Goal: Task Accomplishment & Management: Complete application form

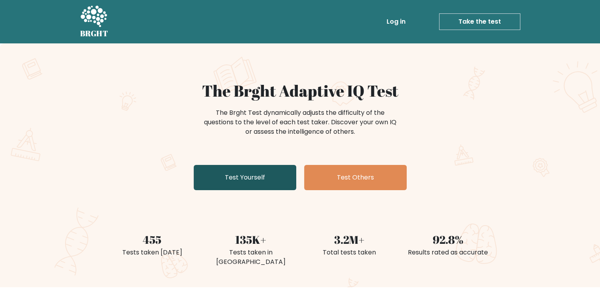
click at [253, 181] on link "Test Yourself" at bounding box center [245, 177] width 103 height 25
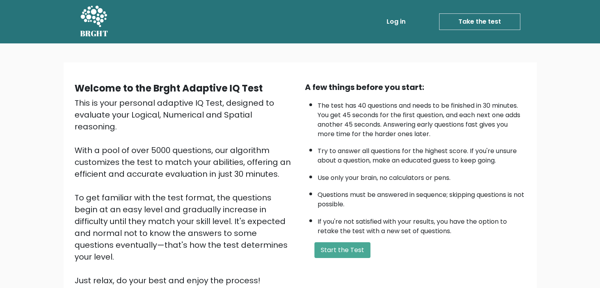
scroll to position [73, 0]
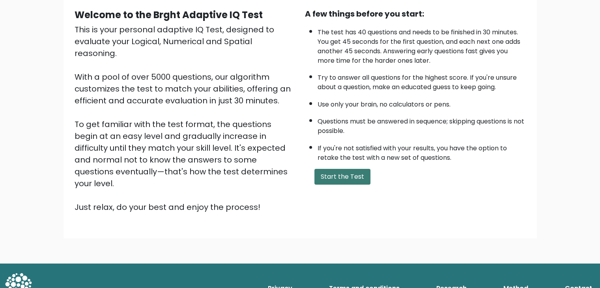
click at [357, 177] on button "Start the Test" at bounding box center [343, 177] width 56 height 16
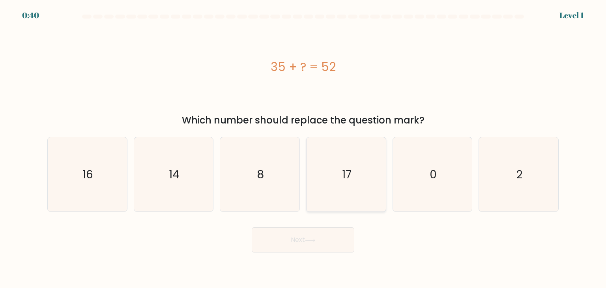
click at [341, 183] on icon "17" at bounding box center [346, 174] width 74 height 74
click at [304, 148] on input "d. 17" at bounding box center [303, 146] width 0 height 4
radio input "true"
click at [327, 236] on button "Next" at bounding box center [303, 239] width 103 height 25
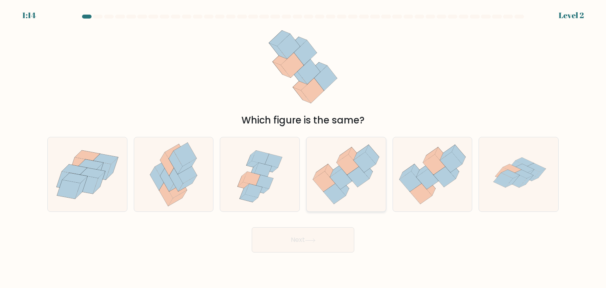
click at [341, 175] on icon at bounding box center [341, 179] width 22 height 21
click at [304, 148] on input "d." at bounding box center [303, 146] width 0 height 4
radio input "true"
click at [320, 244] on button "Next" at bounding box center [303, 239] width 103 height 25
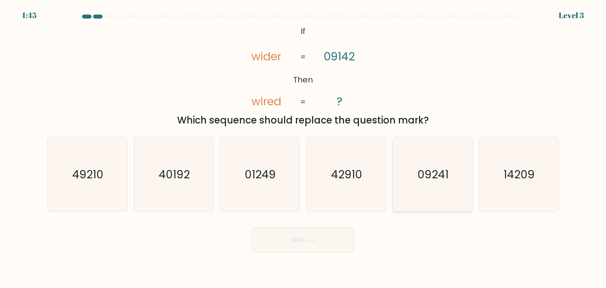
click at [420, 177] on text "09241" at bounding box center [433, 175] width 31 height 16
click at [304, 148] on input "e. 09241" at bounding box center [303, 146] width 0 height 4
radio input "true"
click at [330, 244] on button "Next" at bounding box center [303, 239] width 103 height 25
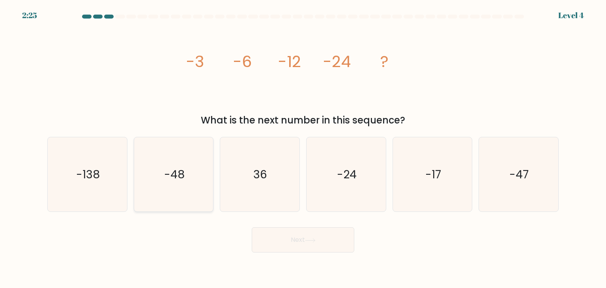
click at [169, 179] on text "-48" at bounding box center [174, 175] width 21 height 16
click at [303, 148] on input "b. -48" at bounding box center [303, 146] width 0 height 4
radio input "true"
click at [318, 248] on button "Next" at bounding box center [303, 239] width 103 height 25
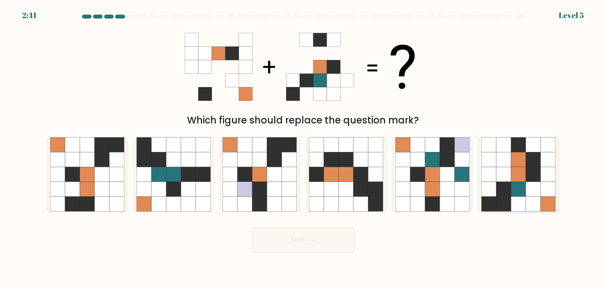
click at [542, 151] on icon at bounding box center [548, 144] width 15 height 15
click at [304, 148] on input "f." at bounding box center [303, 146] width 0 height 4
radio input "true"
click at [315, 246] on button "Next" at bounding box center [303, 239] width 103 height 25
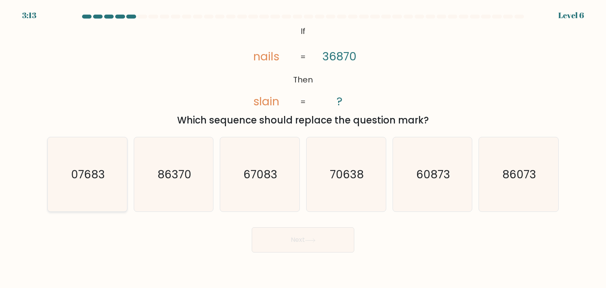
click at [108, 182] on icon "07683" at bounding box center [87, 174] width 74 height 74
click at [303, 148] on input "a. 07683" at bounding box center [303, 146] width 0 height 4
radio input "true"
click at [324, 236] on button "Next" at bounding box center [303, 239] width 103 height 25
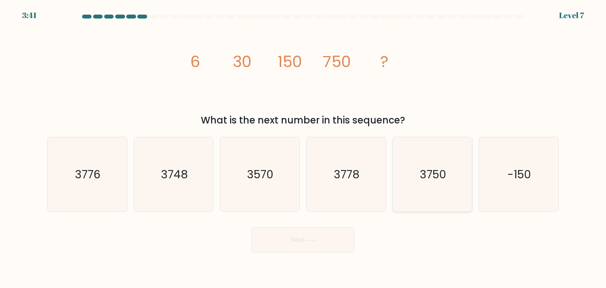
click at [430, 188] on icon "3750" at bounding box center [433, 174] width 74 height 74
click at [304, 148] on input "e. 3750" at bounding box center [303, 146] width 0 height 4
radio input "true"
click at [314, 247] on button "Next" at bounding box center [303, 239] width 103 height 25
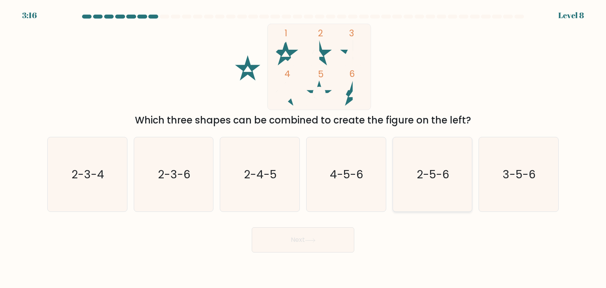
click at [445, 183] on icon "2-5-6" at bounding box center [433, 174] width 74 height 74
click at [304, 148] on input "e. 2-5-6" at bounding box center [303, 146] width 0 height 4
radio input "true"
click at [321, 239] on button "Next" at bounding box center [303, 239] width 103 height 25
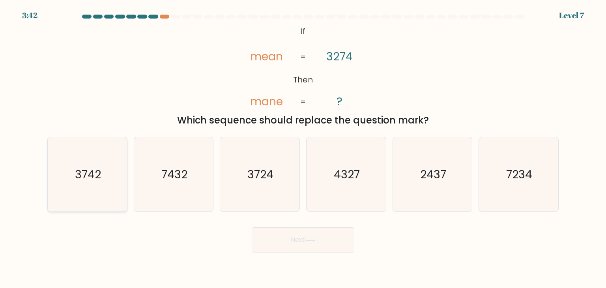
click at [92, 181] on text "3742" at bounding box center [88, 175] width 26 height 16
click at [303, 148] on input "a. 3742" at bounding box center [303, 146] width 0 height 4
radio input "true"
click at [274, 231] on button "Next" at bounding box center [303, 239] width 103 height 25
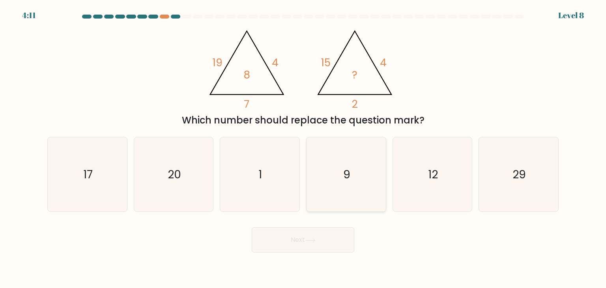
click at [339, 180] on icon "9" at bounding box center [346, 174] width 74 height 74
click at [304, 148] on input "d. 9" at bounding box center [303, 146] width 0 height 4
radio input "true"
click at [327, 249] on button "Next" at bounding box center [303, 239] width 103 height 25
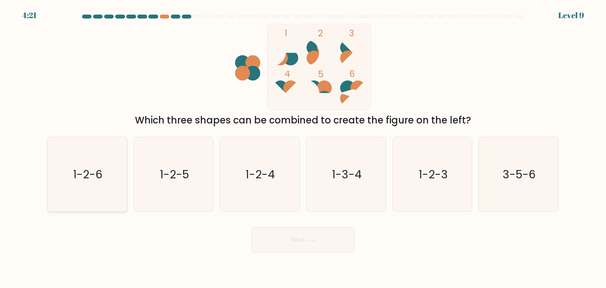
click at [95, 171] on text "1-2-6" at bounding box center [88, 175] width 30 height 16
click at [303, 148] on input "a. 1-2-6" at bounding box center [303, 146] width 0 height 4
radio input "true"
click at [291, 246] on button "Next" at bounding box center [303, 239] width 103 height 25
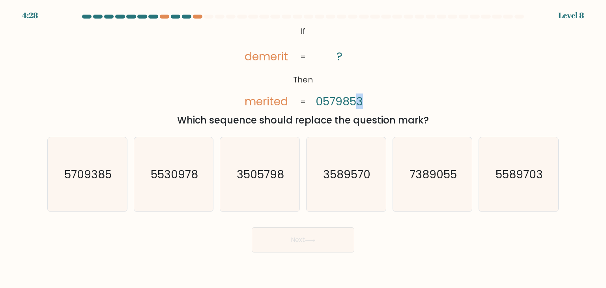
click at [359, 101] on tspan "0579853" at bounding box center [339, 102] width 47 height 16
click at [403, 89] on div "@import url('https://fonts.googleapis.com/css?family=Abril+Fatface:400,100,100i…" at bounding box center [303, 76] width 521 height 104
drag, startPoint x: 359, startPoint y: 103, endPoint x: 366, endPoint y: 103, distance: 7.1
click at [366, 103] on icon "@import url('https://fonts.googleapis.com/css?family=Abril+Fatface:400,100,100i…" at bounding box center [303, 67] width 141 height 86
click at [275, 191] on icon "3505798" at bounding box center [260, 174] width 74 height 74
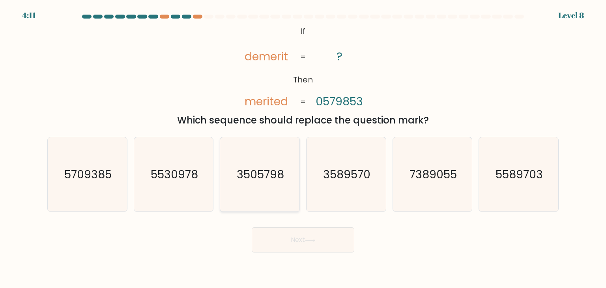
click at [303, 148] on input "c. 3505798" at bounding box center [303, 146] width 0 height 4
radio input "true"
click at [302, 246] on button "Next" at bounding box center [303, 239] width 103 height 25
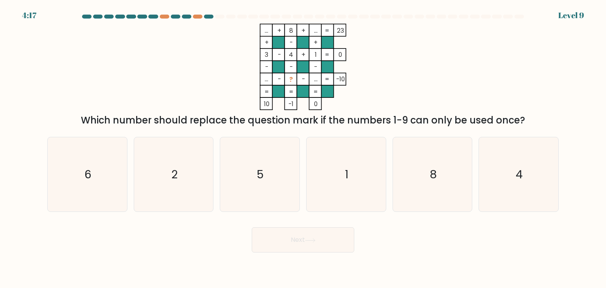
click at [183, 121] on div "Which number should replace the question mark if the numbers 1-9 can only be us…" at bounding box center [303, 120] width 502 height 14
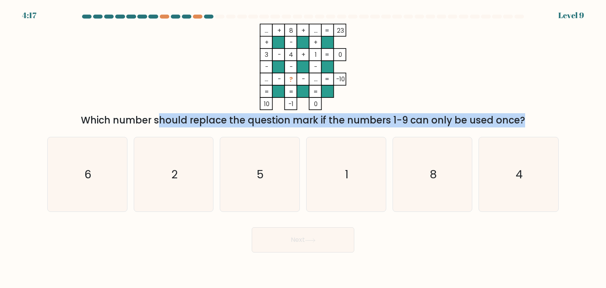
click at [183, 121] on div "Which number should replace the question mark if the numbers 1-9 can only be us…" at bounding box center [303, 120] width 502 height 14
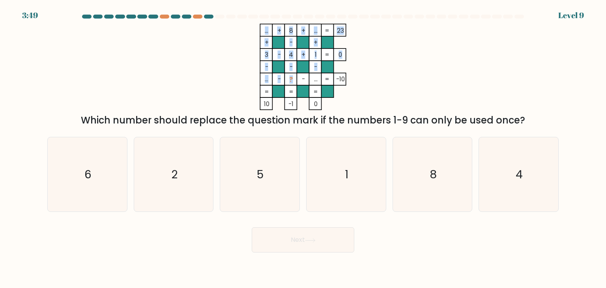
drag, startPoint x: 293, startPoint y: 77, endPoint x: 287, endPoint y: 79, distance: 5.5
click at [287, 79] on icon "... + 8 + ... 23 + - + 3 - 4 + 1 0 - - - ... - ? - ... = -10 = = = = 10 -1 0 =" at bounding box center [303, 67] width 237 height 86
click at [455, 64] on div "... + 8 + ... 23 + - + 3 - 4 + 1 0 - - - ... - ? - ... = -10 = = = = 10 -1 0 = …" at bounding box center [303, 76] width 521 height 104
click at [261, 182] on text "5" at bounding box center [260, 175] width 7 height 16
click at [303, 148] on input "c. 5" at bounding box center [303, 146] width 0 height 4
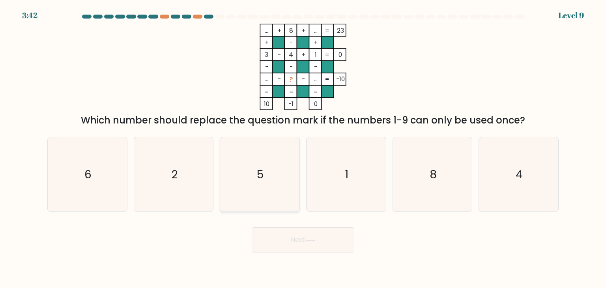
radio input "true"
click at [312, 246] on button "Next" at bounding box center [303, 239] width 103 height 25
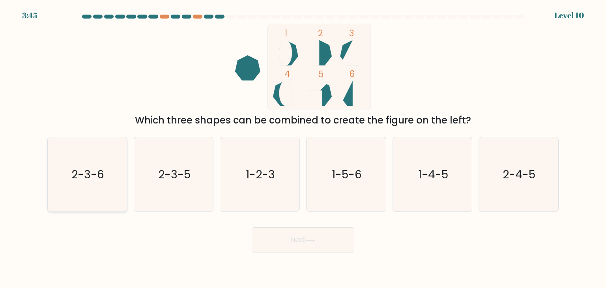
click at [85, 171] on text "2-3-6" at bounding box center [88, 175] width 33 height 16
click at [303, 148] on input "a. 2-3-6" at bounding box center [303, 146] width 0 height 4
radio input "true"
click at [308, 244] on button "Next" at bounding box center [303, 239] width 103 height 25
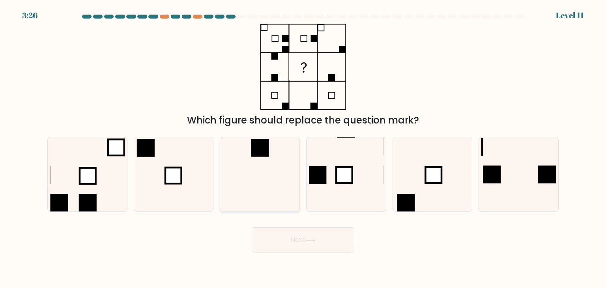
click at [261, 174] on icon at bounding box center [260, 174] width 74 height 74
click at [303, 148] on input "c." at bounding box center [303, 146] width 0 height 4
radio input "true"
click at [341, 239] on button "Next" at bounding box center [303, 239] width 103 height 25
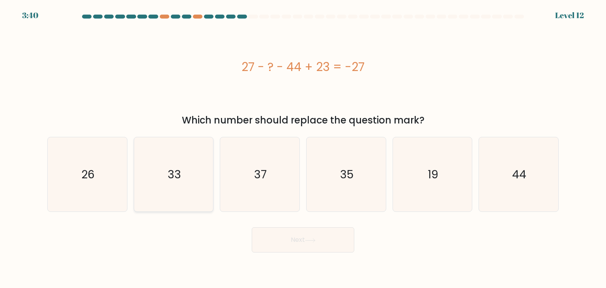
click at [174, 184] on icon "33" at bounding box center [174, 174] width 74 height 74
click at [303, 148] on input "b. 33" at bounding box center [303, 146] width 0 height 4
radio input "true"
click at [314, 235] on button "Next" at bounding box center [303, 239] width 103 height 25
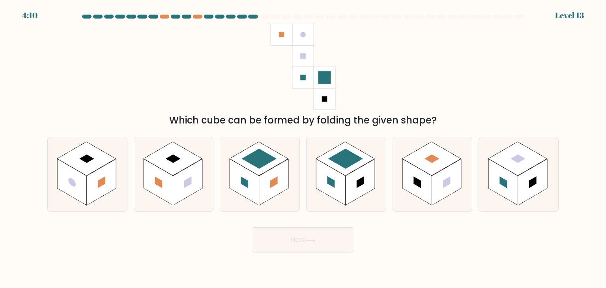
click at [265, 119] on div "Which cube can be formed by folding the given shape?" at bounding box center [303, 120] width 502 height 14
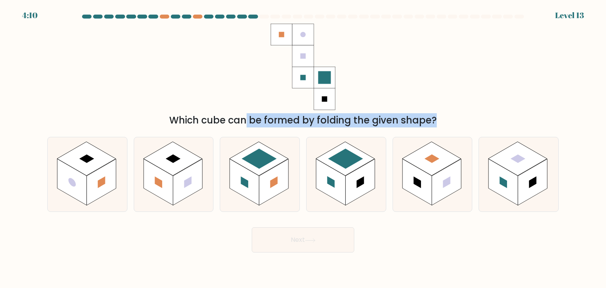
click at [265, 119] on div "Which cube can be formed by folding the given shape?" at bounding box center [303, 120] width 502 height 14
click at [353, 118] on div "Which cube can be formed by folding the given shape?" at bounding box center [303, 120] width 502 height 14
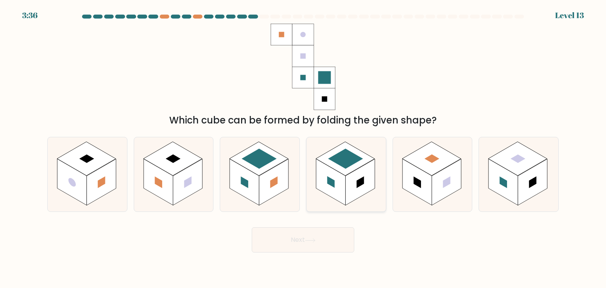
click at [357, 184] on rect at bounding box center [361, 182] width 8 height 12
click at [304, 148] on input "d." at bounding box center [303, 146] width 0 height 4
radio input "true"
click at [340, 239] on button "Next" at bounding box center [303, 239] width 103 height 25
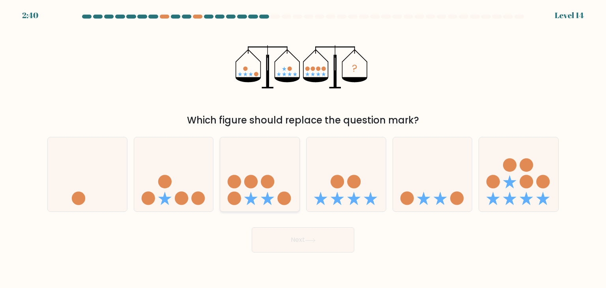
click at [268, 174] on icon at bounding box center [259, 175] width 79 height 66
click at [303, 148] on input "c." at bounding box center [303, 146] width 0 height 4
radio input "true"
click at [308, 242] on icon at bounding box center [310, 240] width 11 height 4
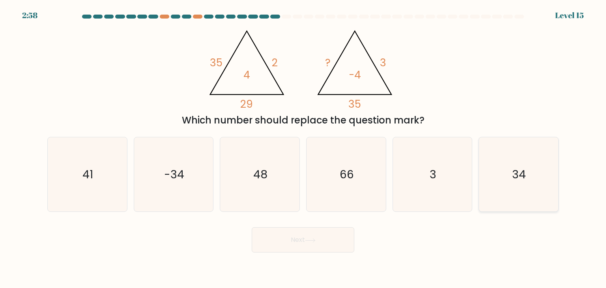
click at [526, 180] on text "34" at bounding box center [520, 175] width 14 height 16
click at [304, 148] on input "f. 34" at bounding box center [303, 146] width 0 height 4
radio input "true"
click at [318, 245] on button "Next" at bounding box center [303, 239] width 103 height 25
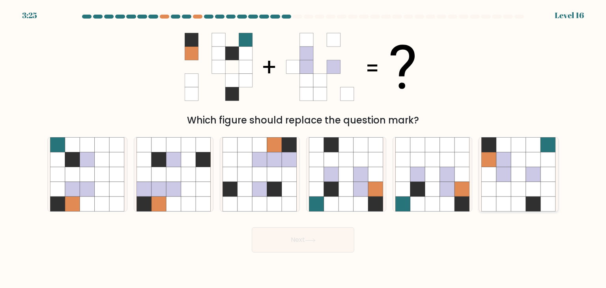
click at [520, 180] on icon at bounding box center [519, 174] width 15 height 15
click at [304, 148] on input "f." at bounding box center [303, 146] width 0 height 4
radio input "true"
click at [340, 234] on button "Next" at bounding box center [303, 239] width 103 height 25
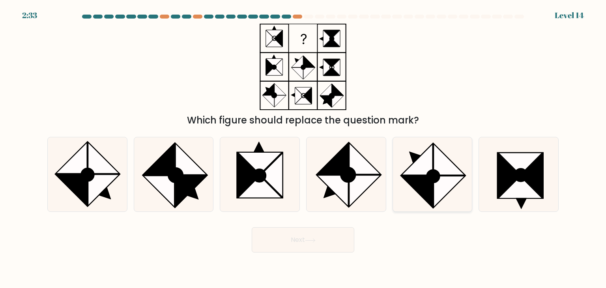
click at [422, 178] on icon at bounding box center [417, 192] width 32 height 32
click at [304, 148] on input "e." at bounding box center [303, 146] width 0 height 4
radio input "true"
click at [330, 242] on button "Next" at bounding box center [303, 239] width 103 height 25
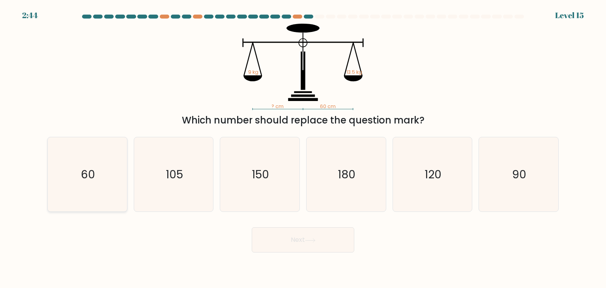
click at [93, 174] on text "60" at bounding box center [88, 175] width 14 height 16
click at [303, 148] on input "a. 60" at bounding box center [303, 146] width 0 height 4
radio input "true"
click at [316, 240] on icon at bounding box center [310, 240] width 11 height 4
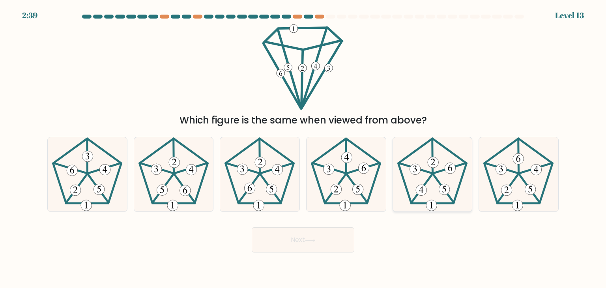
click at [422, 186] on 650 at bounding box center [421, 190] width 11 height 11
click at [304, 148] on input "e." at bounding box center [303, 146] width 0 height 4
radio input "true"
click at [327, 236] on button "Next" at bounding box center [303, 239] width 103 height 25
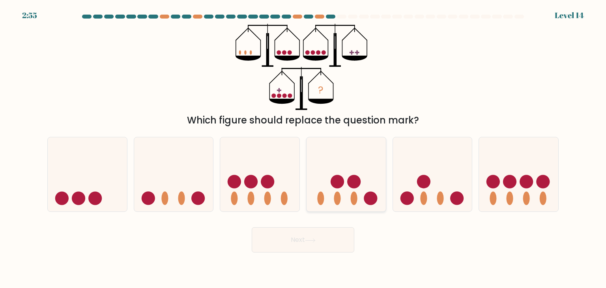
click at [337, 190] on icon at bounding box center [346, 175] width 79 height 66
click at [304, 148] on input "d." at bounding box center [303, 146] width 0 height 4
radio input "true"
click at [332, 246] on button "Next" at bounding box center [303, 239] width 103 height 25
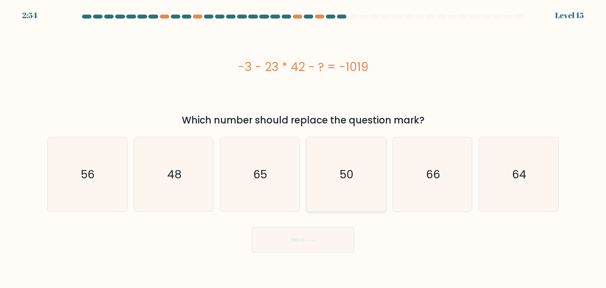
click at [346, 188] on icon "50" at bounding box center [346, 174] width 74 height 74
click at [304, 148] on input "d. 50" at bounding box center [303, 146] width 0 height 4
radio input "true"
click at [332, 241] on button "Next" at bounding box center [303, 239] width 103 height 25
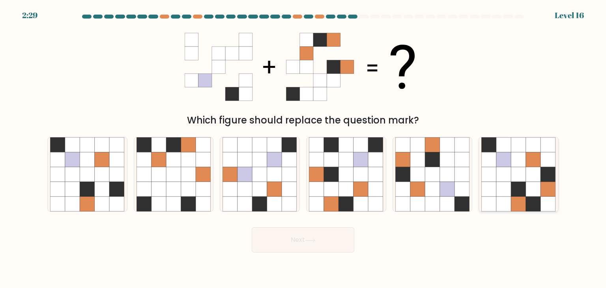
click at [512, 175] on icon at bounding box center [519, 174] width 15 height 15
click at [304, 148] on input "f." at bounding box center [303, 146] width 0 height 4
radio input "true"
click at [303, 236] on button "Next" at bounding box center [303, 239] width 103 height 25
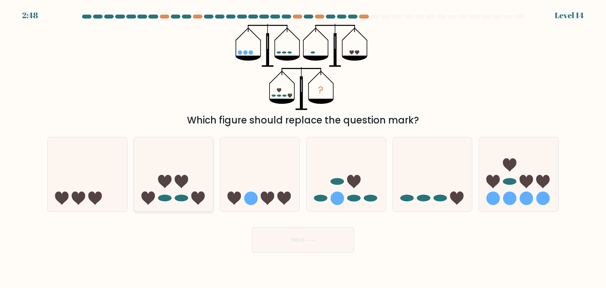
click at [187, 196] on icon at bounding box center [173, 175] width 79 height 66
click at [303, 148] on input "b." at bounding box center [303, 146] width 0 height 4
radio input "true"
click at [298, 244] on button "Next" at bounding box center [303, 239] width 103 height 25
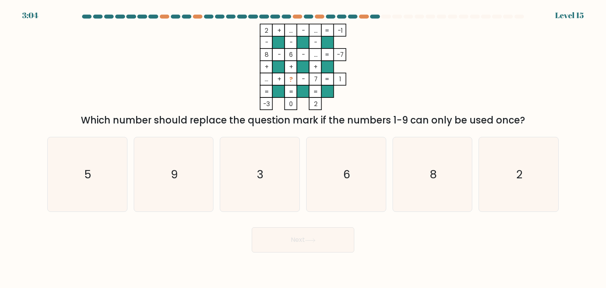
click at [291, 30] on tspan "..." at bounding box center [291, 30] width 4 height 8
click at [316, 53] on tspan "..." at bounding box center [316, 55] width 4 height 8
drag, startPoint x: 316, startPoint y: 30, endPoint x: 312, endPoint y: 30, distance: 4.0
click at [312, 30] on icon "2 + ... - ... -1 - - - 8 - 6 - ... -7 + + + ... + ? - 7 = 1 = = = = -3 0 2 =" at bounding box center [303, 67] width 237 height 86
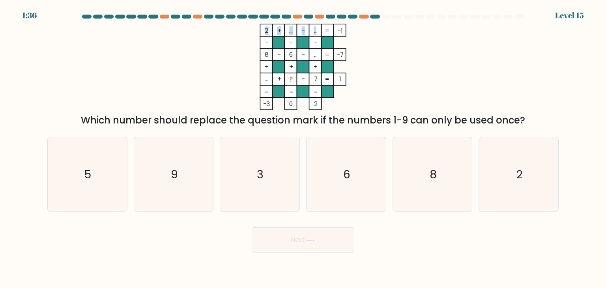
click at [315, 31] on tspan "..." at bounding box center [316, 30] width 4 height 8
click at [289, 31] on tspan "..." at bounding box center [291, 30] width 4 height 8
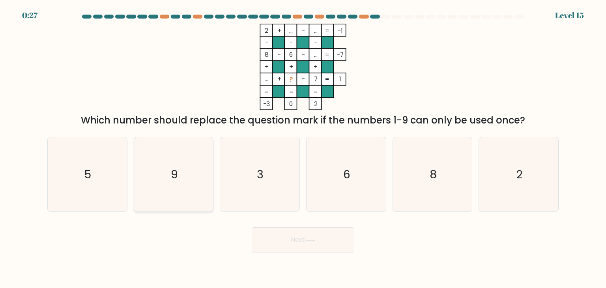
drag, startPoint x: 189, startPoint y: 154, endPoint x: 193, endPoint y: 159, distance: 5.9
click at [189, 155] on icon "9" at bounding box center [174, 174] width 74 height 74
click at [303, 148] on input "b. 9" at bounding box center [303, 146] width 0 height 4
radio input "true"
click at [339, 246] on button "Next" at bounding box center [303, 239] width 103 height 25
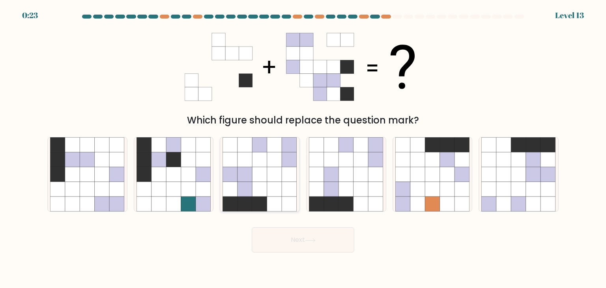
click at [271, 193] on icon at bounding box center [274, 189] width 15 height 15
click at [303, 148] on input "c." at bounding box center [303, 146] width 0 height 4
radio input "true"
click at [310, 233] on button "Next" at bounding box center [303, 239] width 103 height 25
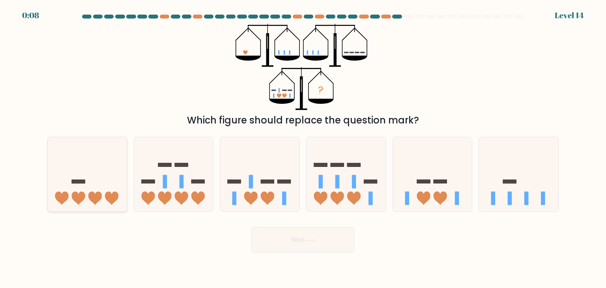
click at [82, 177] on icon at bounding box center [87, 175] width 79 height 66
click at [303, 148] on input "a." at bounding box center [303, 146] width 0 height 4
radio input "true"
click at [294, 239] on button "Next" at bounding box center [303, 239] width 103 height 25
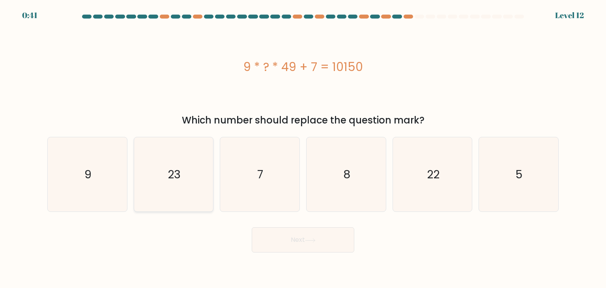
click at [171, 182] on text "23" at bounding box center [174, 175] width 13 height 16
click at [303, 148] on input "b. 23" at bounding box center [303, 146] width 0 height 4
radio input "true"
click at [320, 248] on button "Next" at bounding box center [303, 239] width 103 height 25
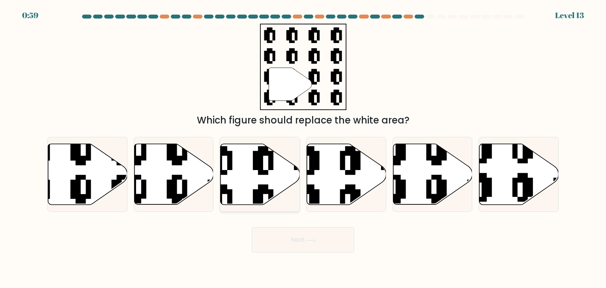
click at [254, 176] on icon at bounding box center [260, 174] width 79 height 61
click at [303, 148] on input "c." at bounding box center [303, 146] width 0 height 4
radio input "true"
click at [316, 240] on icon at bounding box center [310, 240] width 11 height 4
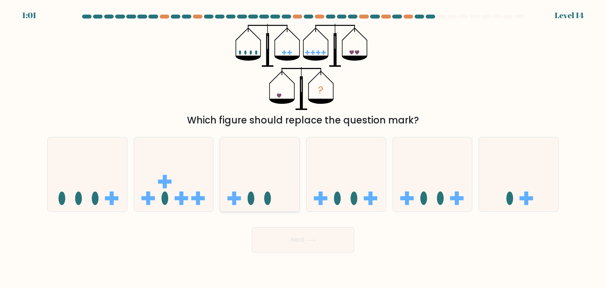
click at [257, 177] on icon at bounding box center [259, 175] width 79 height 66
click at [303, 148] on input "c." at bounding box center [303, 146] width 0 height 4
radio input "true"
click at [292, 237] on button "Next" at bounding box center [303, 239] width 103 height 25
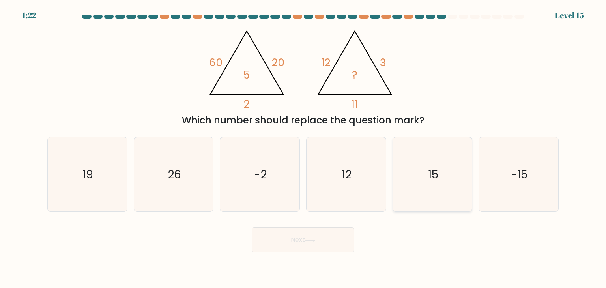
click at [428, 174] on text "15" at bounding box center [433, 175] width 10 height 16
click at [304, 148] on input "e. 15" at bounding box center [303, 146] width 0 height 4
radio input "true"
drag, startPoint x: 333, startPoint y: 239, endPoint x: 480, endPoint y: 217, distance: 148.9
click at [334, 239] on button "Next" at bounding box center [303, 239] width 103 height 25
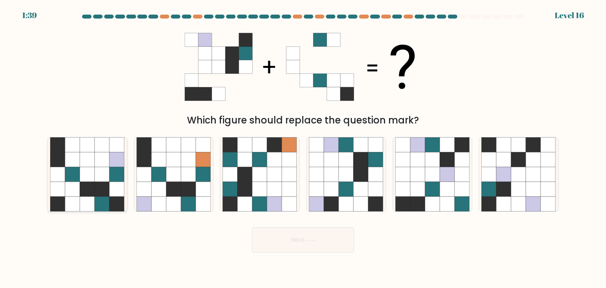
click at [91, 173] on icon at bounding box center [87, 174] width 15 height 15
click at [303, 148] on input "a." at bounding box center [303, 146] width 0 height 4
radio input "true"
click at [322, 247] on button "Next" at bounding box center [303, 239] width 103 height 25
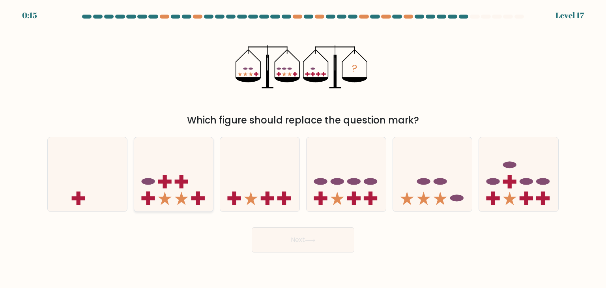
click at [178, 176] on icon at bounding box center [173, 175] width 79 height 66
click at [303, 148] on input "b." at bounding box center [303, 146] width 0 height 4
radio input "true"
click at [518, 184] on icon at bounding box center [518, 175] width 79 height 66
click at [304, 148] on input "f." at bounding box center [303, 146] width 0 height 4
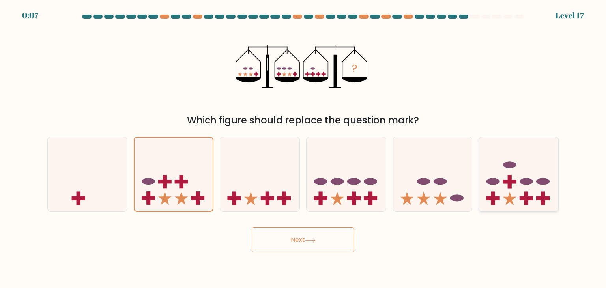
radio input "true"
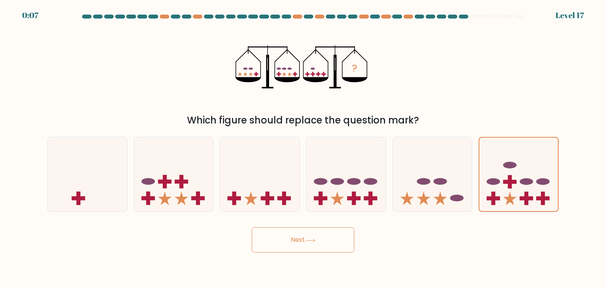
click at [279, 237] on button "Next" at bounding box center [303, 239] width 103 height 25
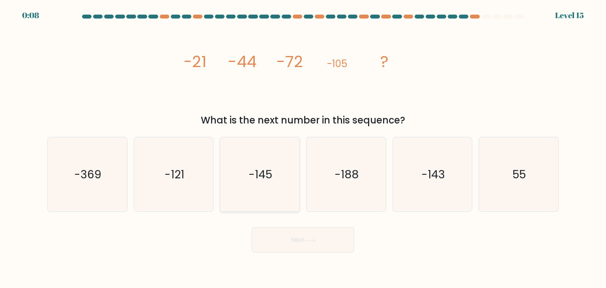
click at [274, 196] on icon "-145" at bounding box center [260, 174] width 74 height 74
click at [303, 148] on input "c. -145" at bounding box center [303, 146] width 0 height 4
radio input "true"
click at [174, 185] on icon "-121" at bounding box center [174, 174] width 74 height 74
click at [303, 148] on input "b. -121" at bounding box center [303, 146] width 0 height 4
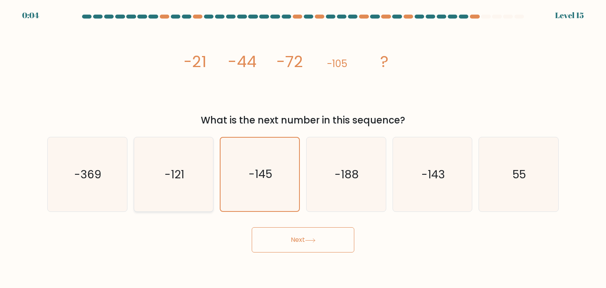
radio input "true"
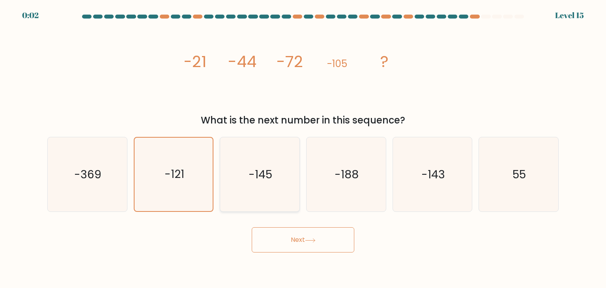
click at [270, 192] on icon "-145" at bounding box center [260, 174] width 74 height 74
click at [303, 148] on input "c. -145" at bounding box center [303, 146] width 0 height 4
radio input "true"
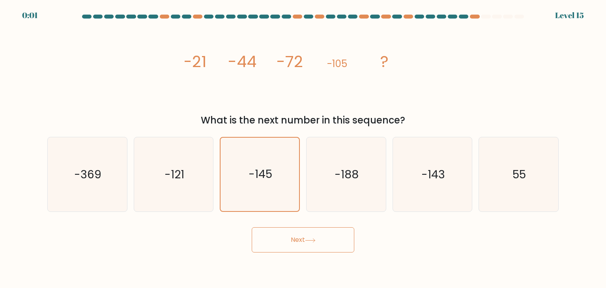
click at [289, 238] on button "Next" at bounding box center [303, 239] width 103 height 25
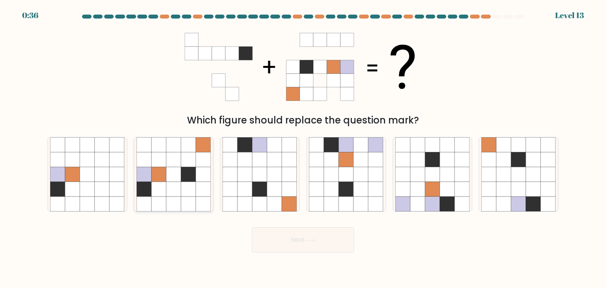
click at [174, 189] on icon at bounding box center [173, 189] width 15 height 15
click at [303, 148] on input "b." at bounding box center [303, 146] width 0 height 4
radio input "true"
click at [319, 245] on button "Next" at bounding box center [303, 239] width 103 height 25
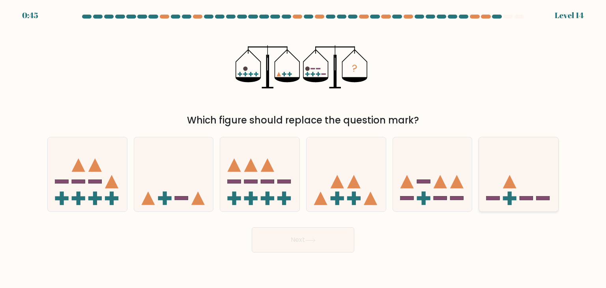
click at [531, 180] on icon at bounding box center [518, 175] width 79 height 66
click at [304, 148] on input "f." at bounding box center [303, 146] width 0 height 4
radio input "true"
click at [272, 237] on button "Next" at bounding box center [303, 239] width 103 height 25
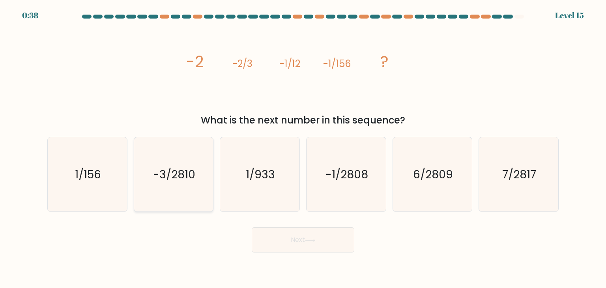
click at [177, 179] on text "-3/2810" at bounding box center [174, 175] width 42 height 16
click at [303, 148] on input "b. -3/2810" at bounding box center [303, 146] width 0 height 4
radio input "true"
click at [351, 200] on icon "-1/2808" at bounding box center [346, 174] width 74 height 74
click at [304, 148] on input "d. -1/2808" at bounding box center [303, 146] width 0 height 4
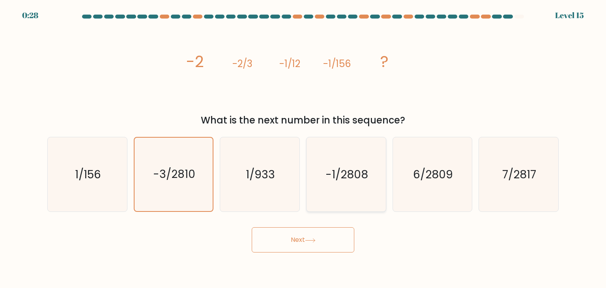
radio input "true"
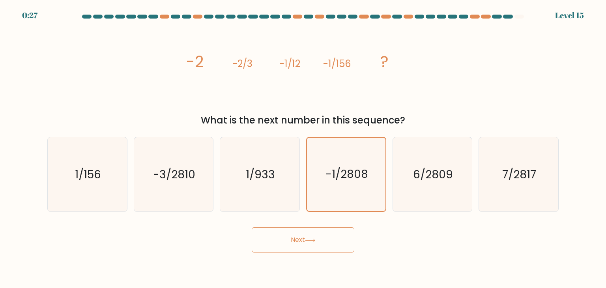
click at [313, 235] on button "Next" at bounding box center [303, 239] width 103 height 25
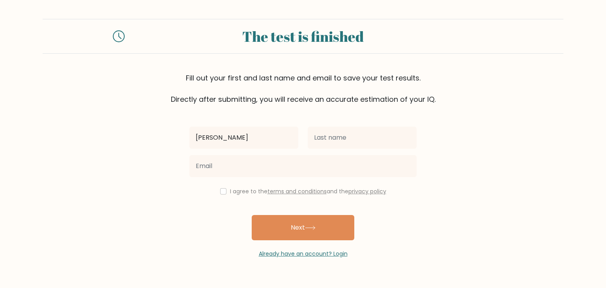
type input "Ricardo"
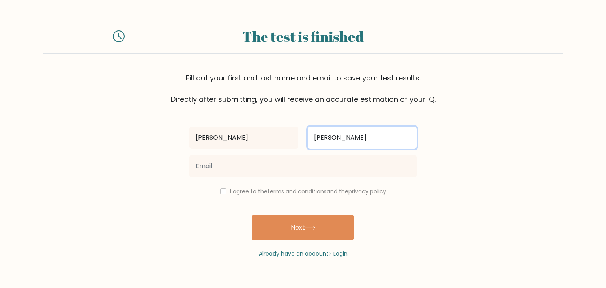
type input "Lee"
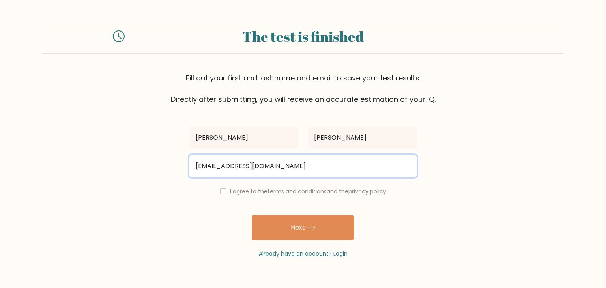
type input "ricardoleee93@gmail.com"
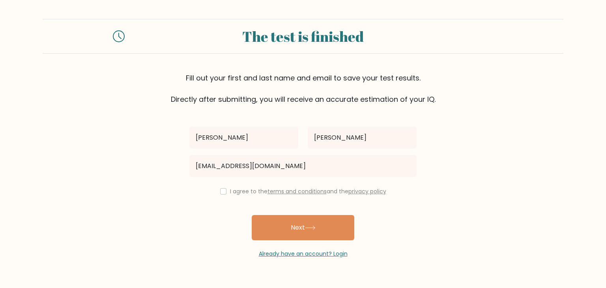
click at [137, 223] on form "The test is finished Fill out your first and last name and email to save your t…" at bounding box center [303, 138] width 606 height 239
click at [220, 190] on input "checkbox" at bounding box center [223, 191] width 6 height 6
checkbox input "true"
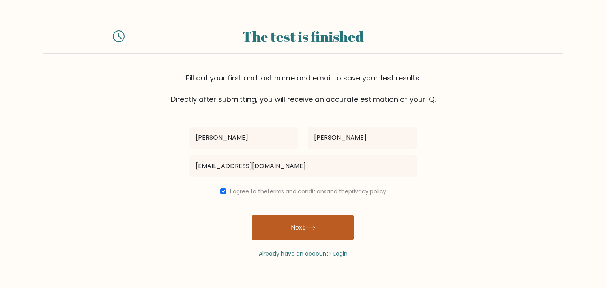
click at [287, 229] on button "Next" at bounding box center [303, 227] width 103 height 25
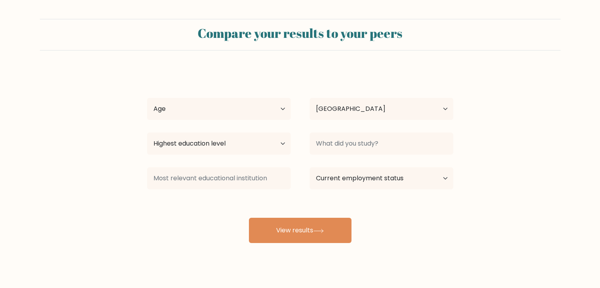
select select "US"
click at [237, 147] on select "Highest education level No schooling Primary Lower Secondary Upper Secondary Oc…" at bounding box center [219, 144] width 144 height 22
select select "primary"
click at [147, 133] on select "Highest education level No schooling Primary Lower Secondary Upper Secondary Oc…" at bounding box center [219, 144] width 144 height 22
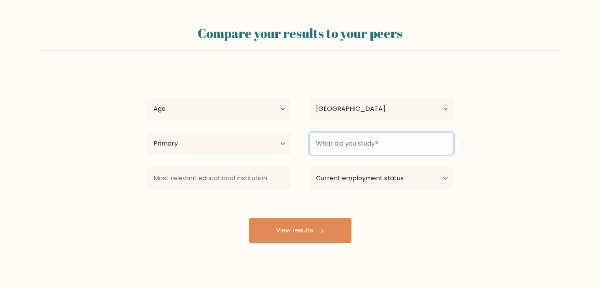
click at [348, 144] on input at bounding box center [382, 144] width 144 height 22
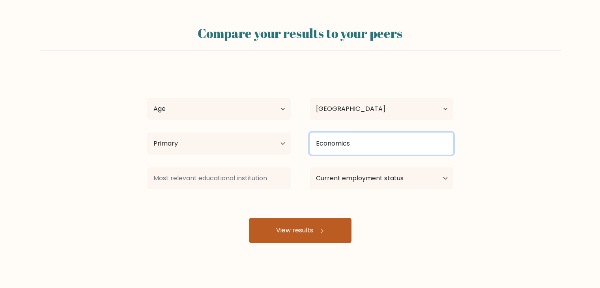
type input "Economics"
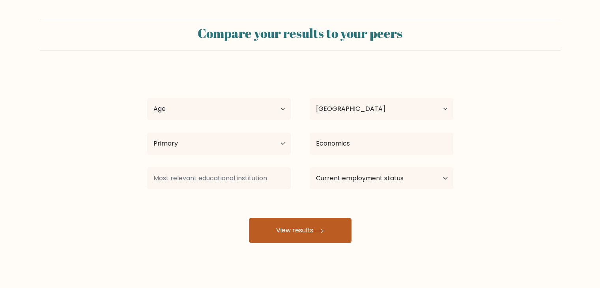
click at [308, 225] on button "View results" at bounding box center [300, 230] width 103 height 25
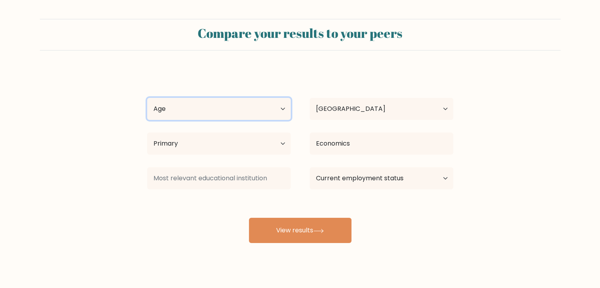
click at [207, 111] on select "Age Under 18 years old 18-24 years old 25-34 years old 35-44 years old 45-54 ye…" at bounding box center [219, 109] width 144 height 22
select select "25_34"
click at [147, 98] on select "Age Under 18 years old 18-24 years old 25-34 years old 35-44 years old 45-54 ye…" at bounding box center [219, 109] width 144 height 22
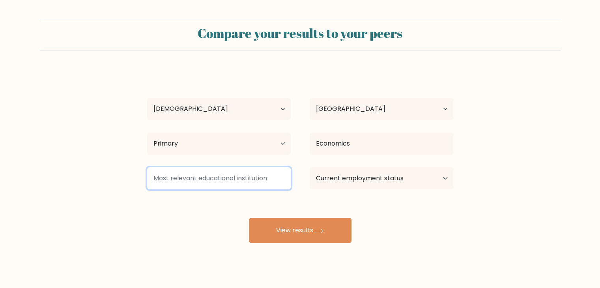
click at [198, 180] on input at bounding box center [219, 178] width 144 height 22
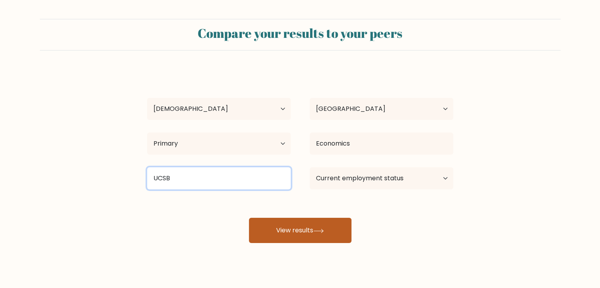
type input "UCSB"
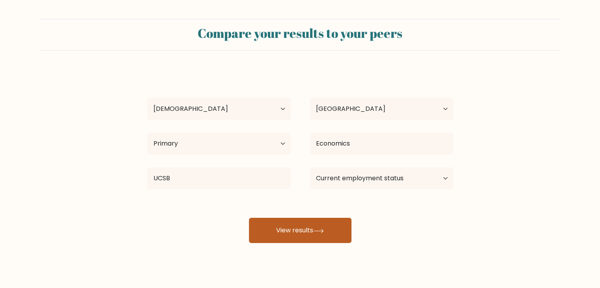
drag, startPoint x: 294, startPoint y: 226, endPoint x: 321, endPoint y: 227, distance: 26.8
click at [294, 226] on button "View results" at bounding box center [300, 230] width 103 height 25
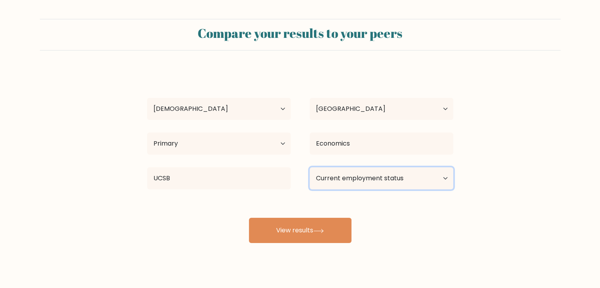
click at [383, 179] on select "Current employment status Employed Student Retired Other / prefer not to answer" at bounding box center [382, 178] width 144 height 22
select select "employed"
click at [310, 167] on select "Current employment status Employed Student Retired Other / prefer not to answer" at bounding box center [382, 178] width 144 height 22
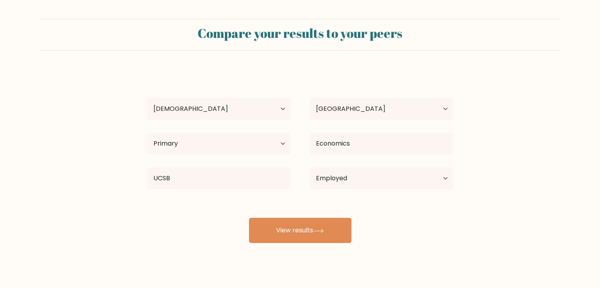
drag, startPoint x: 319, startPoint y: 227, endPoint x: 408, endPoint y: 231, distance: 88.9
click at [319, 227] on button "View results" at bounding box center [300, 230] width 103 height 25
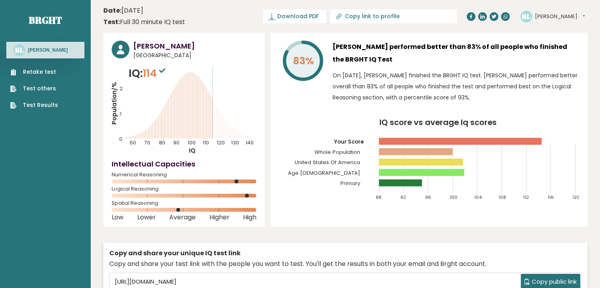
click at [470, 79] on p "On [DATE], [PERSON_NAME] finished the BRGHT IQ test. [PERSON_NAME] performed be…" at bounding box center [456, 86] width 247 height 33
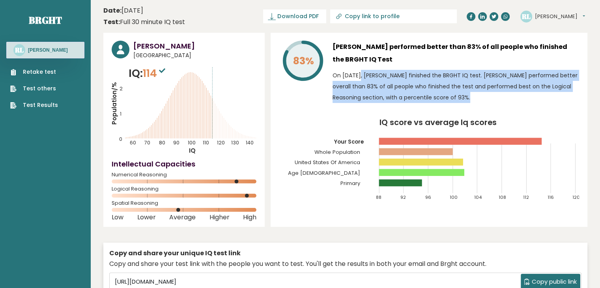
drag, startPoint x: 470, startPoint y: 79, endPoint x: 458, endPoint y: 90, distance: 16.2
click at [470, 80] on p "On [DATE], [PERSON_NAME] finished the BRGHT IQ test. [PERSON_NAME] performed be…" at bounding box center [456, 86] width 247 height 33
click at [458, 90] on p "On September 11, 2025, Ricardo Lee finished the BRGHT IQ test. Ricardo performe…" at bounding box center [456, 86] width 247 height 33
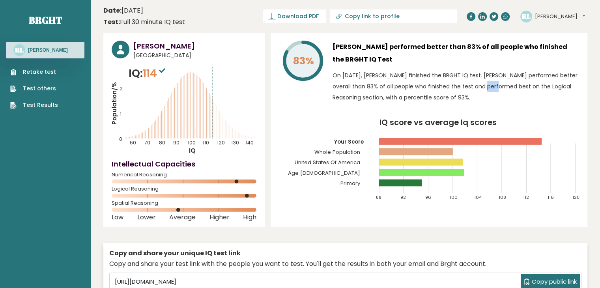
click at [458, 90] on p "On September 11, 2025, Ricardo Lee finished the BRGHT IQ test. Ricardo performe…" at bounding box center [456, 86] width 247 height 33
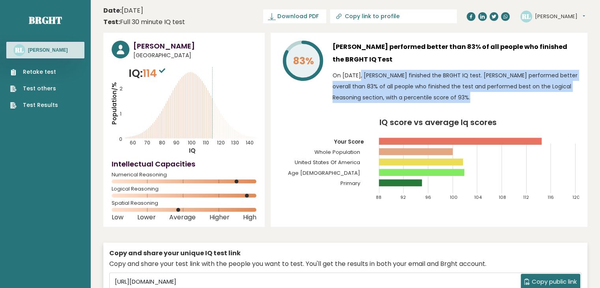
click at [458, 90] on p "On September 11, 2025, Ricardo Lee finished the BRGHT IQ test. Ricardo performe…" at bounding box center [456, 86] width 247 height 33
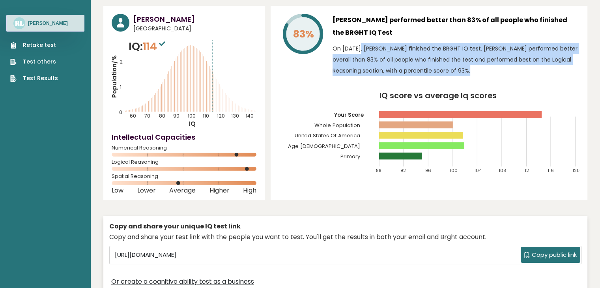
scroll to position [39, 0]
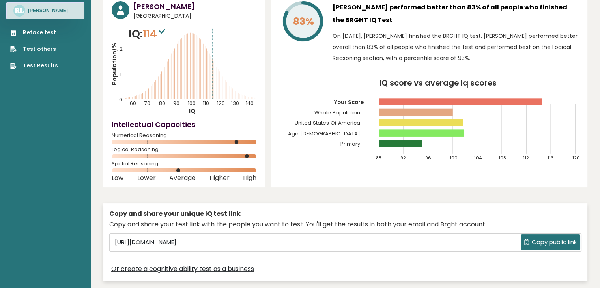
drag, startPoint x: 246, startPoint y: 156, endPoint x: 224, endPoint y: 146, distance: 24.7
click at [224, 146] on div "Ricardo Lee United States of America IQ: 114 Population/% IQ 0 1 2 60 70 80 90 …" at bounding box center [183, 90] width 161 height 194
click at [232, 146] on div "Numerical Reasoning" at bounding box center [184, 140] width 145 height 13
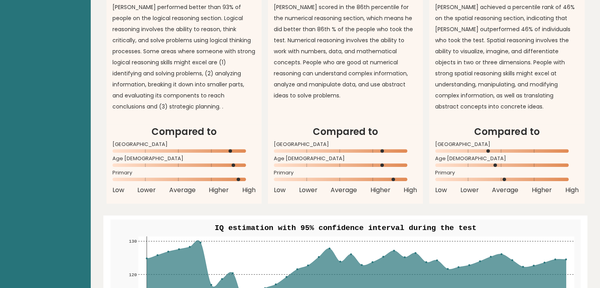
scroll to position [711, 0]
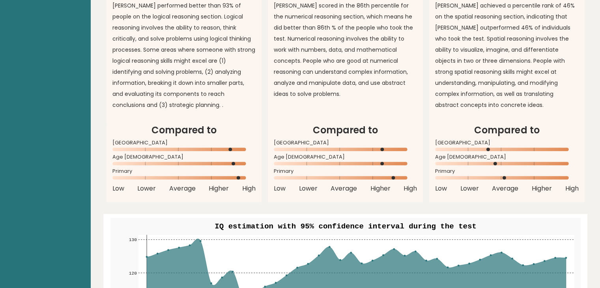
click at [199, 131] on h2 "Compared to" at bounding box center [184, 130] width 143 height 14
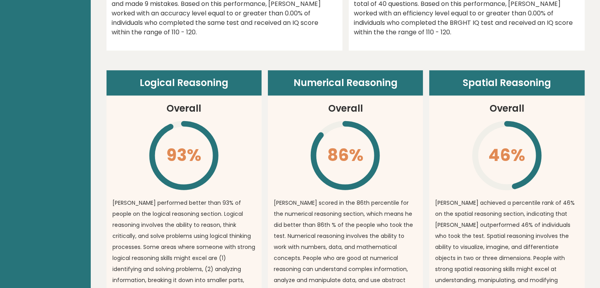
scroll to position [513, 0]
drag, startPoint x: 352, startPoint y: 155, endPoint x: 344, endPoint y: 175, distance: 21.5
click at [302, 161] on article "Numerical Reasoning Overall 86% \ Ricardo scored in the 86th percentile for the…" at bounding box center [345, 195] width 155 height 250
click at [347, 175] on icon "\" at bounding box center [345, 156] width 72 height 72
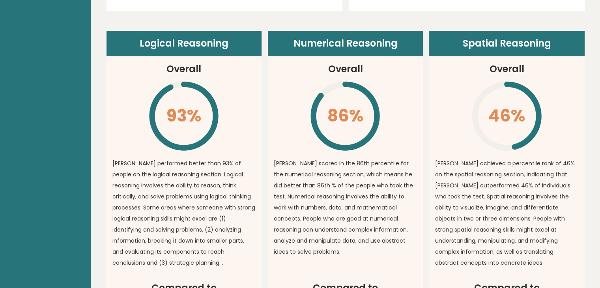
scroll to position [355, 0]
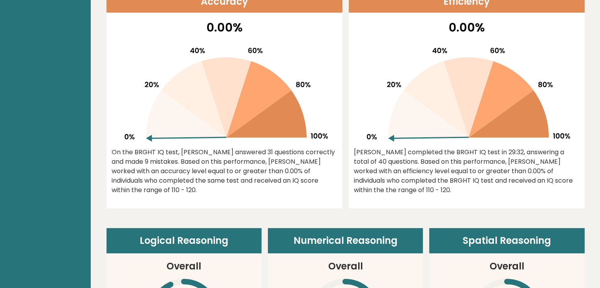
click at [446, 172] on div "Ricardo completed the BRGHT IQ test in 29:32, answering a total of 40 questions…" at bounding box center [467, 171] width 226 height 47
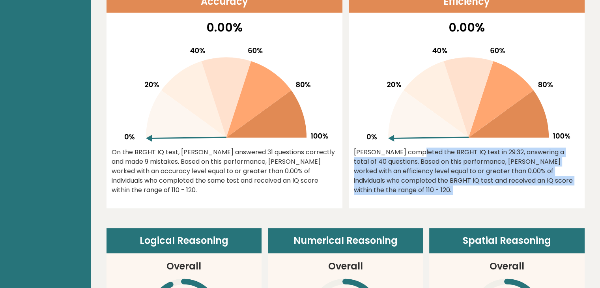
click at [446, 172] on div "Ricardo completed the BRGHT IQ test in 29:32, answering a total of 40 questions…" at bounding box center [467, 171] width 226 height 47
click at [420, 166] on div "Ricardo completed the BRGHT IQ test in 29:32, answering a total of 40 questions…" at bounding box center [467, 171] width 226 height 47
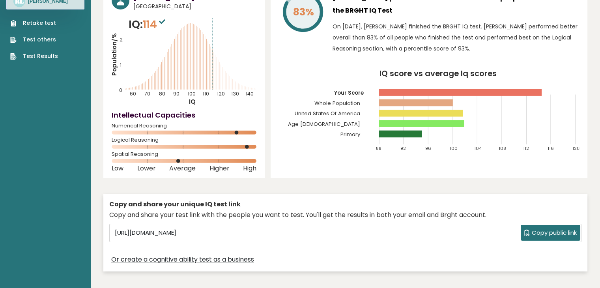
scroll to position [0, 0]
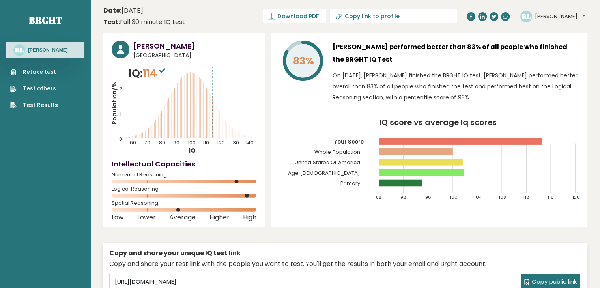
click at [418, 128] on tspan "IQ score vs average Iq scores" at bounding box center [438, 122] width 117 height 11
click at [421, 141] on rect at bounding box center [460, 141] width 163 height 7
click at [163, 72] on icon at bounding box center [162, 70] width 6 height 5
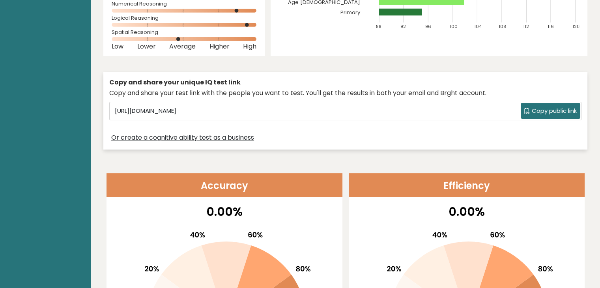
scroll to position [316, 0]
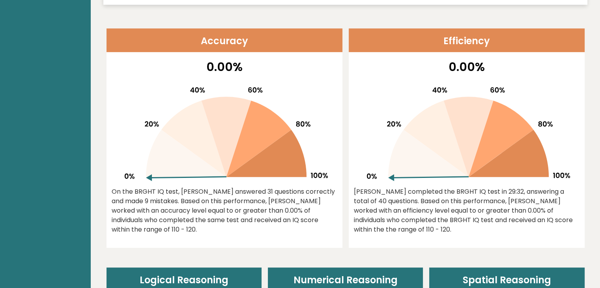
click at [222, 202] on div "On the BRGHT IQ test, Ricardo Lee answered 31 questions correctly and made 9 mi…" at bounding box center [225, 210] width 226 height 47
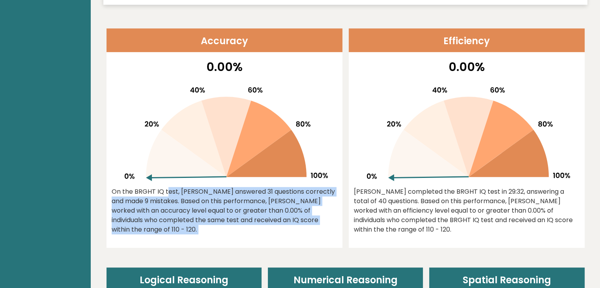
click at [222, 202] on div "On the BRGHT IQ test, Ricardo Lee answered 31 questions correctly and made 9 mi…" at bounding box center [225, 210] width 226 height 47
click at [237, 207] on div "On the BRGHT IQ test, Ricardo Lee answered 31 questions correctly and made 9 mi…" at bounding box center [225, 210] width 226 height 47
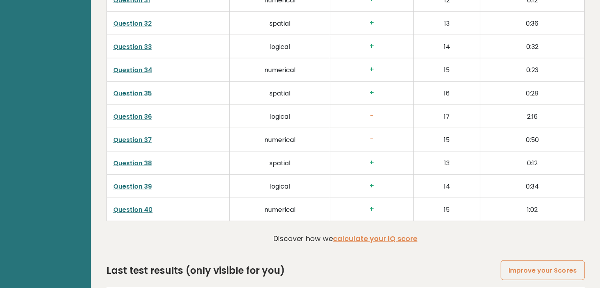
scroll to position [2016, 0]
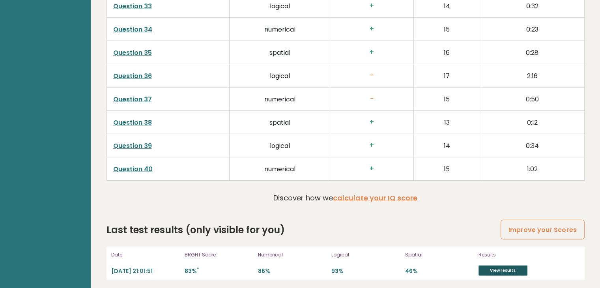
click at [503, 269] on link "View results" at bounding box center [503, 271] width 49 height 10
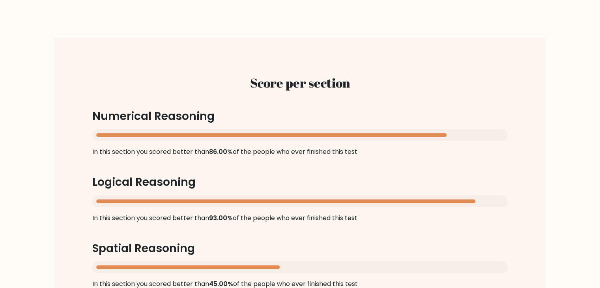
scroll to position [750, 0]
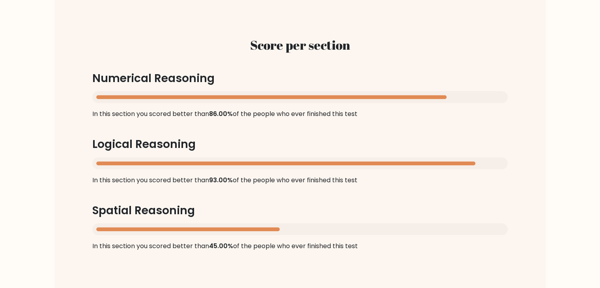
click at [209, 245] on div "Score per section Numerical Reasoning In this section you scored better than 86…" at bounding box center [300, 144] width 454 height 251
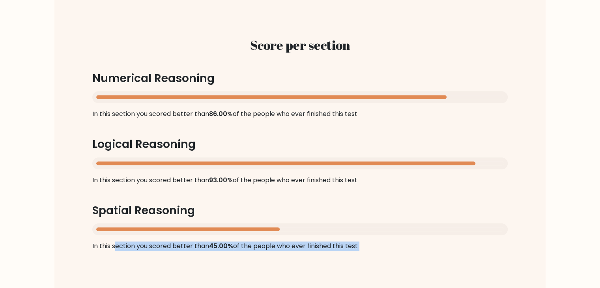
click at [209, 245] on div "Score per section Numerical Reasoning In this section you scored better than 86…" at bounding box center [300, 144] width 454 height 251
click at [257, 241] on div "Score per section Numerical Reasoning In this section you scored better than 86…" at bounding box center [300, 144] width 454 height 251
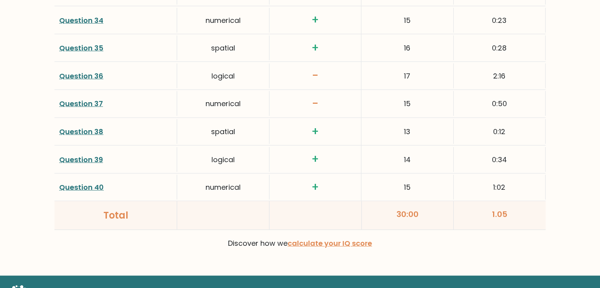
scroll to position [2089, 0]
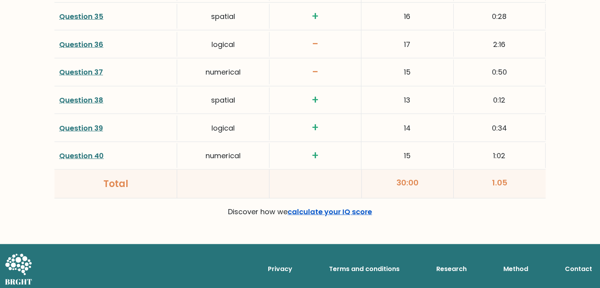
click at [313, 208] on link "calculate your IQ score" at bounding box center [330, 212] width 84 height 10
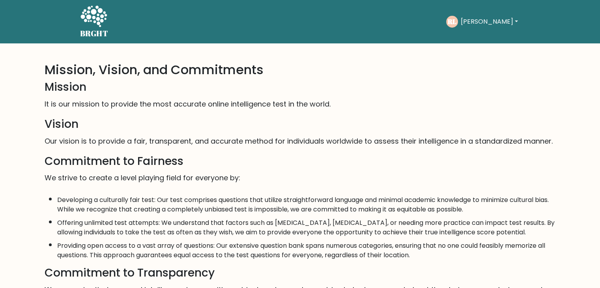
click at [467, 20] on button "[PERSON_NAME]" at bounding box center [489, 22] width 62 height 10
click at [475, 34] on link "Dashboard" at bounding box center [478, 38] width 62 height 13
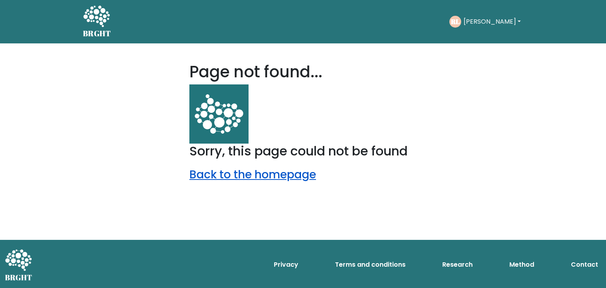
click at [278, 178] on link "Back to the homepage" at bounding box center [252, 174] width 127 height 15
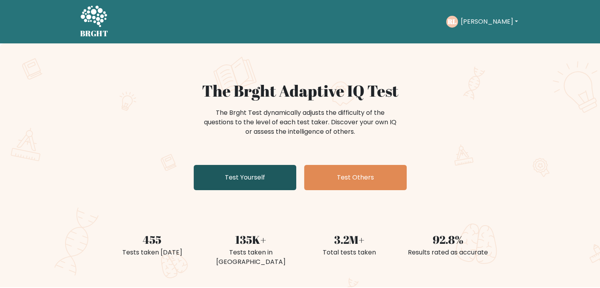
click at [230, 182] on link "Test Yourself" at bounding box center [245, 177] width 103 height 25
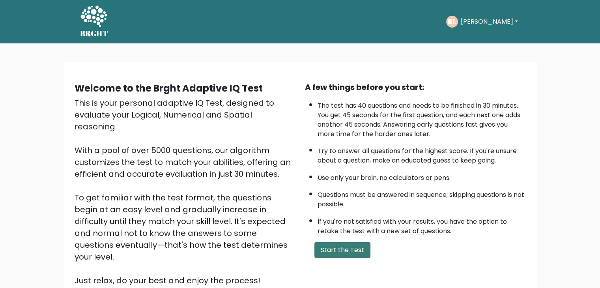
click at [339, 254] on button "Start the Test" at bounding box center [343, 250] width 56 height 16
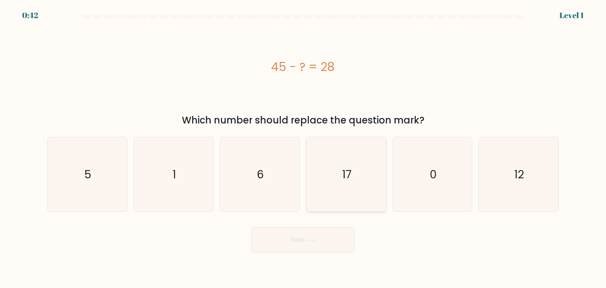
click at [351, 183] on icon "17" at bounding box center [346, 174] width 74 height 74
click at [304, 148] on input "d. 17" at bounding box center [303, 146] width 0 height 4
radio input "true"
click at [323, 242] on button "Next" at bounding box center [303, 239] width 103 height 25
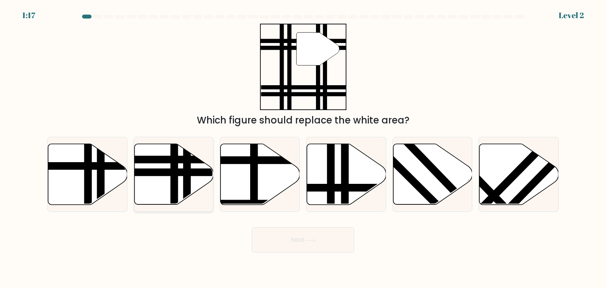
click at [157, 182] on icon at bounding box center [173, 174] width 79 height 61
click at [303, 148] on input "b." at bounding box center [303, 146] width 0 height 4
radio input "true"
click at [311, 242] on icon at bounding box center [310, 240] width 11 height 4
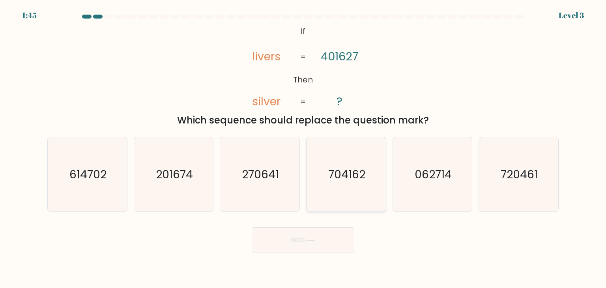
click at [353, 192] on icon "704162" at bounding box center [346, 174] width 74 height 74
click at [304, 148] on input "d. 704162" at bounding box center [303, 146] width 0 height 4
radio input "true"
click at [317, 247] on button "Next" at bounding box center [303, 239] width 103 height 25
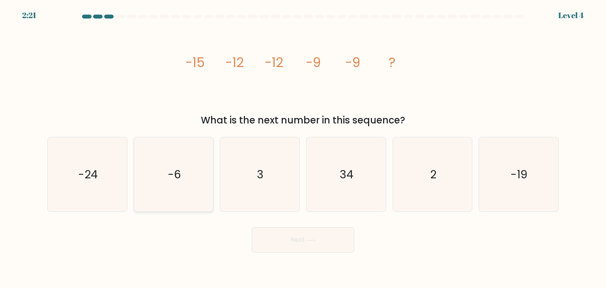
click at [189, 173] on icon "-6" at bounding box center [174, 174] width 74 height 74
click at [303, 148] on input "b. -6" at bounding box center [303, 146] width 0 height 4
radio input "true"
click at [317, 236] on button "Next" at bounding box center [303, 239] width 103 height 25
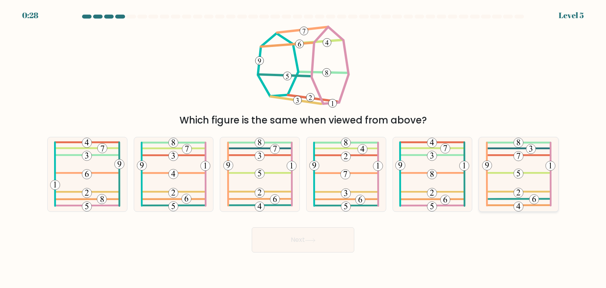
click at [518, 182] on icon at bounding box center [518, 174] width 73 height 74
click at [304, 148] on input "f." at bounding box center [303, 146] width 0 height 4
radio input "true"
click at [254, 192] on 583 at bounding box center [260, 192] width 62 height 0
click at [303, 148] on input "c." at bounding box center [303, 146] width 0 height 4
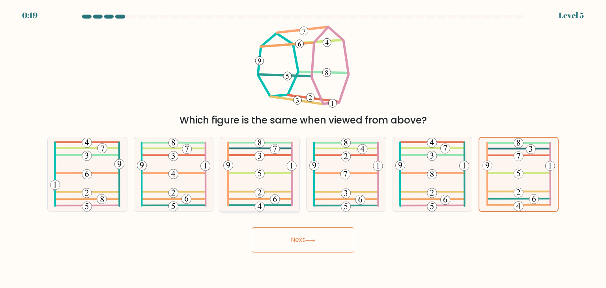
radio input "true"
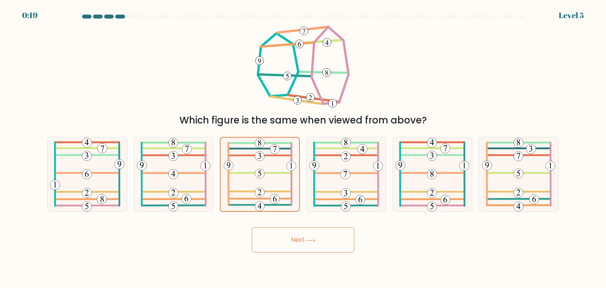
click at [294, 235] on button "Next" at bounding box center [303, 239] width 103 height 25
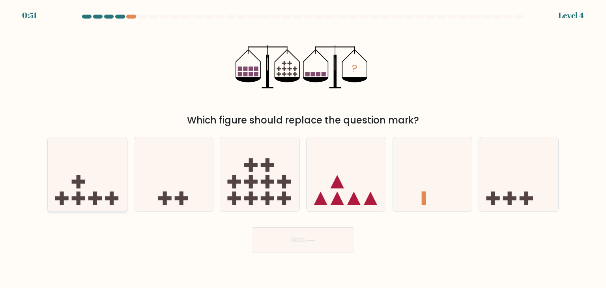
click at [81, 190] on icon at bounding box center [87, 175] width 79 height 66
click at [303, 148] on input "a." at bounding box center [303, 146] width 0 height 4
radio input "true"
click at [316, 242] on icon at bounding box center [310, 240] width 11 height 4
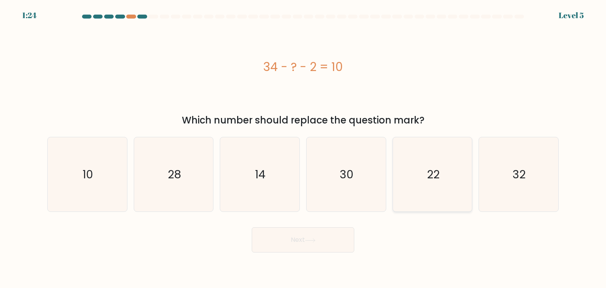
click at [423, 180] on icon "22" at bounding box center [433, 174] width 74 height 74
click at [304, 148] on input "e. 22" at bounding box center [303, 146] width 0 height 4
radio input "true"
click at [306, 247] on button "Next" at bounding box center [303, 239] width 103 height 25
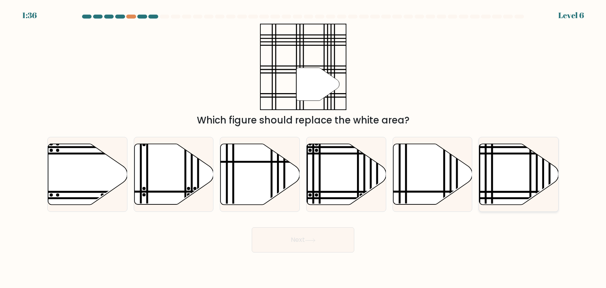
click at [512, 189] on icon at bounding box center [519, 174] width 79 height 61
click at [304, 148] on input "f." at bounding box center [303, 146] width 0 height 4
radio input "true"
click at [307, 240] on icon at bounding box center [310, 240] width 11 height 4
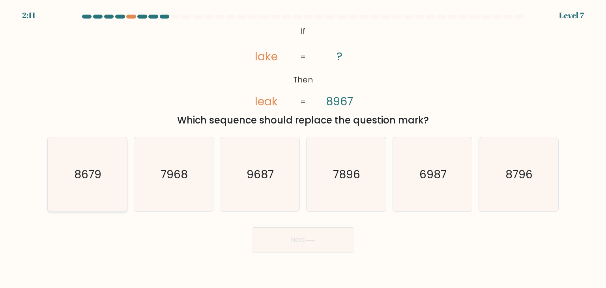
click at [83, 192] on icon "8679" at bounding box center [87, 174] width 74 height 74
click at [303, 148] on input "a. 8679" at bounding box center [303, 146] width 0 height 4
radio input "true"
click at [281, 242] on button "Next" at bounding box center [303, 239] width 103 height 25
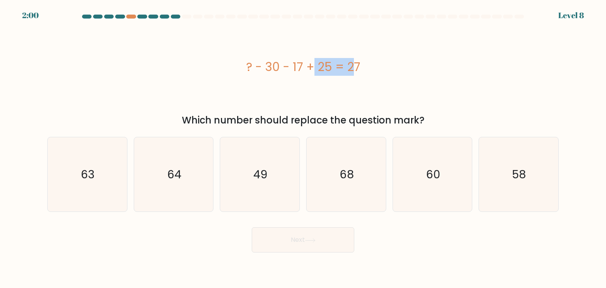
drag, startPoint x: 266, startPoint y: 65, endPoint x: 304, endPoint y: 65, distance: 37.5
click at [304, 65] on div "? - 30 - 17 + 25 = 27" at bounding box center [303, 67] width 512 height 18
drag, startPoint x: 330, startPoint y: 66, endPoint x: 304, endPoint y: 68, distance: 25.7
click at [304, 68] on div "? - 30 - 17 + 25 = 27" at bounding box center [303, 67] width 512 height 18
click at [333, 89] on div "? - 30 - 17 + 25 = 27" at bounding box center [303, 67] width 512 height 86
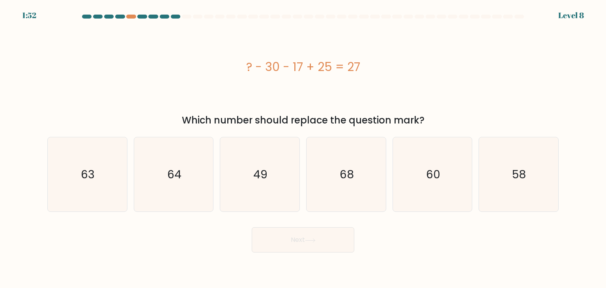
drag, startPoint x: 263, startPoint y: 64, endPoint x: 312, endPoint y: 67, distance: 49.0
click at [312, 67] on div "? - 30 - 17 + 25 = 27" at bounding box center [303, 67] width 512 height 18
drag, startPoint x: 329, startPoint y: 66, endPoint x: 259, endPoint y: 62, distance: 69.5
click at [259, 62] on div "? - 30 - 17 + 25 = 27" at bounding box center [303, 67] width 512 height 18
click at [262, 165] on icon "49" at bounding box center [260, 174] width 74 height 74
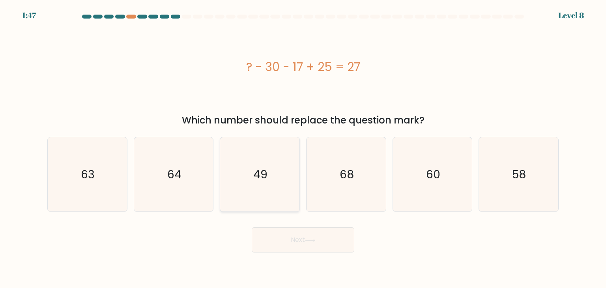
click at [303, 148] on input "c. 49" at bounding box center [303, 146] width 0 height 4
radio input "true"
click at [314, 244] on button "Next" at bounding box center [303, 239] width 103 height 25
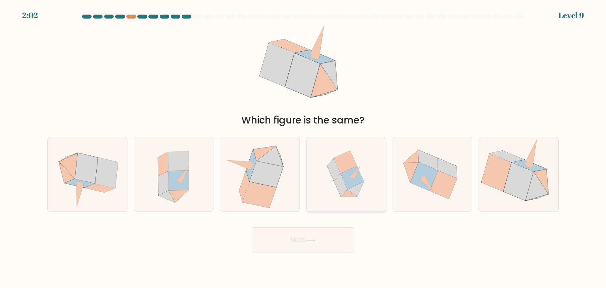
click at [365, 193] on icon at bounding box center [346, 174] width 73 height 74
click at [304, 148] on input "d." at bounding box center [303, 146] width 0 height 4
radio input "true"
click at [343, 235] on button "Next" at bounding box center [303, 239] width 103 height 25
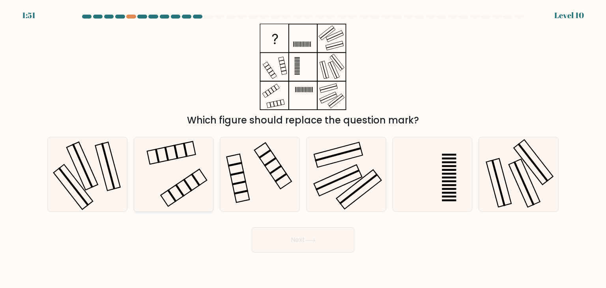
click at [193, 182] on icon at bounding box center [174, 174] width 74 height 74
click at [303, 148] on input "b." at bounding box center [303, 146] width 0 height 4
radio input "true"
click at [300, 247] on button "Next" at bounding box center [303, 239] width 103 height 25
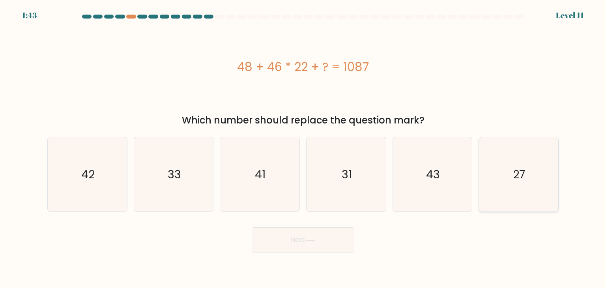
click at [532, 191] on icon "27" at bounding box center [519, 174] width 74 height 74
click at [304, 148] on input "f. 27" at bounding box center [303, 146] width 0 height 4
radio input "true"
click at [329, 248] on button "Next" at bounding box center [303, 239] width 103 height 25
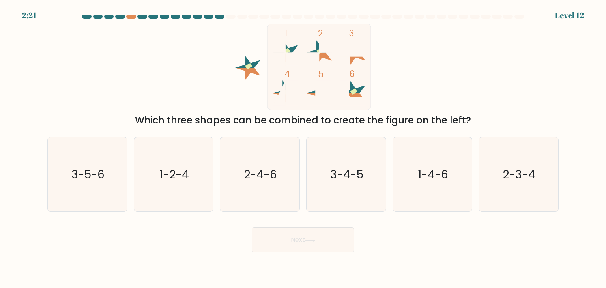
click at [275, 124] on div "Which three shapes can be combined to create the figure on the left?" at bounding box center [303, 120] width 502 height 14
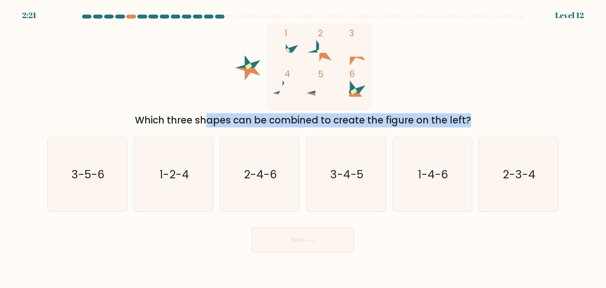
click at [275, 124] on div "Which three shapes can be combined to create the figure on the left?" at bounding box center [303, 120] width 502 height 14
click at [284, 122] on div "Which three shapes can be combined to create the figure on the left?" at bounding box center [303, 120] width 502 height 14
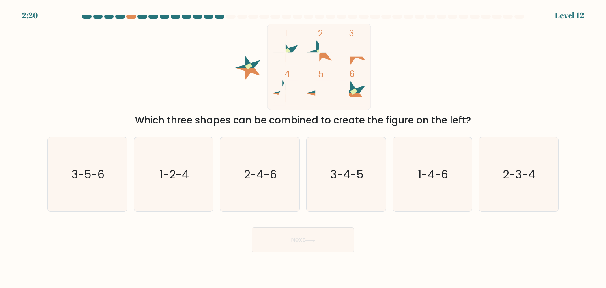
click at [284, 122] on div "Which three shapes can be combined to create the figure on the left?" at bounding box center [303, 120] width 502 height 14
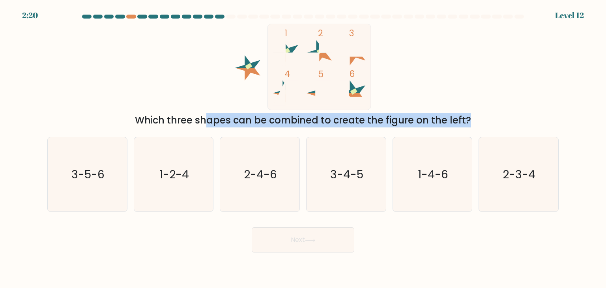
click at [284, 122] on div "Which three shapes can be combined to create the figure on the left?" at bounding box center [303, 120] width 502 height 14
click at [284, 125] on div "Which three shapes can be combined to create the figure on the left?" at bounding box center [303, 120] width 502 height 14
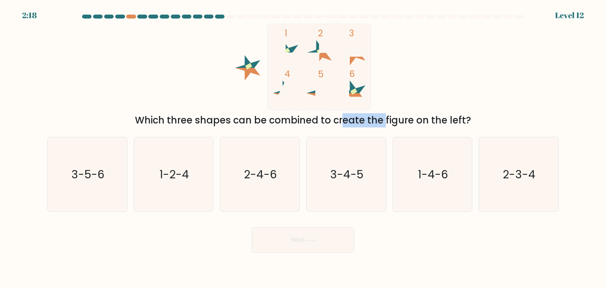
click at [284, 125] on div "Which three shapes can be combined to create the figure on the left?" at bounding box center [303, 120] width 502 height 14
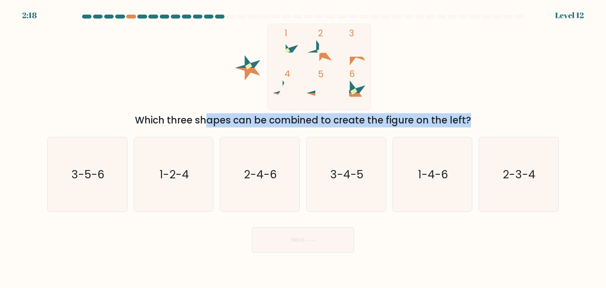
click at [284, 125] on div "Which three shapes can be combined to create the figure on the left?" at bounding box center [303, 120] width 502 height 14
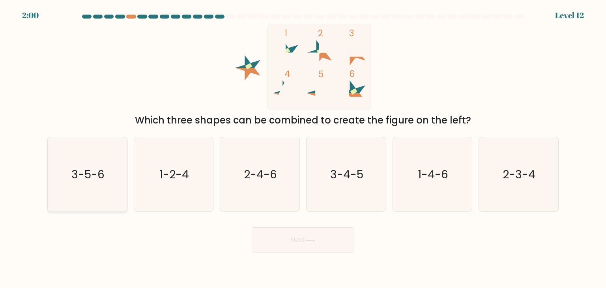
click at [111, 179] on icon "3-5-6" at bounding box center [87, 174] width 74 height 74
click at [303, 148] on input "a. 3-5-6" at bounding box center [303, 146] width 0 height 4
radio input "true"
click at [328, 238] on button "Next" at bounding box center [303, 239] width 103 height 25
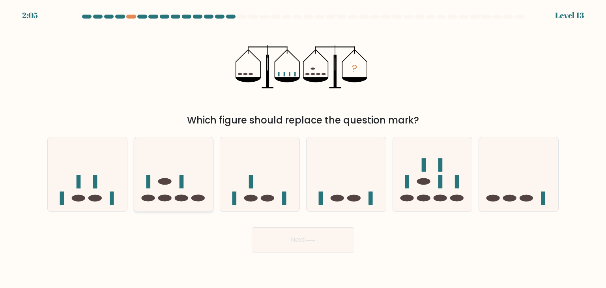
click at [197, 186] on icon at bounding box center [173, 175] width 79 height 66
click at [303, 148] on input "b." at bounding box center [303, 146] width 0 height 4
radio input "true"
click at [93, 188] on icon at bounding box center [87, 175] width 79 height 66
click at [303, 148] on input "a." at bounding box center [303, 146] width 0 height 4
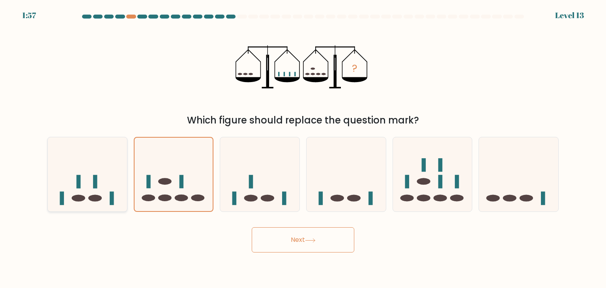
radio input "true"
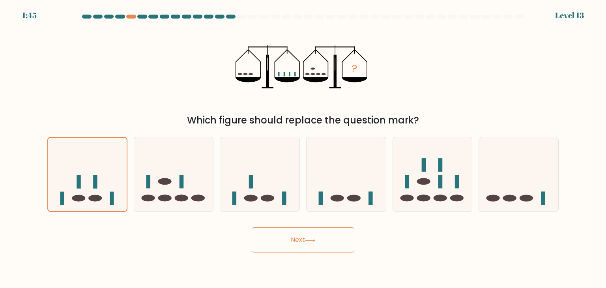
drag, startPoint x: 317, startPoint y: 241, endPoint x: 452, endPoint y: 248, distance: 134.8
click at [316, 241] on icon at bounding box center [310, 240] width 11 height 4
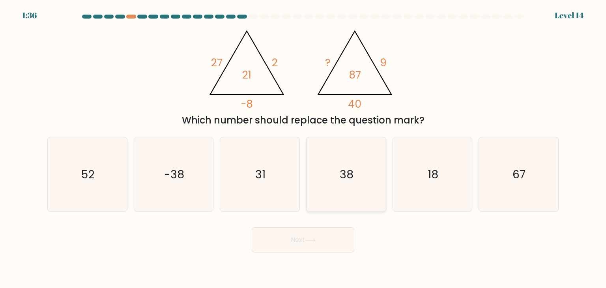
click at [351, 188] on icon "38" at bounding box center [346, 174] width 74 height 74
click at [304, 148] on input "d. 38" at bounding box center [303, 146] width 0 height 4
radio input "true"
click at [325, 242] on button "Next" at bounding box center [303, 239] width 103 height 25
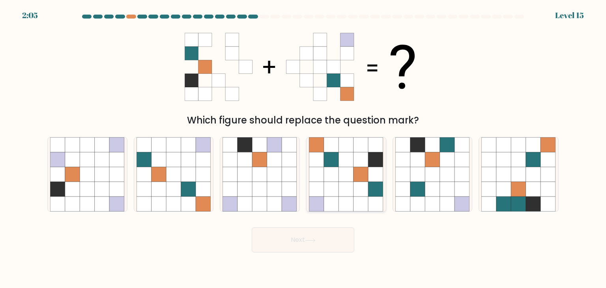
click at [340, 192] on icon at bounding box center [346, 189] width 15 height 15
click at [304, 148] on input "d." at bounding box center [303, 146] width 0 height 4
radio input "true"
drag, startPoint x: 339, startPoint y: 225, endPoint x: 345, endPoint y: 229, distance: 7.0
click at [339, 225] on div "Next" at bounding box center [303, 236] width 521 height 31
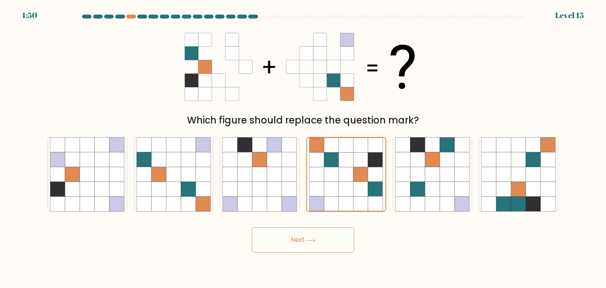
click at [347, 236] on button "Next" at bounding box center [303, 239] width 103 height 25
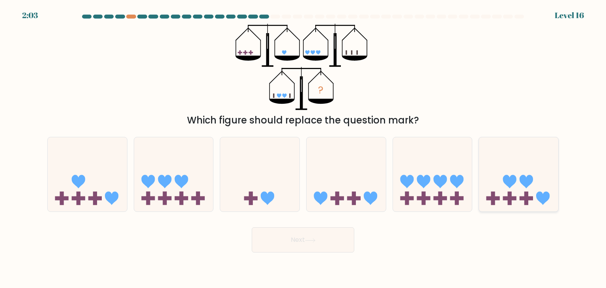
click at [526, 191] on icon at bounding box center [518, 175] width 79 height 66
click at [304, 148] on input "f." at bounding box center [303, 146] width 0 height 4
radio input "true"
click at [328, 240] on button "Next" at bounding box center [303, 239] width 103 height 25
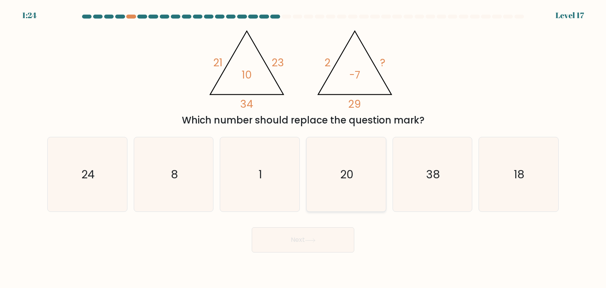
click at [346, 174] on text "20" at bounding box center [346, 175] width 13 height 16
click at [304, 148] on input "d. 20" at bounding box center [303, 146] width 0 height 4
radio input "true"
click at [322, 233] on button "Next" at bounding box center [303, 239] width 103 height 25
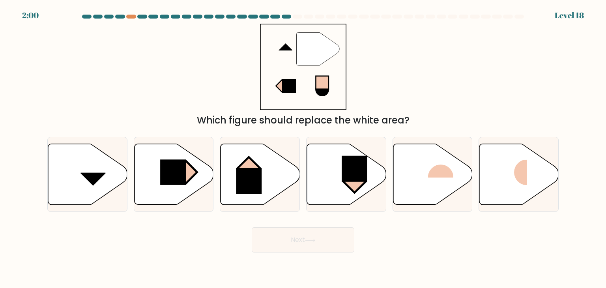
click at [246, 122] on div "Which figure should replace the white area?" at bounding box center [303, 120] width 502 height 14
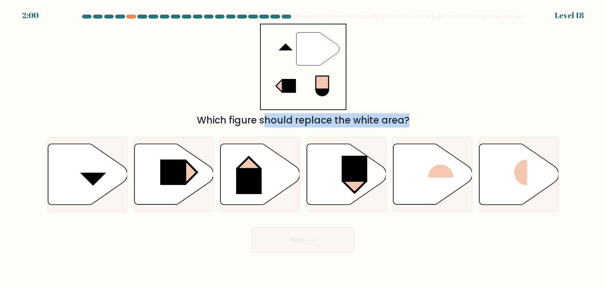
click at [246, 122] on div "Which figure should replace the white area?" at bounding box center [303, 120] width 502 height 14
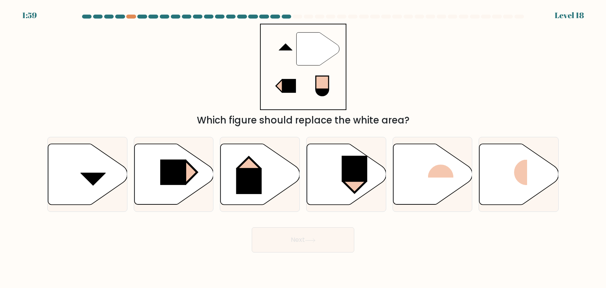
click at [417, 88] on div "" Which figure should replace the white area?" at bounding box center [303, 76] width 521 height 104
click at [450, 173] on rect at bounding box center [441, 164] width 26 height 26
click at [304, 148] on input "e." at bounding box center [303, 146] width 0 height 4
radio input "true"
click at [341, 189] on icon at bounding box center [346, 174] width 79 height 61
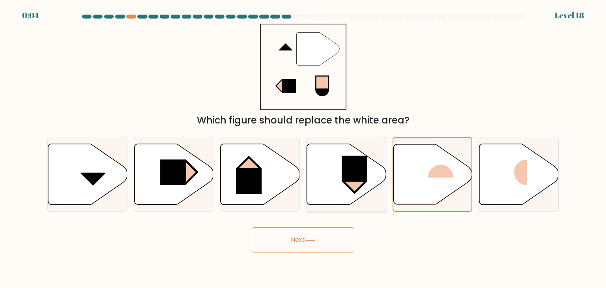
click at [304, 148] on input "d." at bounding box center [303, 146] width 0 height 4
radio input "true"
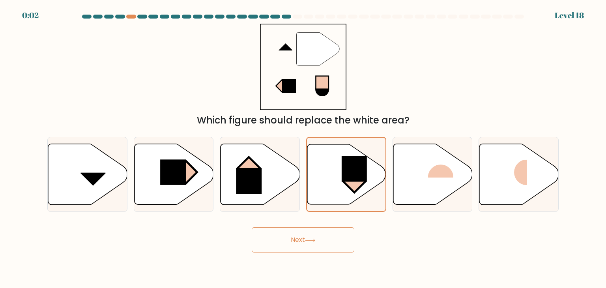
click at [309, 230] on button "Next" at bounding box center [303, 239] width 103 height 25
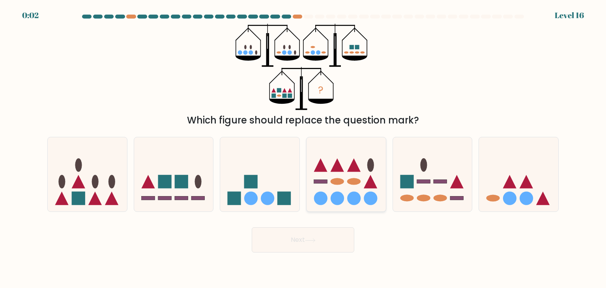
click at [355, 197] on circle at bounding box center [353, 198] width 13 height 13
click at [304, 148] on input "d." at bounding box center [303, 146] width 0 height 4
radio input "true"
click at [340, 240] on button "Next" at bounding box center [303, 239] width 103 height 25
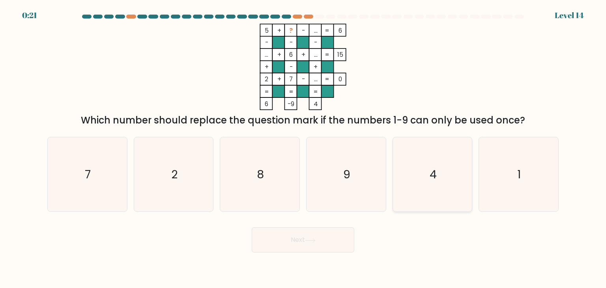
click at [414, 168] on icon "4" at bounding box center [433, 174] width 74 height 74
click at [304, 148] on input "e. 4" at bounding box center [303, 146] width 0 height 4
radio input "true"
click at [332, 237] on button "Next" at bounding box center [303, 239] width 103 height 25
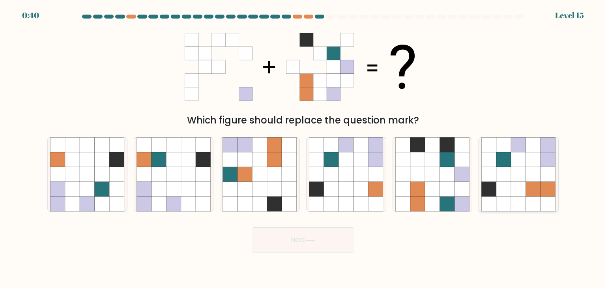
click at [516, 174] on icon at bounding box center [519, 174] width 15 height 15
click at [304, 148] on input "f." at bounding box center [303, 146] width 0 height 4
radio input "true"
click at [331, 236] on button "Next" at bounding box center [303, 239] width 103 height 25
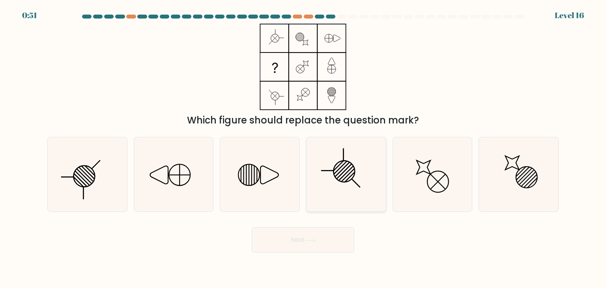
click at [355, 178] on icon at bounding box center [346, 174] width 74 height 74
click at [304, 148] on input "d." at bounding box center [303, 146] width 0 height 4
radio input "true"
click at [331, 250] on button "Next" at bounding box center [303, 239] width 103 height 25
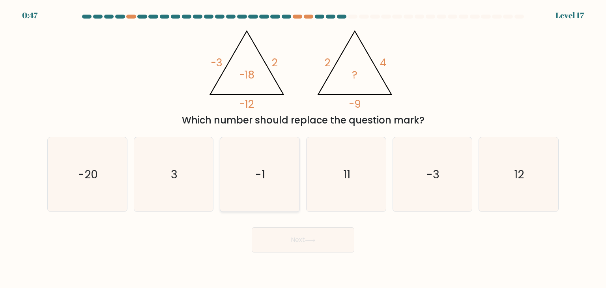
click at [237, 189] on icon "-1" at bounding box center [260, 174] width 74 height 74
click at [303, 148] on input "c. -1" at bounding box center [303, 146] width 0 height 4
radio input "true"
drag, startPoint x: 332, startPoint y: 245, endPoint x: 308, endPoint y: 246, distance: 24.5
click at [332, 244] on button "Next" at bounding box center [303, 239] width 103 height 25
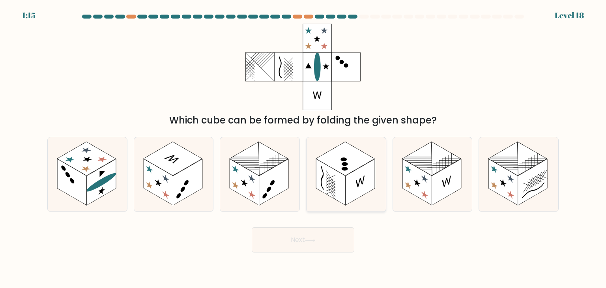
click at [346, 188] on rect at bounding box center [361, 182] width 30 height 47
click at [304, 148] on input "d." at bounding box center [303, 146] width 0 height 4
radio input "true"
drag, startPoint x: 94, startPoint y: 193, endPoint x: 114, endPoint y: 196, distance: 20.4
click at [94, 193] on rect at bounding box center [102, 182] width 30 height 47
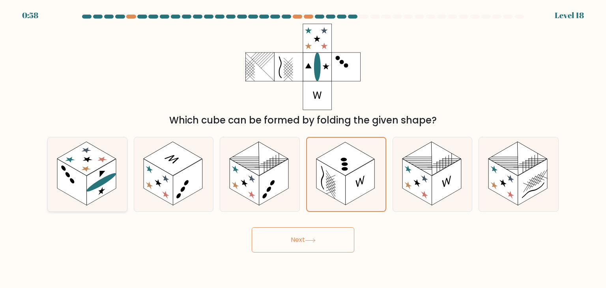
click at [303, 148] on input "a." at bounding box center [303, 146] width 0 height 4
radio input "true"
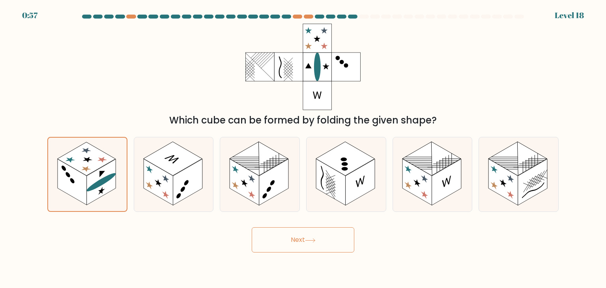
click at [323, 236] on button "Next" at bounding box center [303, 239] width 103 height 25
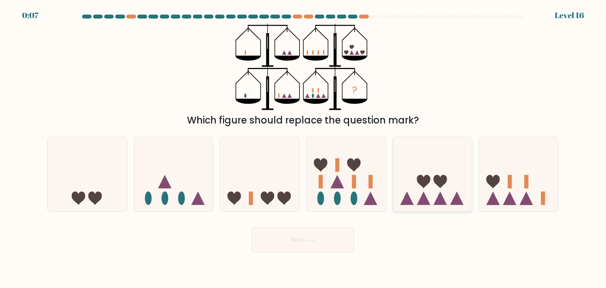
click at [430, 184] on icon at bounding box center [432, 175] width 79 height 66
click at [304, 148] on input "e." at bounding box center [303, 146] width 0 height 4
radio input "true"
click at [310, 238] on icon at bounding box center [310, 240] width 11 height 4
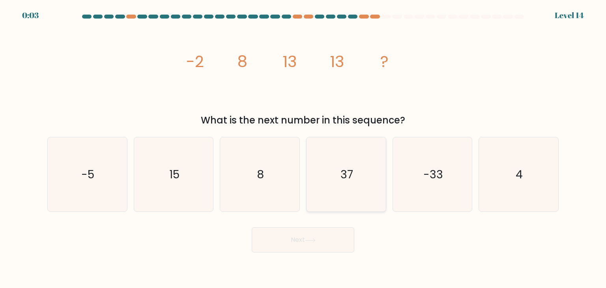
click at [336, 184] on icon "37" at bounding box center [346, 174] width 74 height 74
click at [304, 148] on input "d. 37" at bounding box center [303, 146] width 0 height 4
radio input "true"
click at [278, 234] on button "Next" at bounding box center [303, 239] width 103 height 25
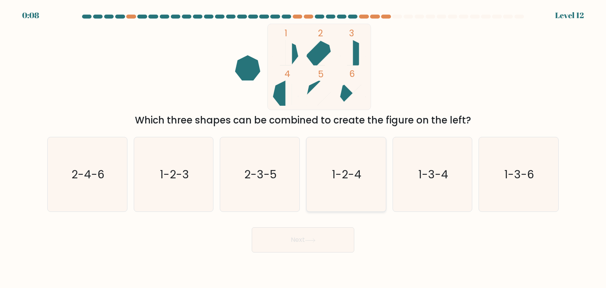
click at [346, 186] on icon "1-2-4" at bounding box center [346, 174] width 74 height 74
click at [304, 148] on input "d. 1-2-4" at bounding box center [303, 146] width 0 height 4
radio input "true"
click at [322, 246] on button "Next" at bounding box center [303, 239] width 103 height 25
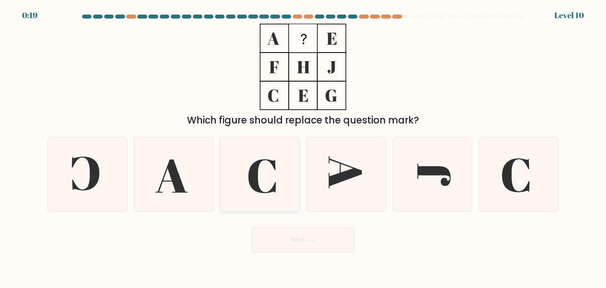
click at [272, 186] on icon at bounding box center [260, 174] width 74 height 74
click at [303, 148] on input "c." at bounding box center [303, 146] width 0 height 4
radio input "true"
click at [325, 246] on button "Next" at bounding box center [303, 239] width 103 height 25
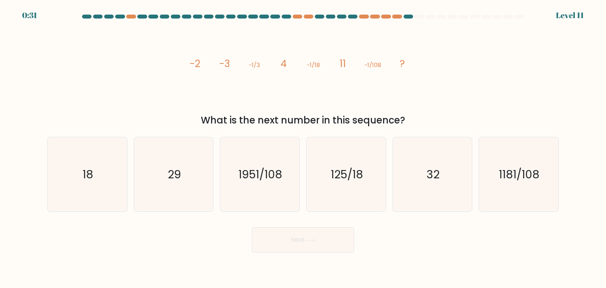
click at [313, 68] on tspan "-1/18" at bounding box center [313, 65] width 13 height 8
click at [326, 78] on icon "image/svg+xml -2 -3 -1/3 4 -1/18 11 -1/108 ?" at bounding box center [303, 67] width 237 height 86
click at [114, 174] on icon "18" at bounding box center [87, 174] width 74 height 74
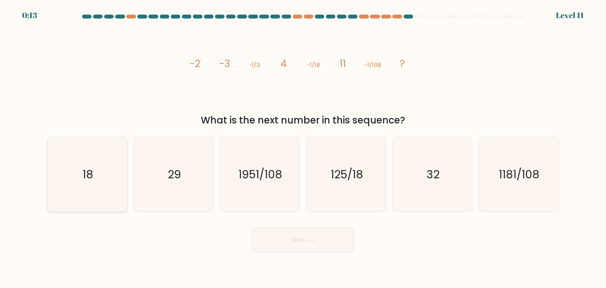
click at [303, 148] on input "a. 18" at bounding box center [303, 146] width 0 height 4
radio input "true"
click at [347, 248] on button "Next" at bounding box center [303, 239] width 103 height 25
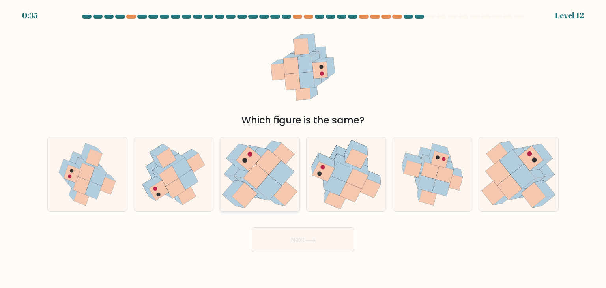
click at [257, 195] on icon at bounding box center [259, 194] width 22 height 13
click at [303, 148] on input "c." at bounding box center [303, 146] width 0 height 4
radio input "true"
click at [338, 184] on icon at bounding box center [335, 186] width 22 height 20
click at [304, 148] on input "d." at bounding box center [303, 146] width 0 height 4
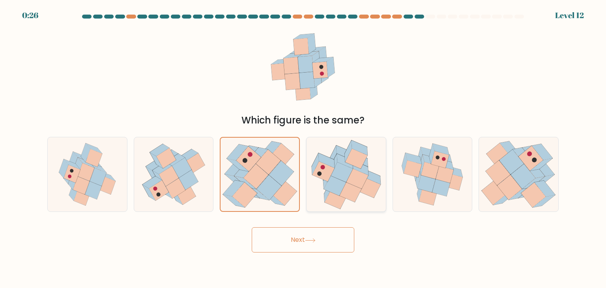
radio input "true"
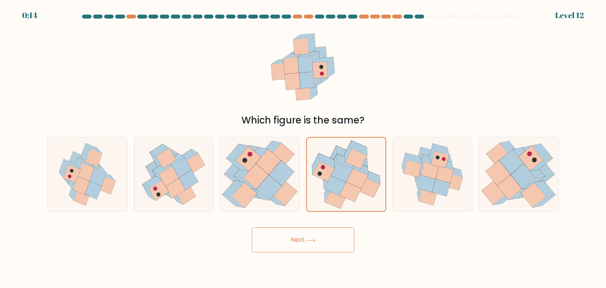
click at [336, 237] on button "Next" at bounding box center [303, 239] width 103 height 25
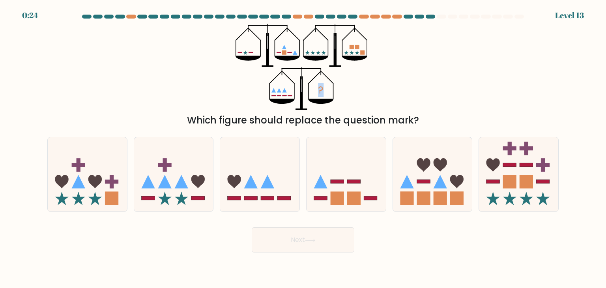
drag, startPoint x: 311, startPoint y: 52, endPoint x: 330, endPoint y: 51, distance: 19.4
click at [330, 51] on icon "?" at bounding box center [303, 67] width 135 height 86
click at [345, 186] on icon at bounding box center [346, 175] width 79 height 66
click at [304, 148] on input "d." at bounding box center [303, 146] width 0 height 4
radio input "true"
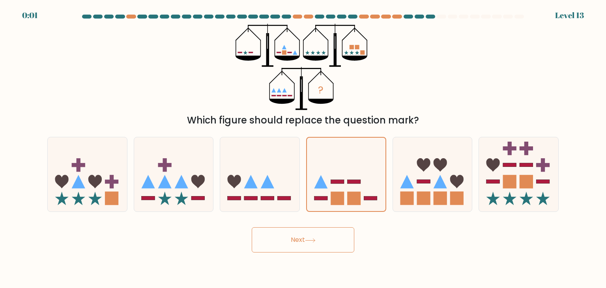
drag, startPoint x: 298, startPoint y: 259, endPoint x: 319, endPoint y: 253, distance: 21.2
click at [298, 258] on body "0:01 Level 13" at bounding box center [303, 144] width 606 height 288
click at [342, 245] on button "Next" at bounding box center [303, 239] width 103 height 25
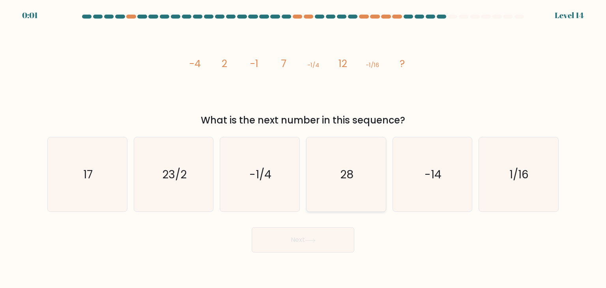
click at [341, 176] on text "28" at bounding box center [346, 175] width 13 height 16
click at [304, 148] on input "d. 28" at bounding box center [303, 146] width 0 height 4
radio input "true"
click at [83, 170] on icon "17" at bounding box center [87, 174] width 74 height 74
click at [303, 148] on input "a. 17" at bounding box center [303, 146] width 0 height 4
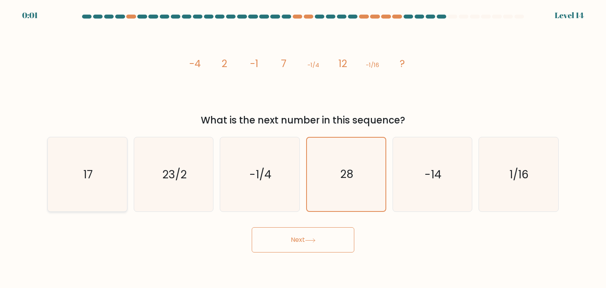
radio input "true"
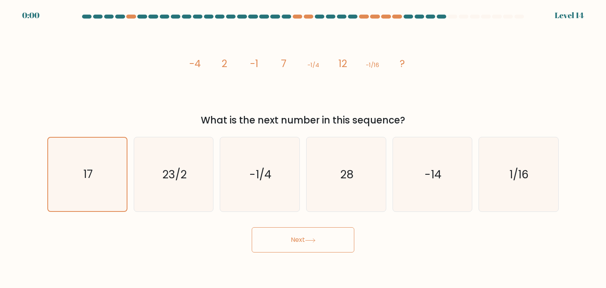
click at [321, 247] on button "Next" at bounding box center [303, 239] width 103 height 25
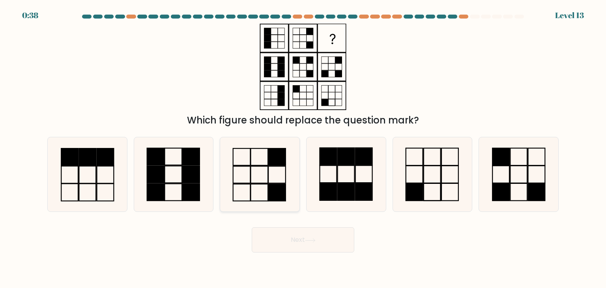
click at [259, 180] on icon at bounding box center [260, 174] width 74 height 74
click at [303, 148] on input "c." at bounding box center [303, 146] width 0 height 4
radio input "true"
drag, startPoint x: 324, startPoint y: 247, endPoint x: 350, endPoint y: 245, distance: 25.8
click at [324, 247] on button "Next" at bounding box center [303, 239] width 103 height 25
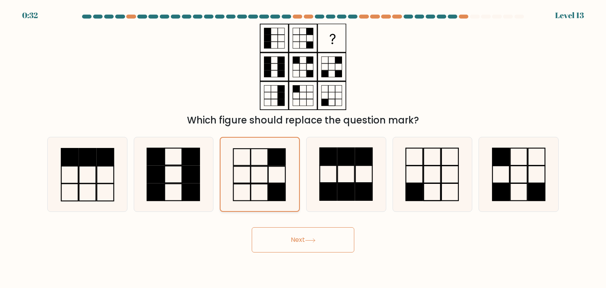
click at [264, 183] on rect at bounding box center [259, 175] width 17 height 17
click at [303, 148] on input "c." at bounding box center [303, 146] width 0 height 4
click at [296, 240] on button "Next" at bounding box center [303, 239] width 103 height 25
click at [302, 256] on body "0:28 Level 13" at bounding box center [303, 144] width 606 height 288
click at [303, 249] on button "Next" at bounding box center [303, 239] width 103 height 25
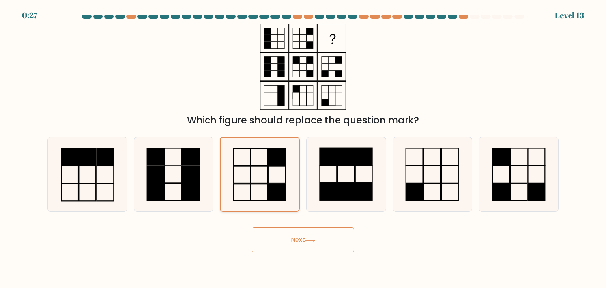
click at [243, 158] on icon at bounding box center [259, 174] width 73 height 73
click at [303, 148] on input "c." at bounding box center [303, 146] width 0 height 4
drag, startPoint x: 167, startPoint y: 166, endPoint x: 215, endPoint y: 173, distance: 48.6
click at [167, 166] on rect at bounding box center [173, 174] width 17 height 17
click at [303, 148] on input "b." at bounding box center [303, 146] width 0 height 4
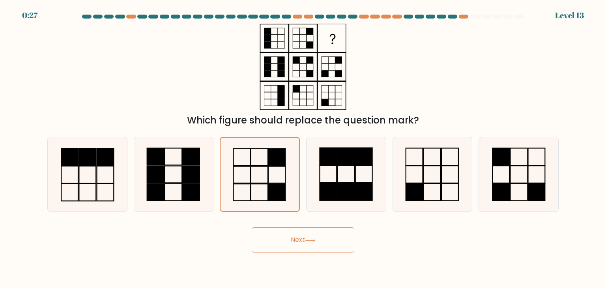
radio input "true"
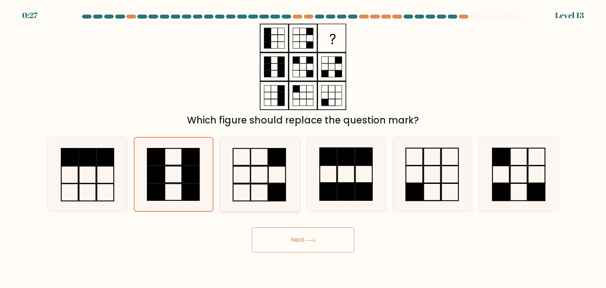
click at [267, 173] on icon at bounding box center [260, 174] width 74 height 74
click at [303, 148] on input "c." at bounding box center [303, 146] width 0 height 4
radio input "true"
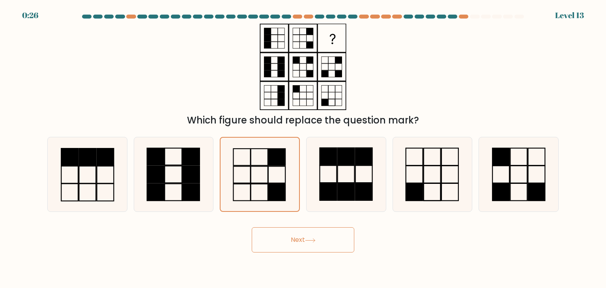
click at [299, 244] on button "Next" at bounding box center [303, 239] width 103 height 25
click at [275, 180] on icon at bounding box center [260, 174] width 74 height 74
click at [303, 148] on input "c." at bounding box center [303, 146] width 0 height 4
radio input "true"
click at [314, 246] on button "Next" at bounding box center [303, 239] width 103 height 25
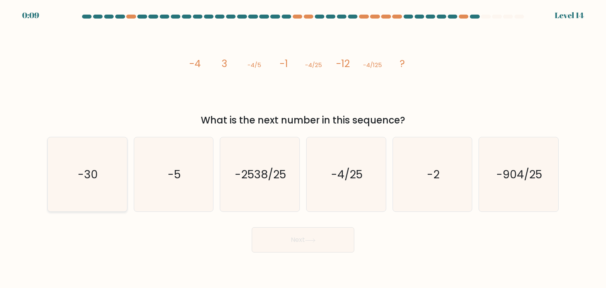
click at [104, 169] on icon "-30" at bounding box center [87, 174] width 74 height 74
click at [303, 148] on input "a. -30" at bounding box center [303, 146] width 0 height 4
radio input "true"
click at [313, 248] on button "Next" at bounding box center [303, 239] width 103 height 25
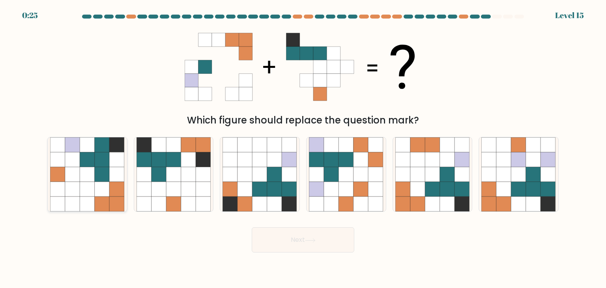
click at [76, 182] on icon at bounding box center [72, 189] width 15 height 15
click at [303, 148] on input "a." at bounding box center [303, 146] width 0 height 4
radio input "true"
click at [308, 245] on button "Next" at bounding box center [303, 239] width 103 height 25
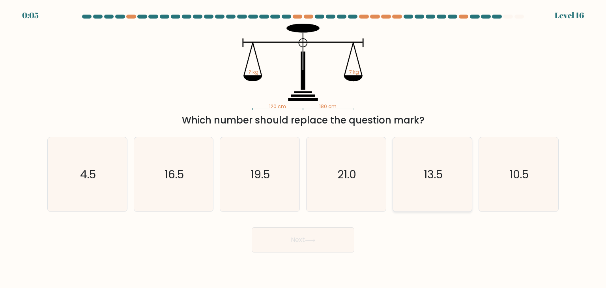
drag, startPoint x: 441, startPoint y: 181, endPoint x: 433, endPoint y: 199, distance: 19.6
click at [441, 181] on text "13.5" at bounding box center [433, 175] width 19 height 16
click at [304, 148] on input "e. 13.5" at bounding box center [303, 146] width 0 height 4
radio input "true"
click at [365, 186] on icon "21.0" at bounding box center [346, 174] width 74 height 74
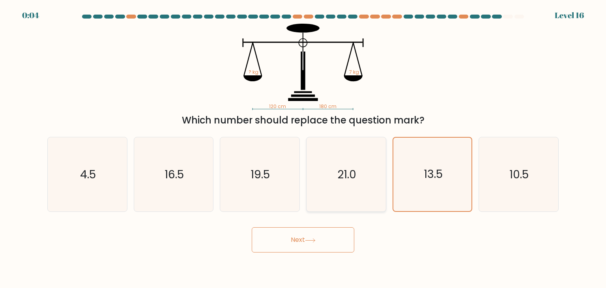
click at [304, 148] on input "d. 21.0" at bounding box center [303, 146] width 0 height 4
radio input "true"
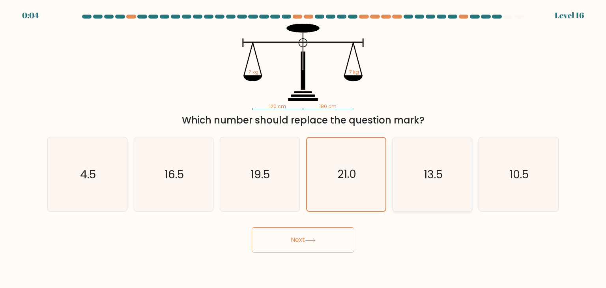
click at [430, 188] on icon "13.5" at bounding box center [433, 174] width 74 height 74
click at [304, 148] on input "e. 13.5" at bounding box center [303, 146] width 0 height 4
radio input "true"
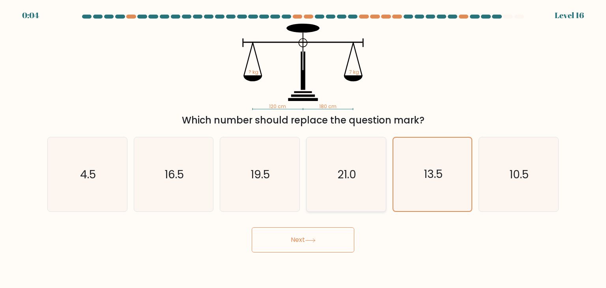
click at [358, 193] on icon "21.0" at bounding box center [346, 174] width 74 height 74
click at [304, 148] on input "d. 21.0" at bounding box center [303, 146] width 0 height 4
radio input "true"
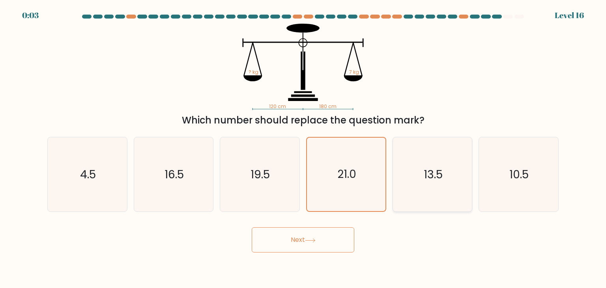
click at [455, 195] on icon "13.5" at bounding box center [433, 174] width 74 height 74
click at [304, 148] on input "e. 13.5" at bounding box center [303, 146] width 0 height 4
radio input "true"
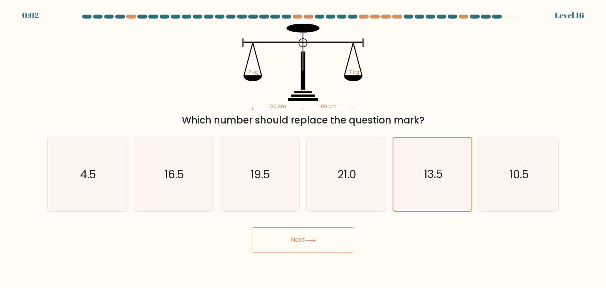
click at [304, 240] on button "Next" at bounding box center [303, 239] width 103 height 25
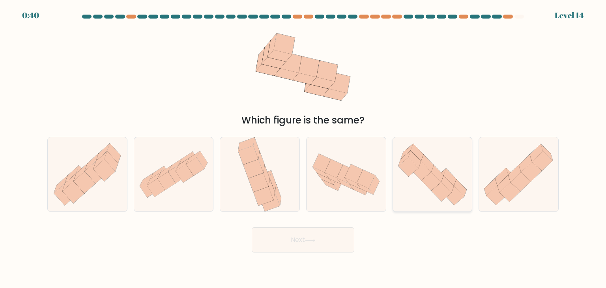
click at [439, 187] on icon at bounding box center [441, 191] width 20 height 19
click at [304, 148] on input "e." at bounding box center [303, 146] width 0 height 4
radio input "true"
click at [160, 171] on icon at bounding box center [157, 173] width 14 height 13
click at [303, 148] on input "b." at bounding box center [303, 146] width 0 height 4
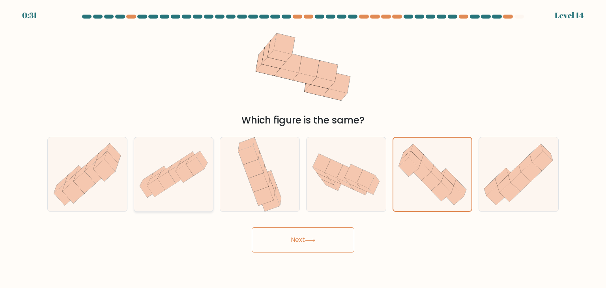
radio input "true"
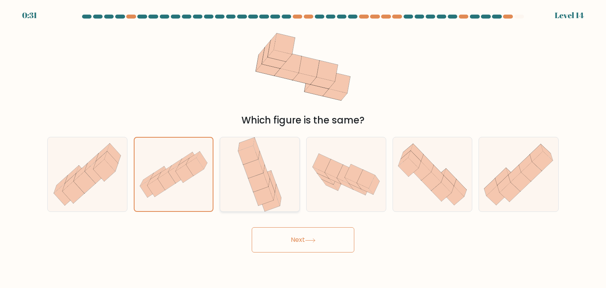
click at [261, 171] on icon at bounding box center [254, 168] width 20 height 19
click at [303, 148] on input "c." at bounding box center [303, 146] width 0 height 4
radio input "true"
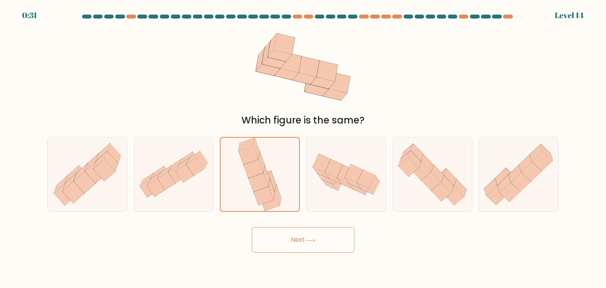
drag, startPoint x: 325, startPoint y: 179, endPoint x: 529, endPoint y: 263, distance: 220.2
click at [329, 181] on icon at bounding box center [325, 178] width 16 height 11
click at [304, 148] on input "d." at bounding box center [303, 146] width 0 height 4
radio input "true"
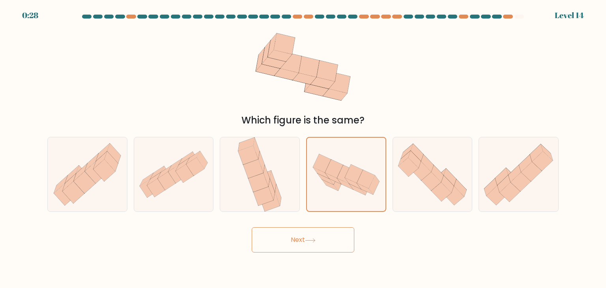
click at [311, 244] on button "Next" at bounding box center [303, 239] width 103 height 25
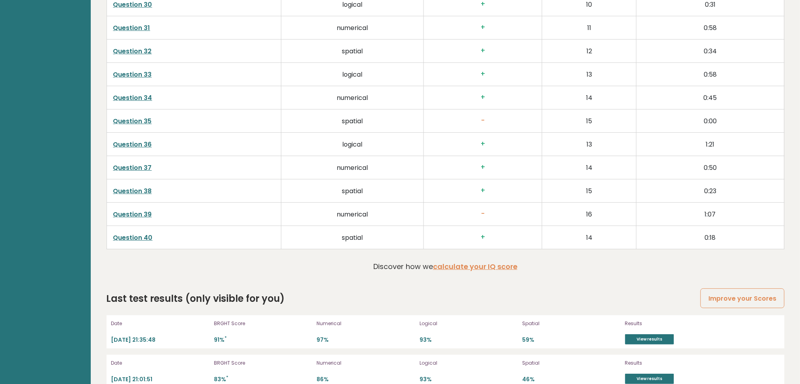
scroll to position [2060, 0]
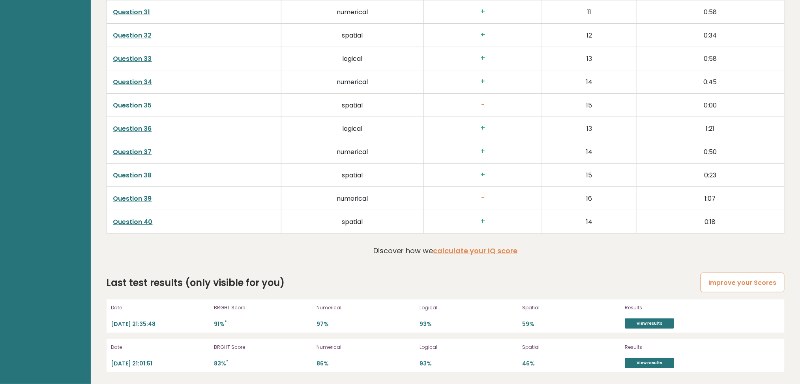
click at [600, 280] on link "Improve your Scores" at bounding box center [743, 282] width 84 height 20
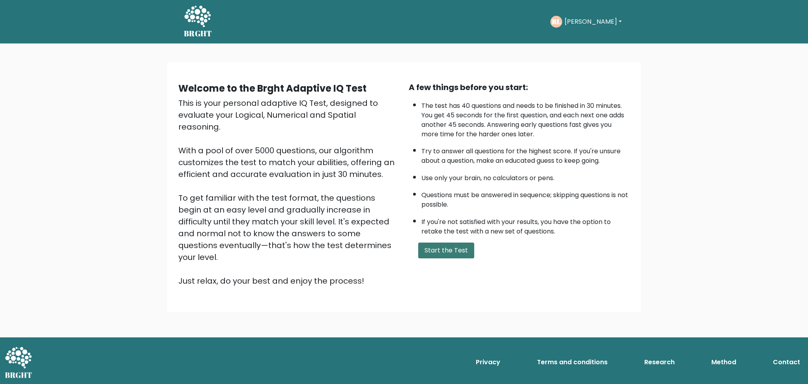
click at [451, 248] on button "Start the Test" at bounding box center [446, 250] width 56 height 16
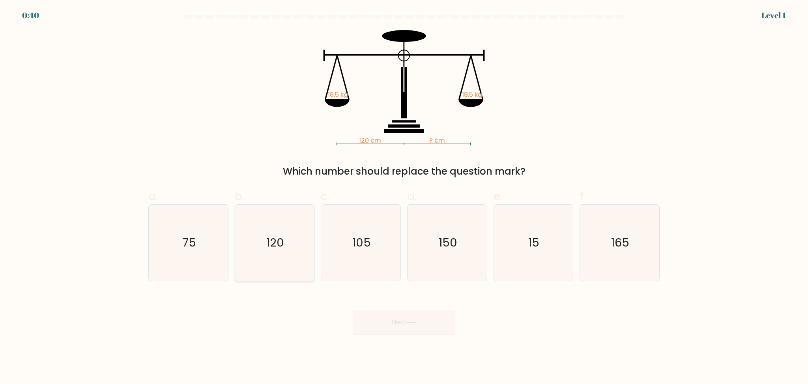
click at [274, 252] on icon "120" at bounding box center [274, 242] width 76 height 76
click at [404, 197] on input "b. 120" at bounding box center [404, 194] width 0 height 5
radio input "true"
drag, startPoint x: 416, startPoint y: 324, endPoint x: 420, endPoint y: 327, distance: 5.5
click at [416, 324] on icon at bounding box center [411, 322] width 11 height 4
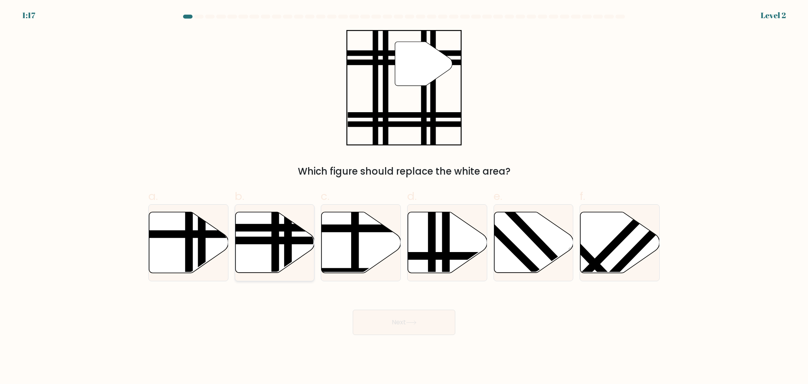
click at [284, 250] on icon at bounding box center [274, 242] width 79 height 61
click at [404, 197] on input "b." at bounding box center [404, 194] width 0 height 5
radio input "true"
click at [411, 321] on icon at bounding box center [411, 322] width 11 height 4
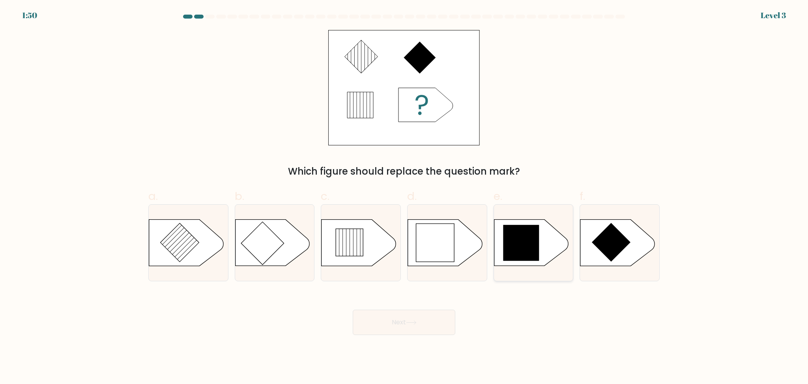
click at [521, 250] on icon at bounding box center [521, 243] width 36 height 36
click at [405, 197] on input "e." at bounding box center [404, 194] width 0 height 5
radio input "true"
click at [412, 323] on icon at bounding box center [411, 322] width 11 height 4
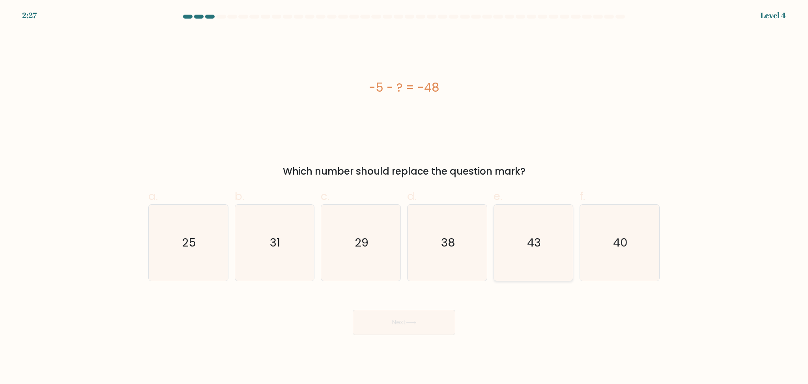
click at [557, 255] on icon "43" at bounding box center [533, 242] width 76 height 76
click at [405, 197] on input "e. 43" at bounding box center [404, 194] width 0 height 5
radio input "true"
click at [422, 318] on button "Next" at bounding box center [404, 321] width 103 height 25
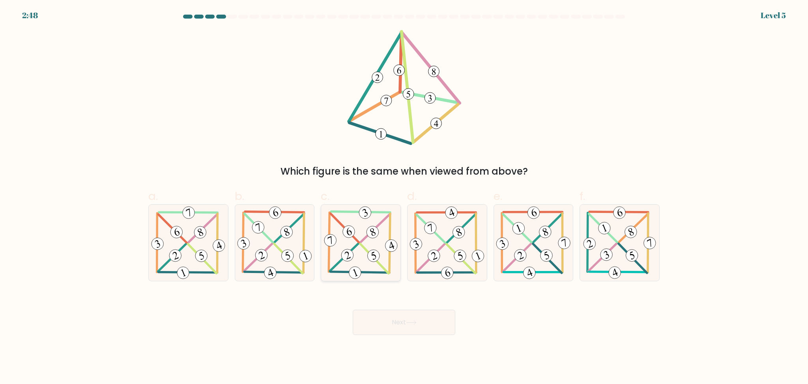
click at [359, 242] on 399 at bounding box center [345, 228] width 28 height 29
click at [404, 197] on input "c." at bounding box center [404, 194] width 0 height 5
radio input "true"
click at [363, 247] on 402 at bounding box center [374, 258] width 28 height 29
click at [404, 197] on input "c." at bounding box center [404, 194] width 0 height 5
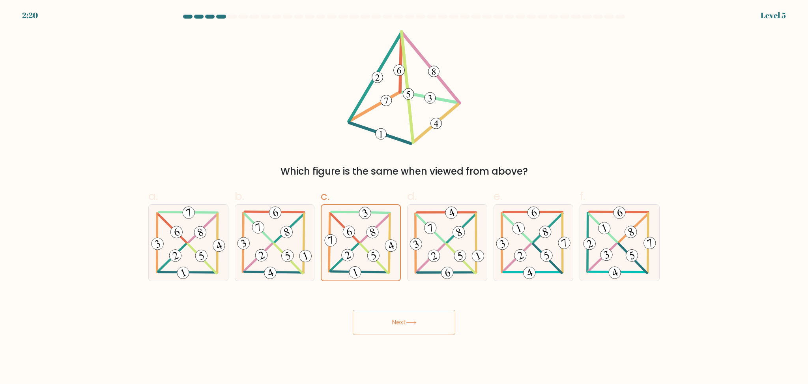
click at [415, 325] on button "Next" at bounding box center [404, 321] width 103 height 25
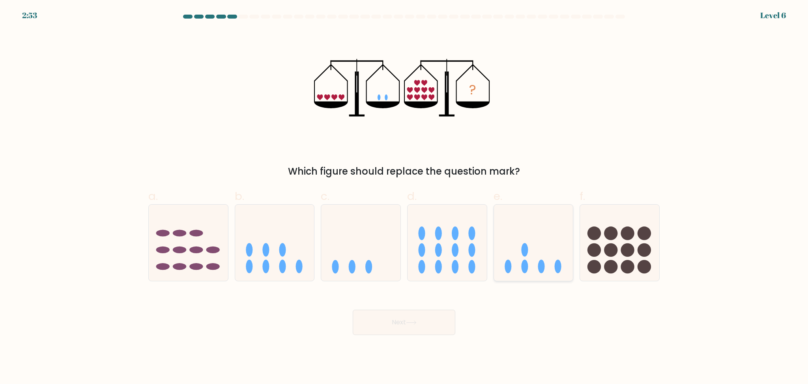
click at [527, 266] on ellipse at bounding box center [524, 266] width 7 height 13
click at [405, 197] on input "e." at bounding box center [404, 194] width 0 height 5
radio input "true"
click at [419, 332] on button "Next" at bounding box center [404, 321] width 103 height 25
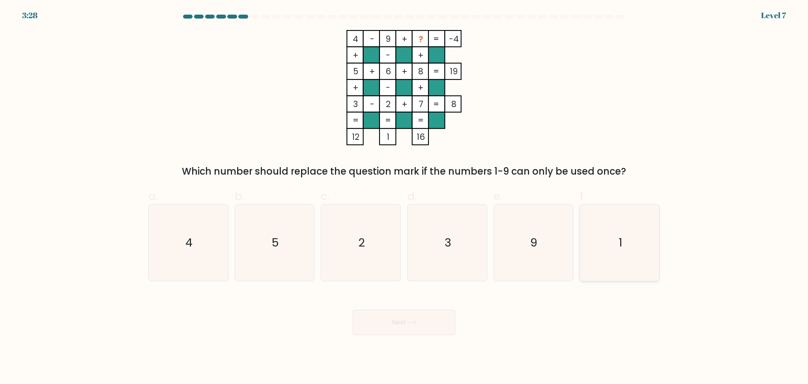
click at [625, 251] on icon "1" at bounding box center [620, 242] width 76 height 76
click at [405, 197] on input "f. 1" at bounding box center [404, 194] width 0 height 5
radio input "true"
click at [427, 330] on button "Next" at bounding box center [404, 321] width 103 height 25
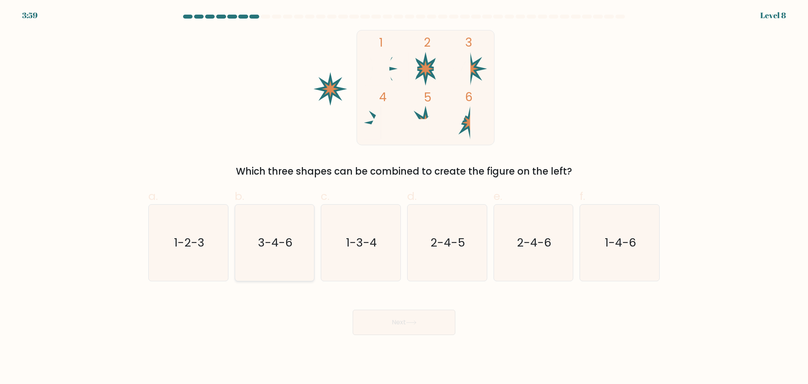
click at [255, 249] on icon "3-4-6" at bounding box center [274, 242] width 76 height 76
click at [404, 197] on input "b. 3-4-6" at bounding box center [404, 194] width 0 height 5
radio input "true"
drag, startPoint x: 409, startPoint y: 332, endPoint x: 499, endPoint y: 347, distance: 91.2
click at [409, 332] on button "Next" at bounding box center [404, 321] width 103 height 25
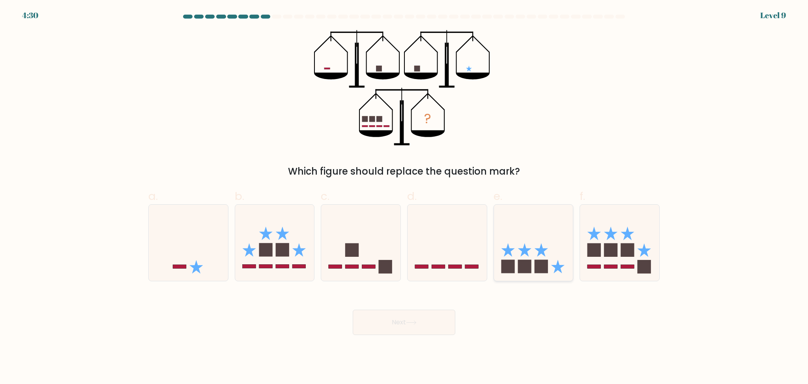
click at [520, 259] on icon at bounding box center [533, 243] width 79 height 66
click at [405, 197] on input "e." at bounding box center [404, 194] width 0 height 5
radio input "true"
drag, startPoint x: 431, startPoint y: 323, endPoint x: 409, endPoint y: 329, distance: 23.4
click at [432, 321] on button "Next" at bounding box center [404, 321] width 103 height 25
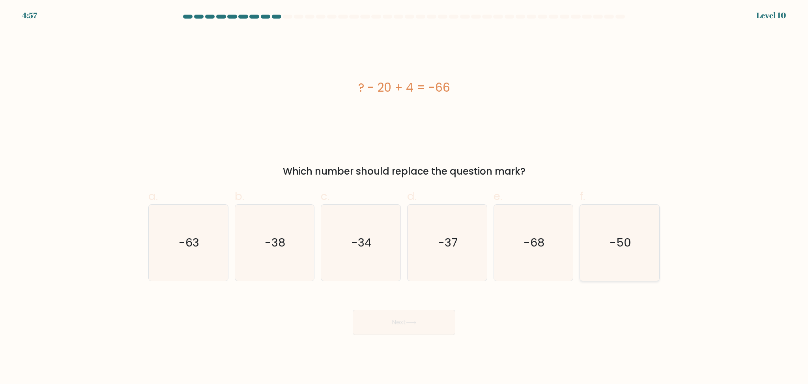
click at [625, 248] on text "-50" at bounding box center [621, 242] width 22 height 16
click at [405, 197] on input "f. -50" at bounding box center [404, 194] width 0 height 5
radio input "true"
click at [384, 334] on button "Next" at bounding box center [404, 321] width 103 height 25
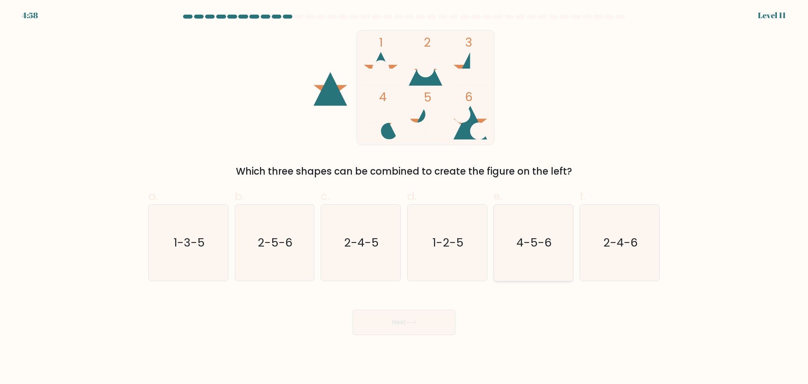
click at [549, 250] on text "4-5-6" at bounding box center [534, 242] width 35 height 16
click at [405, 197] on input "e. 4-5-6" at bounding box center [404, 194] width 0 height 5
radio input "true"
click at [441, 326] on button "Next" at bounding box center [404, 321] width 103 height 25
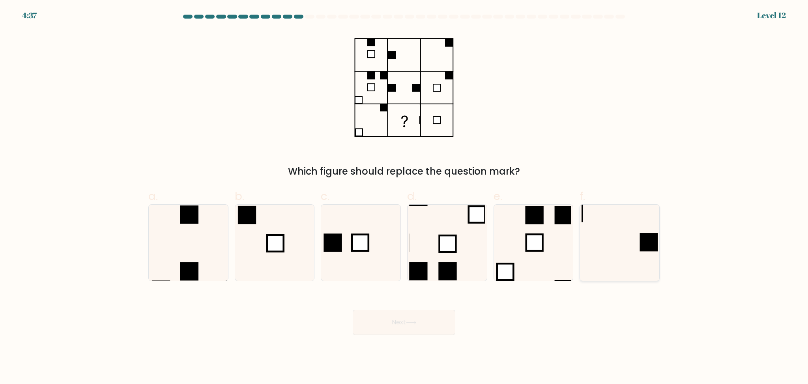
click at [617, 258] on icon at bounding box center [620, 242] width 76 height 76
click at [405, 197] on input "f." at bounding box center [404, 194] width 0 height 5
radio input "true"
click at [419, 324] on button "Next" at bounding box center [404, 321] width 103 height 25
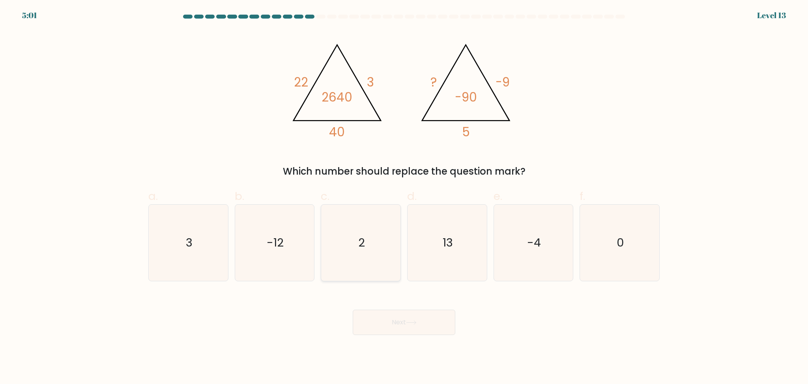
click at [350, 254] on icon "2" at bounding box center [361, 242] width 76 height 76
click at [404, 197] on input "c. 2" at bounding box center [404, 194] width 0 height 5
radio input "true"
click at [425, 322] on button "Next" at bounding box center [404, 321] width 103 height 25
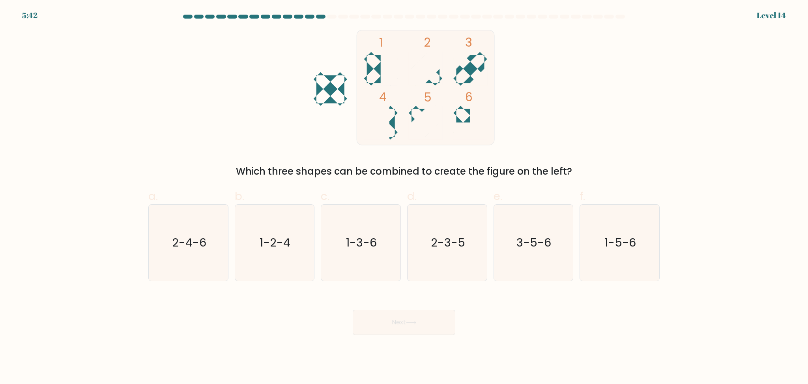
click at [433, 171] on div "Which three shapes can be combined to create the figure on the left?" at bounding box center [404, 171] width 502 height 14
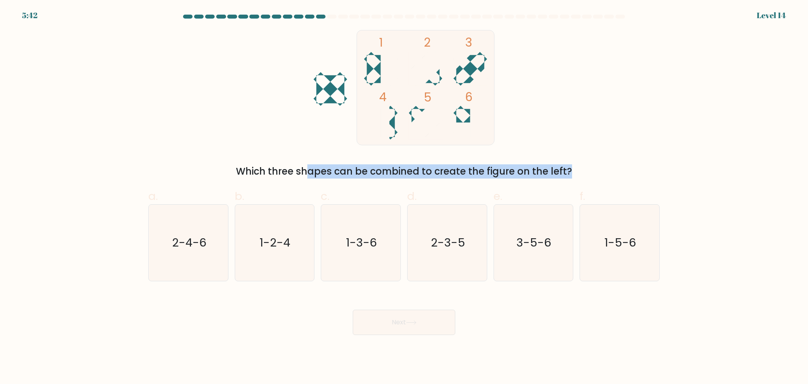
click at [433, 171] on div "Which three shapes can be combined to create the figure on the left?" at bounding box center [404, 171] width 502 height 14
click at [366, 168] on div "Which three shapes can be combined to create the figure on the left?" at bounding box center [404, 171] width 502 height 14
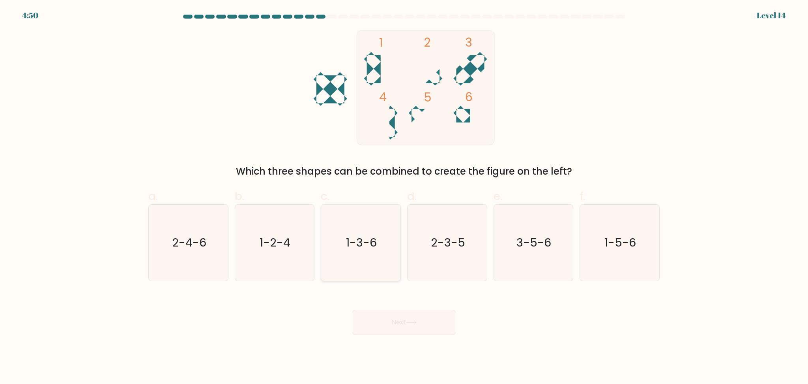
click at [339, 259] on icon "1-3-6" at bounding box center [361, 242] width 76 height 76
click at [404, 197] on input "c. 1-3-6" at bounding box center [404, 194] width 0 height 5
radio input "true"
click at [437, 249] on text "2-3-5" at bounding box center [448, 242] width 34 height 16
click at [405, 197] on input "d. 2-3-5" at bounding box center [404, 194] width 0 height 5
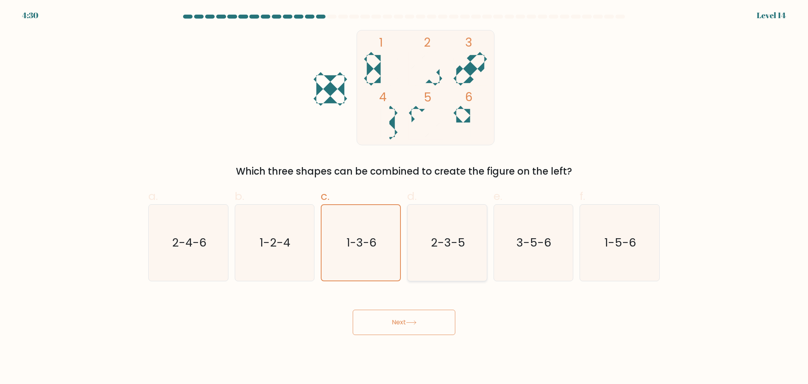
radio input "true"
click at [420, 328] on button "Next" at bounding box center [404, 321] width 103 height 25
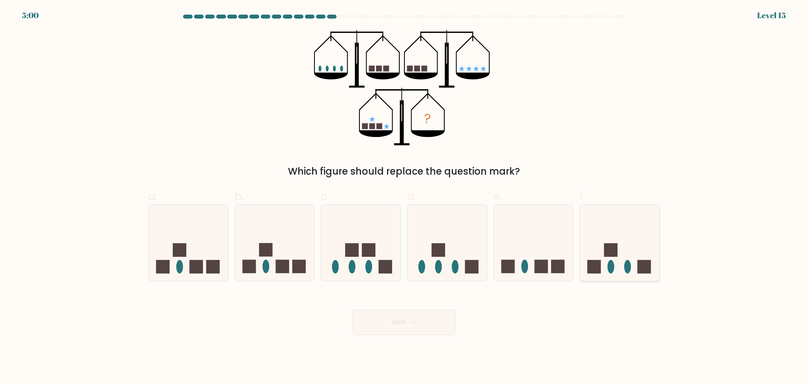
click at [617, 264] on icon at bounding box center [619, 243] width 79 height 66
click at [405, 197] on input "f." at bounding box center [404, 194] width 0 height 5
radio input "true"
click at [388, 319] on button "Next" at bounding box center [404, 321] width 103 height 25
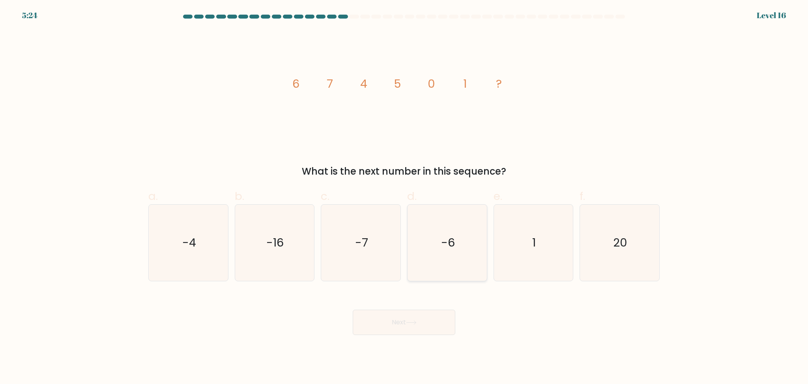
click at [456, 253] on icon "-6" at bounding box center [447, 242] width 76 height 76
click at [405, 197] on input "d. -6" at bounding box center [404, 194] width 0 height 5
radio input "true"
click at [432, 317] on button "Next" at bounding box center [404, 321] width 103 height 25
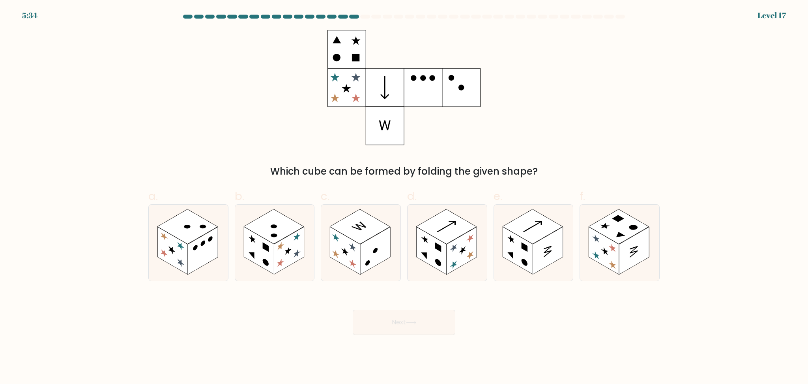
click at [371, 169] on div "Which cube can be formed by folding the given shape?" at bounding box center [404, 171] width 502 height 14
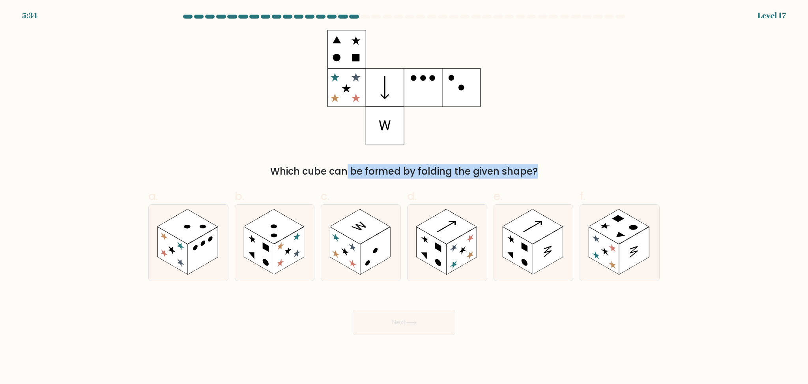
click at [371, 169] on div "Which cube can be formed by folding the given shape?" at bounding box center [404, 171] width 502 height 14
click at [380, 173] on div "Which cube can be formed by folding the given shape?" at bounding box center [404, 171] width 502 height 14
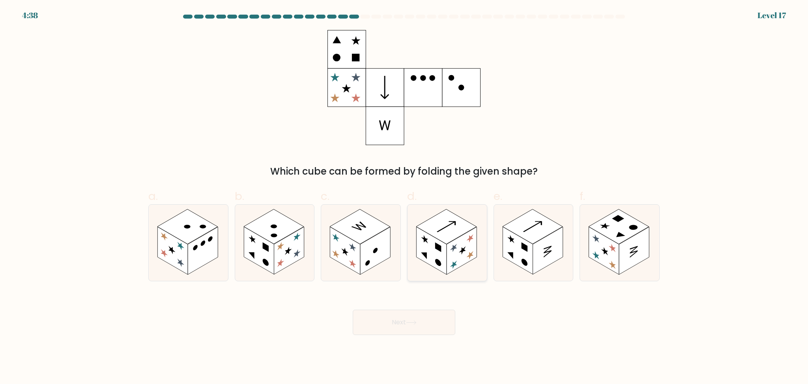
click at [454, 248] on icon at bounding box center [453, 247] width 7 height 11
click at [405, 197] on input "d." at bounding box center [404, 194] width 0 height 5
radio input "true"
click at [441, 315] on button "Next" at bounding box center [404, 321] width 103 height 25
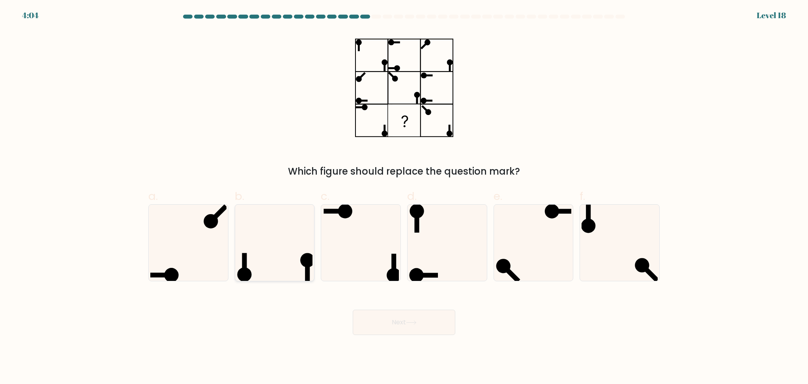
click at [269, 271] on icon at bounding box center [274, 242] width 76 height 76
click at [404, 197] on input "b." at bounding box center [404, 194] width 0 height 5
radio input "true"
click at [351, 268] on icon at bounding box center [361, 242] width 76 height 76
click at [404, 197] on input "c." at bounding box center [404, 194] width 0 height 5
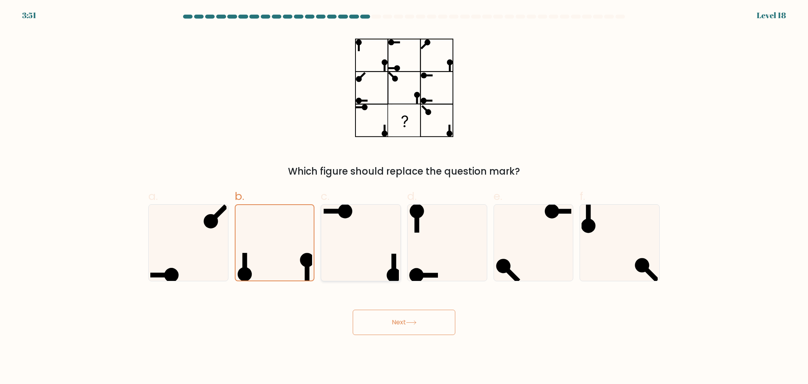
radio input "true"
drag, startPoint x: 430, startPoint y: 319, endPoint x: 653, endPoint y: 311, distance: 223.2
click at [430, 320] on button "Next" at bounding box center [404, 321] width 103 height 25
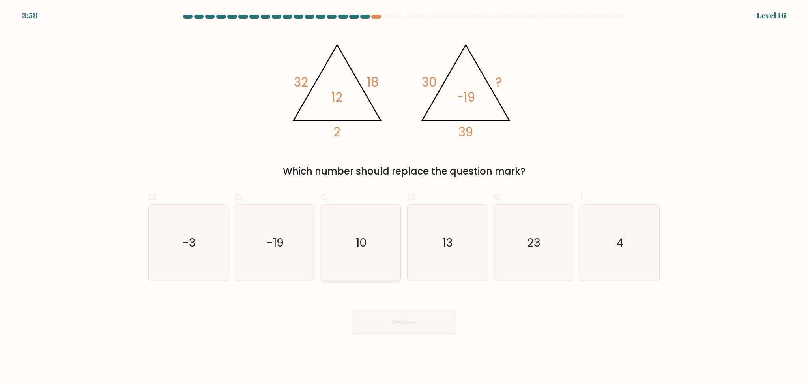
click at [369, 252] on icon "10" at bounding box center [361, 242] width 76 height 76
click at [404, 197] on input "c. 10" at bounding box center [404, 194] width 0 height 5
radio input "true"
click at [405, 324] on button "Next" at bounding box center [404, 321] width 103 height 25
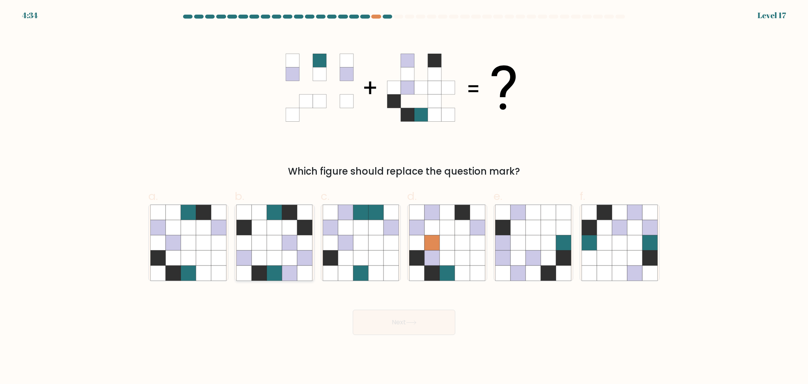
click at [277, 240] on icon at bounding box center [274, 242] width 15 height 15
click at [404, 197] on input "b." at bounding box center [404, 194] width 0 height 5
radio input "true"
click at [355, 242] on icon at bounding box center [360, 242] width 15 height 15
click at [404, 197] on input "c." at bounding box center [404, 194] width 0 height 5
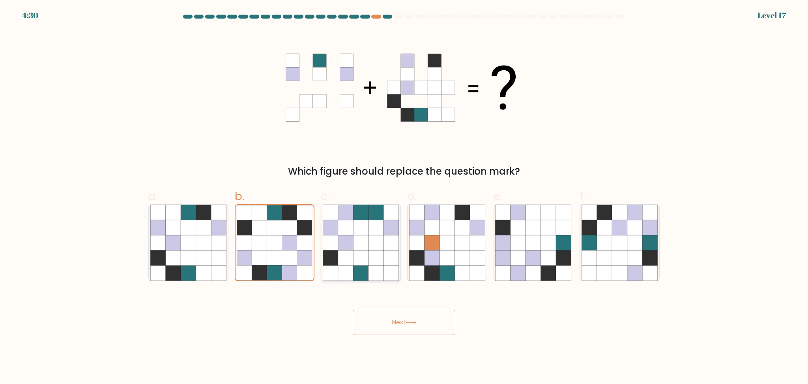
radio input "true"
click at [476, 251] on icon at bounding box center [477, 257] width 15 height 15
click at [405, 197] on input "d." at bounding box center [404, 194] width 0 height 5
radio input "true"
click at [539, 262] on icon at bounding box center [533, 257] width 15 height 15
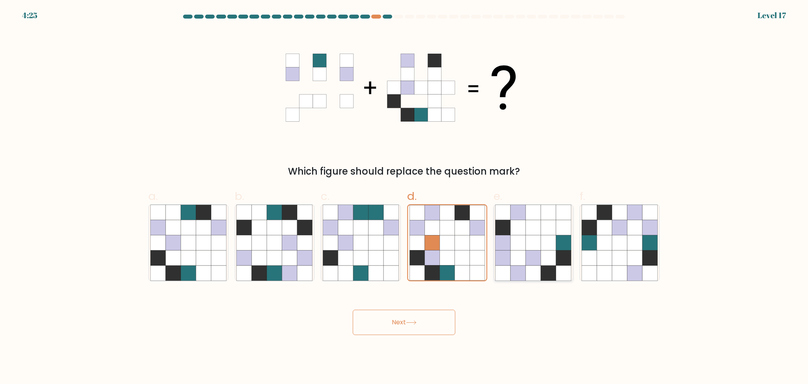
click at [405, 197] on input "e." at bounding box center [404, 194] width 0 height 5
radio input "true"
click at [658, 240] on icon at bounding box center [650, 242] width 15 height 15
click at [405, 197] on input "f." at bounding box center [404, 194] width 0 height 5
radio input "true"
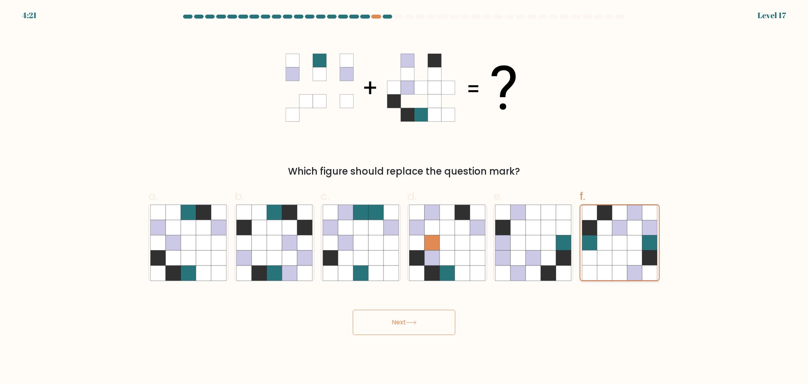
click at [639, 243] on icon at bounding box center [635, 242] width 15 height 15
click at [405, 197] on input "f." at bounding box center [404, 194] width 0 height 5
click at [452, 318] on button "Next" at bounding box center [404, 321] width 103 height 25
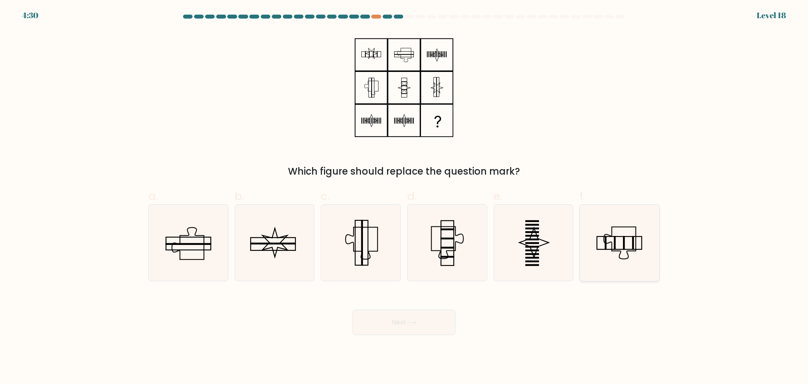
click at [627, 255] on icon at bounding box center [620, 242] width 76 height 76
click at [405, 197] on input "f." at bounding box center [404, 194] width 0 height 5
radio input "true"
click at [370, 248] on icon at bounding box center [361, 242] width 76 height 76
click at [404, 197] on input "c." at bounding box center [404, 194] width 0 height 5
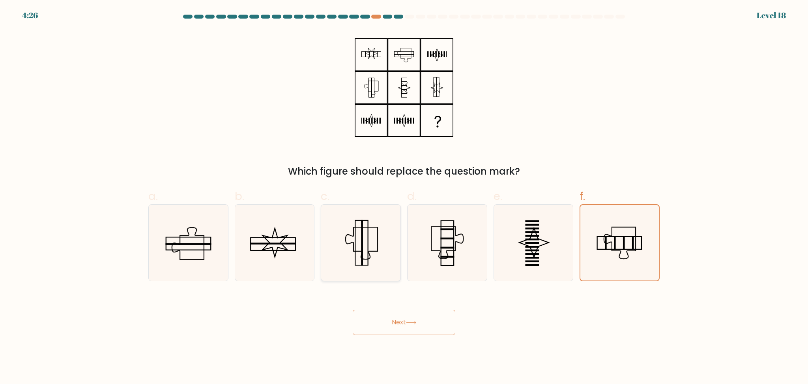
radio input "true"
click at [199, 254] on icon at bounding box center [188, 242] width 76 height 76
click at [404, 197] on input "a." at bounding box center [404, 194] width 0 height 5
radio input "true"
click at [428, 325] on button "Next" at bounding box center [404, 321] width 103 height 25
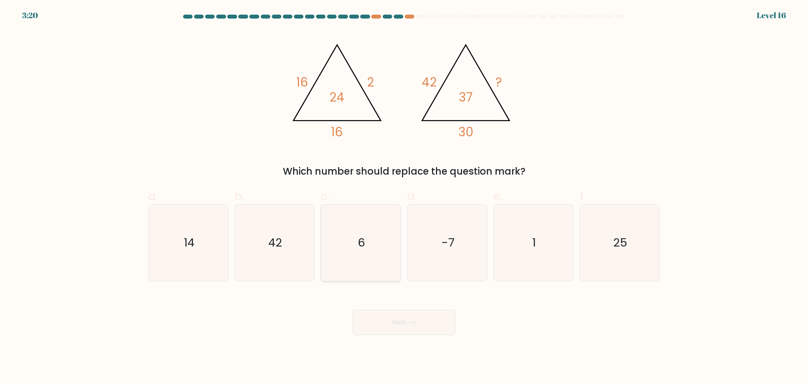
drag, startPoint x: 365, startPoint y: 259, endPoint x: 468, endPoint y: 264, distance: 102.7
click at [366, 259] on icon "6" at bounding box center [361, 242] width 76 height 76
click at [404, 197] on input "c. 6" at bounding box center [404, 194] width 0 height 5
radio input "true"
drag, startPoint x: 559, startPoint y: 251, endPoint x: 550, endPoint y: 266, distance: 17.2
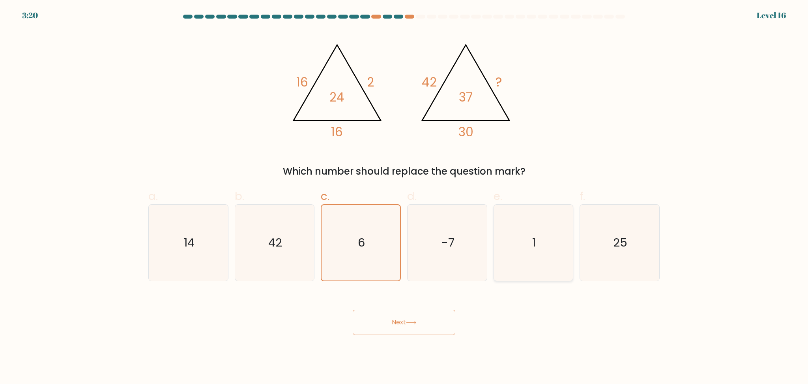
click at [555, 252] on icon "1" at bounding box center [533, 242] width 76 height 76
click at [405, 197] on input "e. 1" at bounding box center [404, 194] width 0 height 5
radio input "true"
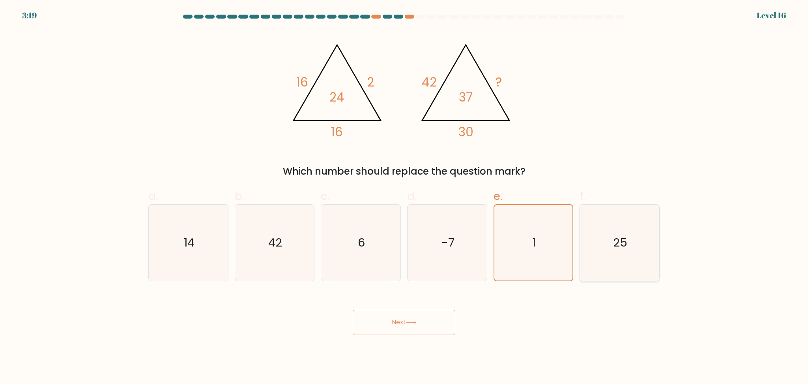
click at [643, 252] on icon "25" at bounding box center [620, 242] width 76 height 76
click at [405, 197] on input "f. 25" at bounding box center [404, 194] width 0 height 5
radio input "true"
click at [522, 244] on icon "1" at bounding box center [533, 242] width 76 height 76
click at [405, 197] on input "e. 1" at bounding box center [404, 194] width 0 height 5
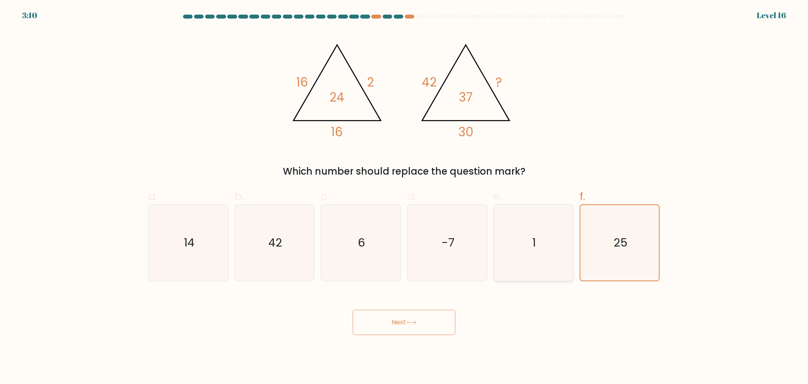
radio input "true"
click at [436, 329] on button "Next" at bounding box center [404, 321] width 103 height 25
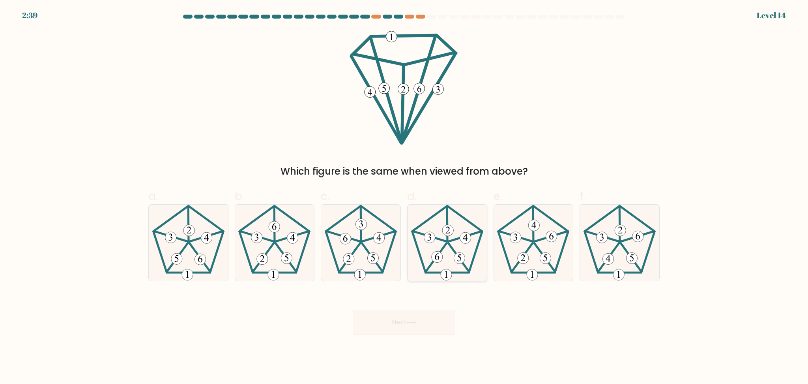
click at [449, 248] on icon at bounding box center [447, 242] width 76 height 76
click at [405, 197] on input "d." at bounding box center [404, 194] width 0 height 5
radio input "true"
click at [430, 316] on button "Next" at bounding box center [404, 321] width 103 height 25
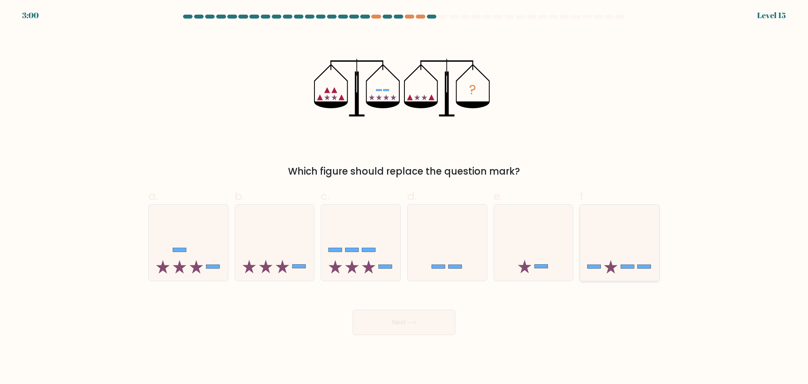
click at [635, 259] on icon at bounding box center [619, 243] width 79 height 66
click at [405, 197] on input "f." at bounding box center [404, 194] width 0 height 5
radio input "true"
drag, startPoint x: 332, startPoint y: 99, endPoint x: 430, endPoint y: 123, distance: 100.8
click at [430, 123] on icon "?" at bounding box center [404, 87] width 180 height 115
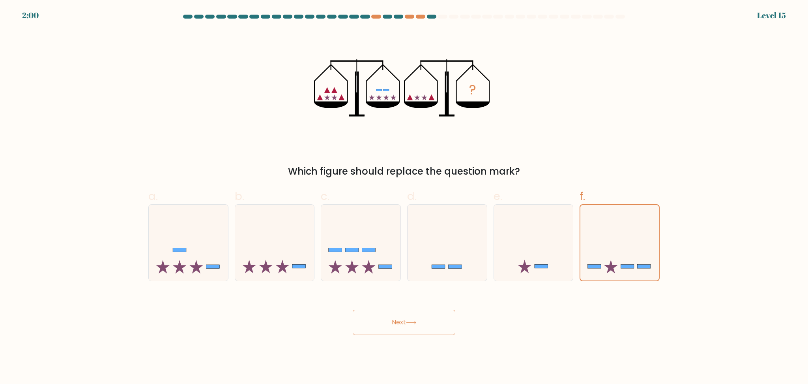
click at [423, 128] on icon "?" at bounding box center [404, 87] width 180 height 115
click at [264, 256] on icon at bounding box center [274, 243] width 79 height 66
click at [404, 197] on input "b." at bounding box center [404, 194] width 0 height 5
radio input "true"
click at [602, 240] on icon at bounding box center [619, 243] width 79 height 66
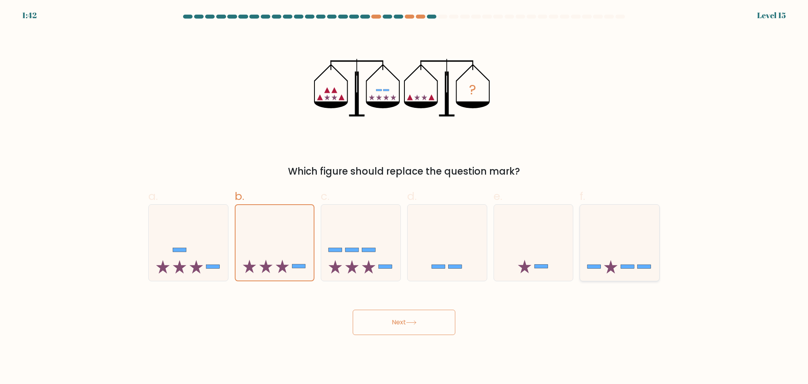
click at [405, 197] on input "f." at bounding box center [404, 194] width 0 height 5
radio input "true"
click at [275, 271] on icon at bounding box center [274, 243] width 79 height 66
click at [404, 197] on input "b." at bounding box center [404, 194] width 0 height 5
radio input "true"
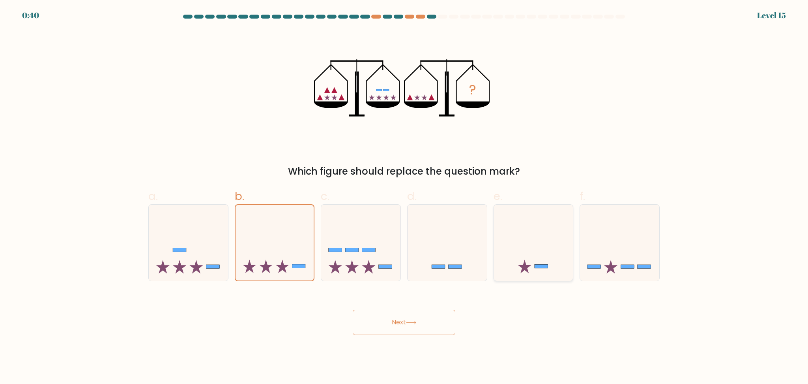
click at [538, 256] on icon at bounding box center [533, 243] width 79 height 66
click at [405, 197] on input "e." at bounding box center [404, 194] width 0 height 5
radio input "true"
click at [420, 323] on button "Next" at bounding box center [404, 321] width 103 height 25
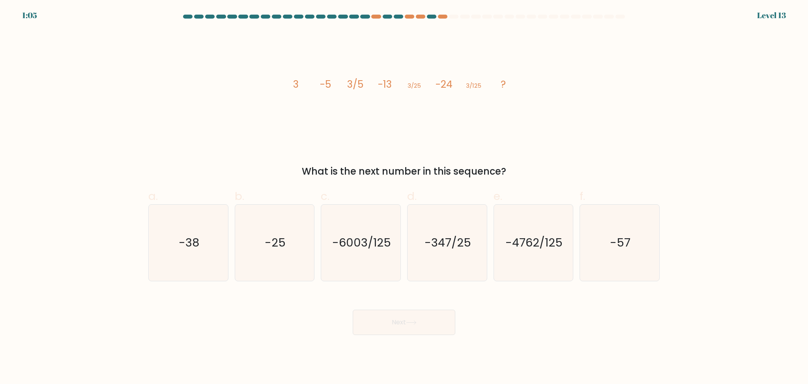
drag, startPoint x: 330, startPoint y: 89, endPoint x: 328, endPoint y: 96, distance: 7.2
click at [332, 101] on icon "image/svg+xml 3 -5 3/5 -13 3/25 -24 3/125 ?" at bounding box center [404, 87] width 237 height 115
drag, startPoint x: 315, startPoint y: 84, endPoint x: 330, endPoint y: 84, distance: 15.0
click at [330, 84] on icon "image/svg+xml 3 -5 3/5 -13 3/25 -24 3/125 ?" at bounding box center [404, 87] width 237 height 115
click at [336, 98] on icon "image/svg+xml 3 -5 3/5 -13 3/25 -24 3/125 ?" at bounding box center [404, 87] width 237 height 115
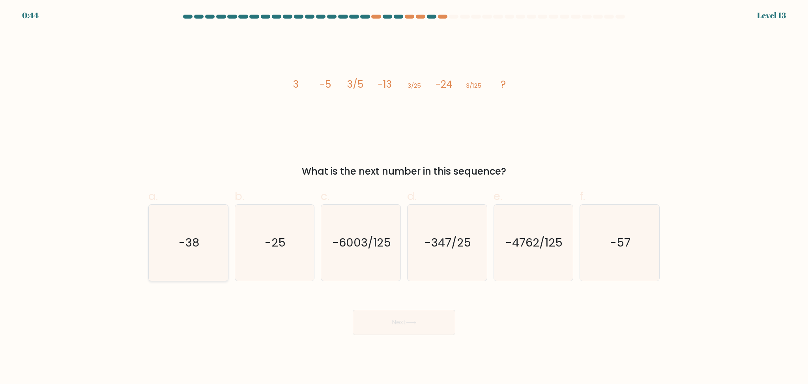
click at [188, 256] on icon "-38" at bounding box center [188, 242] width 76 height 76
click at [404, 197] on input "a. -38" at bounding box center [404, 194] width 0 height 5
radio input "true"
click at [417, 324] on icon at bounding box center [411, 322] width 11 height 4
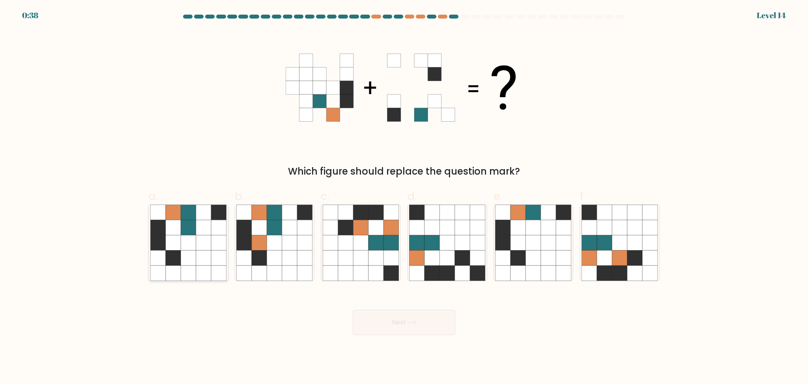
click at [197, 248] on icon at bounding box center [203, 242] width 15 height 15
click at [404, 197] on input "a." at bounding box center [404, 194] width 0 height 5
radio input "true"
drag, startPoint x: 417, startPoint y: 322, endPoint x: 462, endPoint y: 328, distance: 45.9
click at [417, 322] on icon at bounding box center [411, 322] width 11 height 4
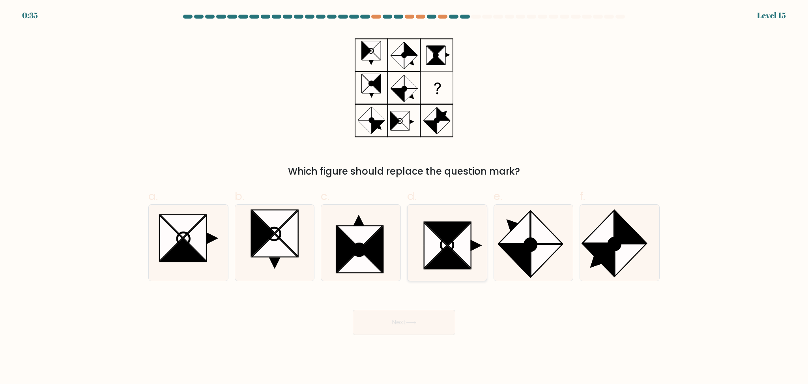
click at [439, 246] on icon at bounding box center [435, 245] width 23 height 46
click at [405, 197] on input "d." at bounding box center [404, 194] width 0 height 5
radio input "true"
click at [426, 323] on button "Next" at bounding box center [404, 321] width 103 height 25
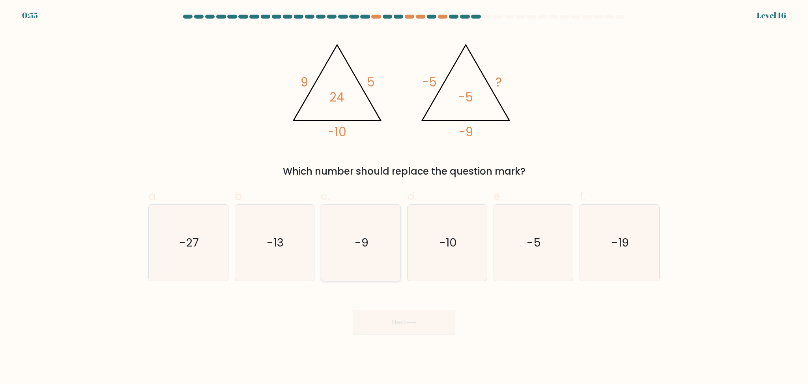
click at [356, 225] on icon "-9" at bounding box center [361, 242] width 76 height 76
click at [404, 197] on input "c. -9" at bounding box center [404, 194] width 0 height 5
radio input "true"
click at [610, 238] on icon "-19" at bounding box center [620, 242] width 76 height 76
click at [405, 197] on input "f. -19" at bounding box center [404, 194] width 0 height 5
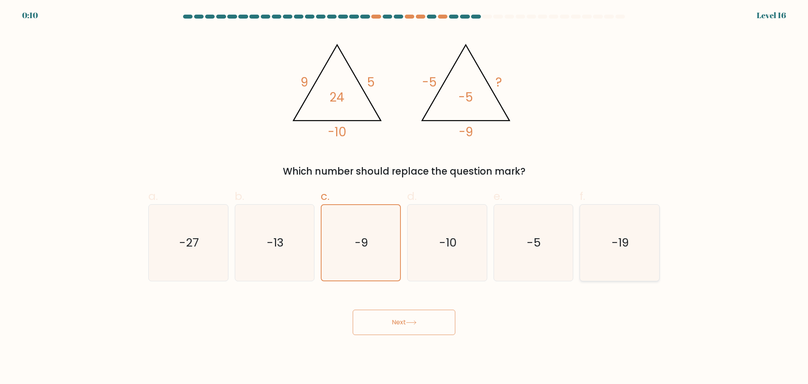
radio input "true"
click at [416, 325] on button "Next" at bounding box center [404, 321] width 103 height 25
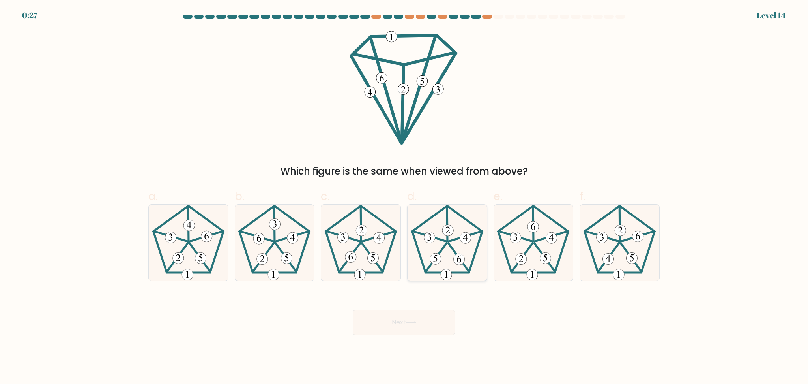
click at [446, 250] on icon at bounding box center [447, 242] width 76 height 76
click at [405, 197] on input "d." at bounding box center [404, 194] width 0 height 5
radio input "true"
click at [434, 323] on button "Next" at bounding box center [404, 321] width 103 height 25
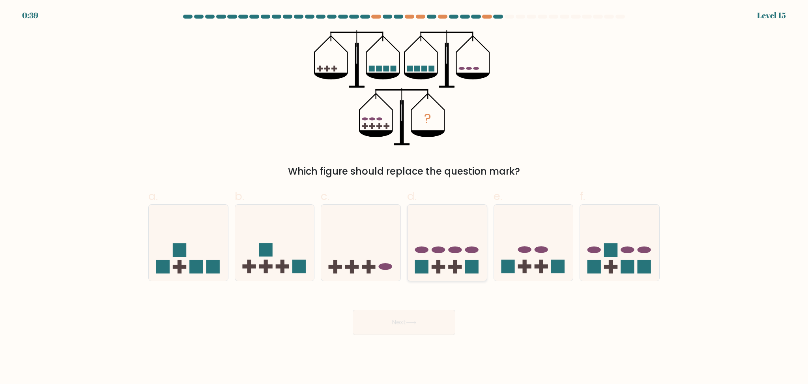
click at [470, 266] on rect at bounding box center [471, 266] width 13 height 13
click at [405, 197] on input "d." at bounding box center [404, 194] width 0 height 5
radio input "true"
click at [614, 240] on icon at bounding box center [619, 243] width 79 height 66
click at [405, 197] on input "f." at bounding box center [404, 194] width 0 height 5
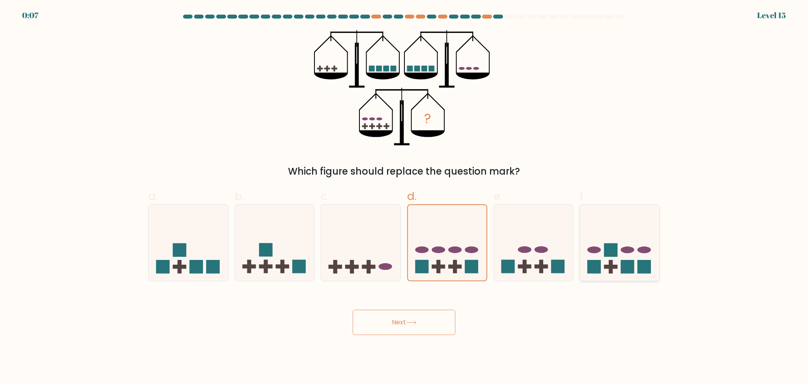
radio input "true"
click at [406, 316] on button "Next" at bounding box center [404, 321] width 103 height 25
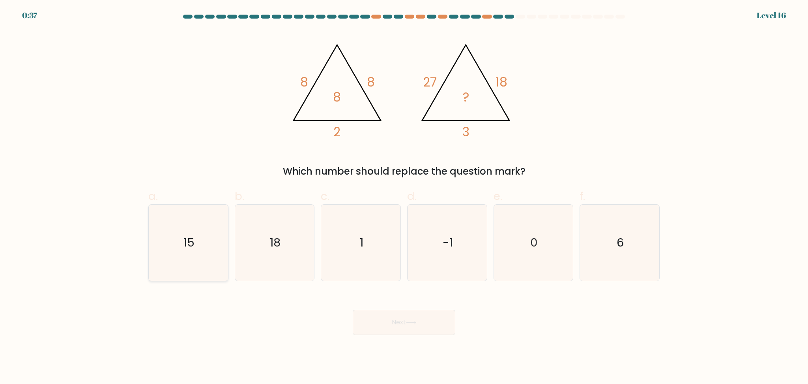
click at [196, 244] on icon "15" at bounding box center [188, 242] width 76 height 76
click at [404, 197] on input "a. 15" at bounding box center [404, 194] width 0 height 5
radio input "true"
click at [433, 323] on button "Next" at bounding box center [404, 321] width 103 height 25
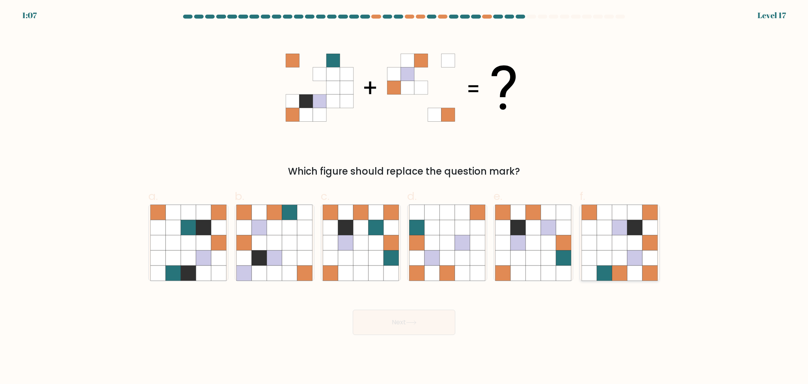
click at [641, 255] on icon at bounding box center [635, 257] width 15 height 15
click at [405, 197] on input "f." at bounding box center [404, 194] width 0 height 5
radio input "true"
click at [390, 329] on button "Next" at bounding box center [404, 321] width 103 height 25
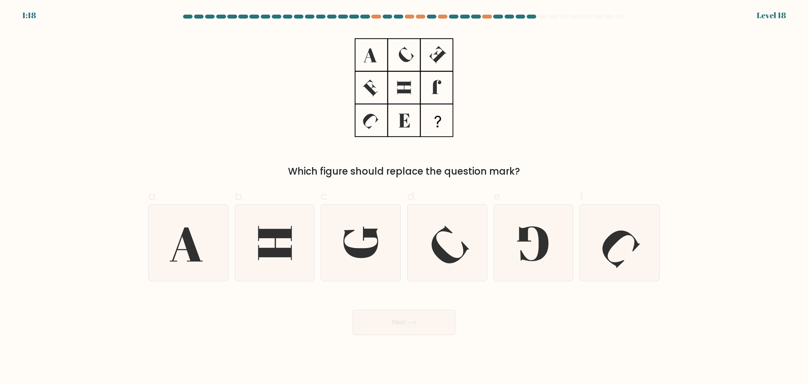
click at [374, 134] on icon at bounding box center [404, 87] width 99 height 115
click at [205, 240] on icon at bounding box center [188, 242] width 76 height 76
click at [404, 197] on input "a." at bounding box center [404, 194] width 0 height 5
radio input "true"
click at [262, 237] on icon at bounding box center [276, 243] width 34 height 34
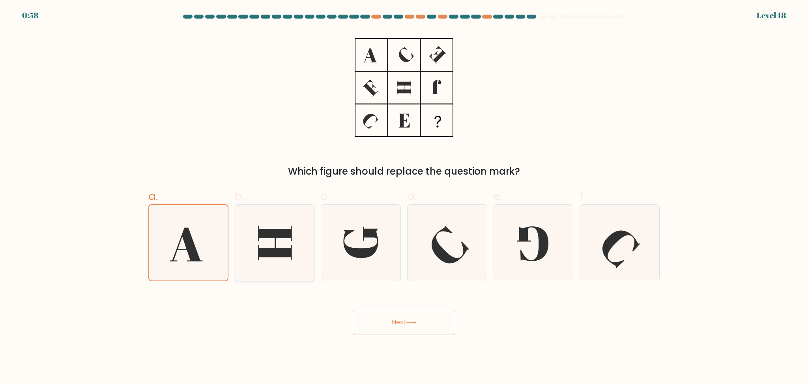
click at [404, 197] on input "b." at bounding box center [404, 194] width 0 height 5
radio input "true"
click at [197, 252] on icon at bounding box center [186, 244] width 33 height 34
click at [404, 197] on input "a." at bounding box center [404, 194] width 0 height 5
radio input "true"
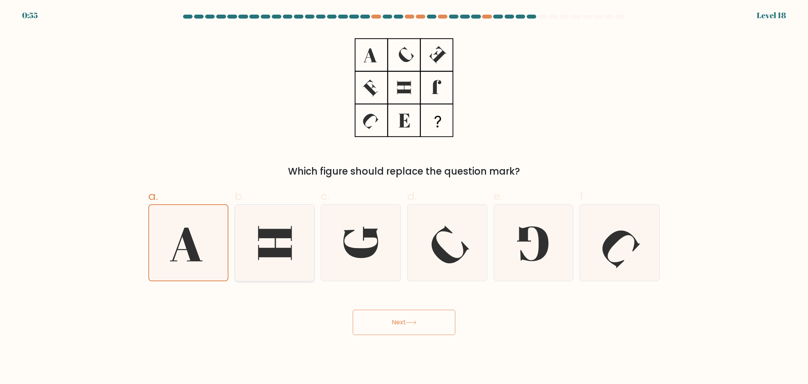
click at [264, 251] on icon at bounding box center [276, 243] width 34 height 34
click at [404, 197] on input "b." at bounding box center [404, 194] width 0 height 5
radio input "true"
click at [185, 248] on icon at bounding box center [188, 242] width 76 height 76
click at [404, 197] on input "a." at bounding box center [404, 194] width 0 height 5
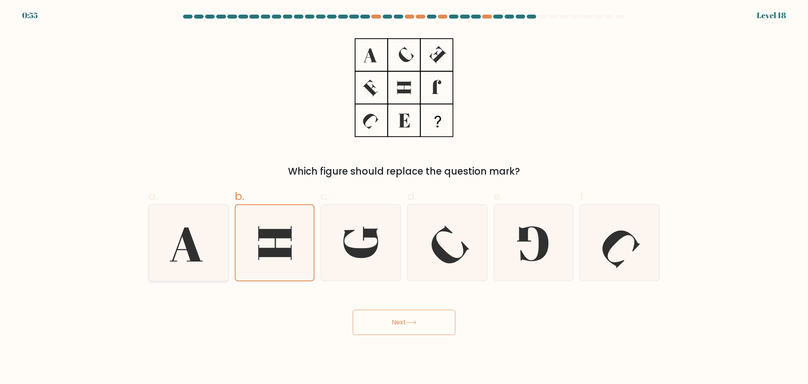
radio input "true"
click at [295, 256] on icon at bounding box center [274, 242] width 76 height 76
click at [404, 197] on input "b." at bounding box center [404, 194] width 0 height 5
radio input "true"
click at [171, 246] on icon at bounding box center [188, 242] width 76 height 76
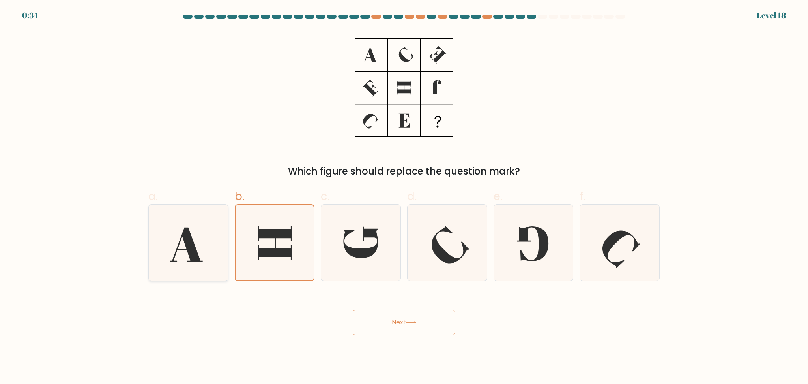
click at [404, 197] on input "a." at bounding box center [404, 194] width 0 height 5
radio input "true"
click at [433, 258] on icon at bounding box center [447, 242] width 76 height 76
click at [405, 197] on input "d." at bounding box center [404, 194] width 0 height 5
radio input "true"
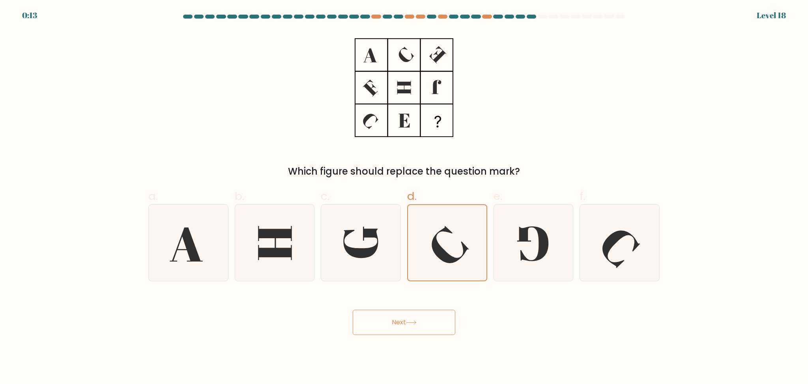
click at [432, 329] on button "Next" at bounding box center [404, 321] width 103 height 25
click at [440, 324] on button "Next" at bounding box center [404, 321] width 103 height 25
click at [455, 247] on icon at bounding box center [447, 242] width 75 height 75
click at [405, 197] on input "d." at bounding box center [404, 194] width 0 height 5
click at [455, 247] on icon at bounding box center [447, 242] width 75 height 75
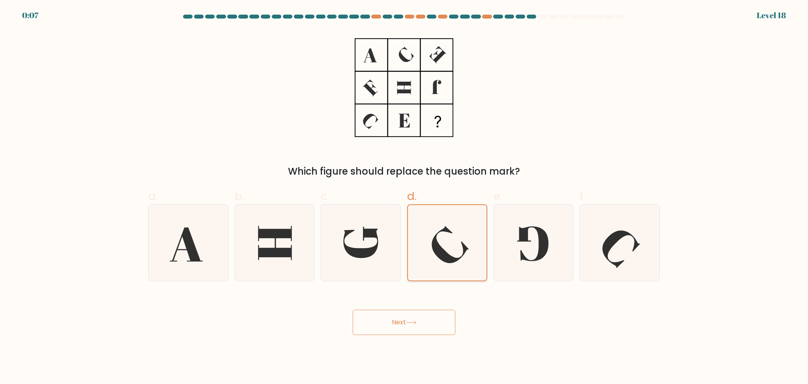
click at [405, 197] on input "d." at bounding box center [404, 194] width 0 height 5
click at [454, 246] on icon at bounding box center [447, 242] width 75 height 75
click at [405, 197] on input "d." at bounding box center [404, 194] width 0 height 5
drag, startPoint x: 419, startPoint y: 321, endPoint x: 339, endPoint y: 237, distance: 115.0
click at [418, 321] on button "Next" at bounding box center [404, 321] width 103 height 25
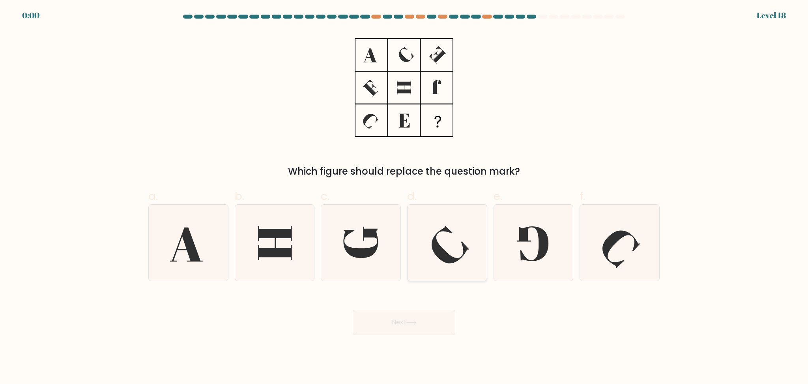
click at [446, 235] on icon at bounding box center [447, 242] width 76 height 76
click at [405, 197] on input "d." at bounding box center [404, 194] width 0 height 5
radio input "true"
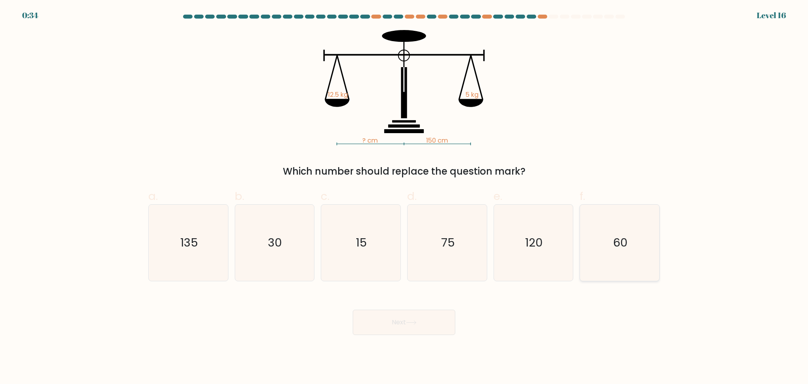
click at [615, 246] on text "60" at bounding box center [620, 242] width 15 height 16
click at [405, 197] on input "f. 60" at bounding box center [404, 194] width 0 height 5
radio input "true"
click at [461, 265] on icon "75" at bounding box center [447, 242] width 76 height 76
click at [405, 197] on input "d. 75" at bounding box center [404, 194] width 0 height 5
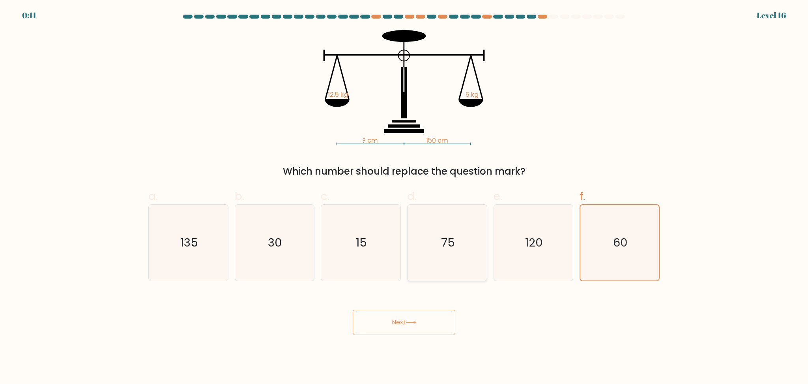
radio input "true"
click at [414, 322] on icon at bounding box center [411, 322] width 11 height 4
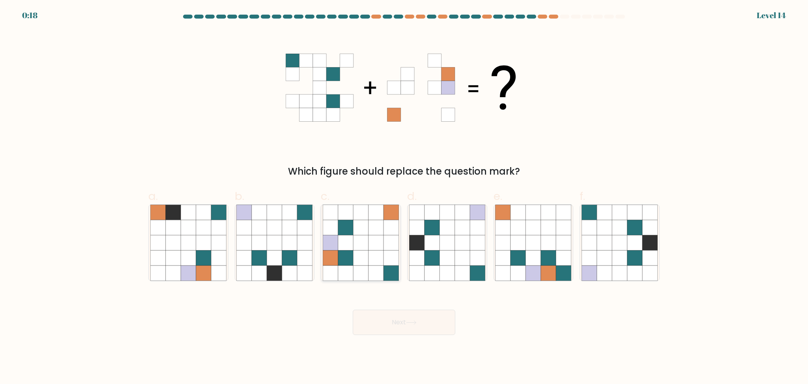
click at [365, 242] on icon at bounding box center [360, 242] width 15 height 15
click at [404, 197] on input "c." at bounding box center [404, 194] width 0 height 5
radio input "true"
click at [424, 332] on button "Next" at bounding box center [404, 321] width 103 height 25
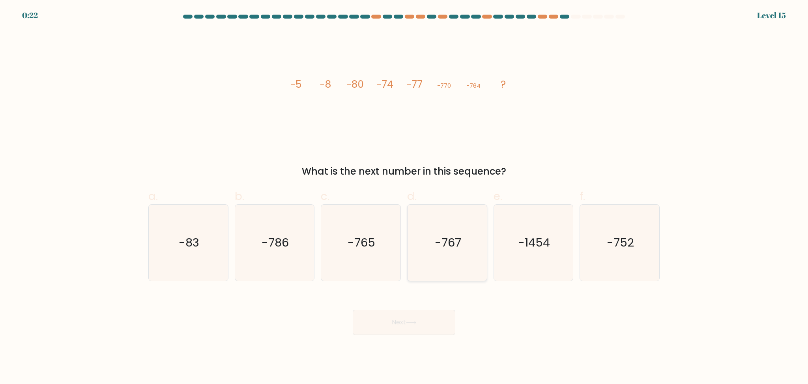
click at [448, 250] on text "-767" at bounding box center [448, 242] width 26 height 16
click at [405, 197] on input "d. -767" at bounding box center [404, 194] width 0 height 5
radio input "true"
click at [413, 317] on button "Next" at bounding box center [404, 321] width 103 height 25
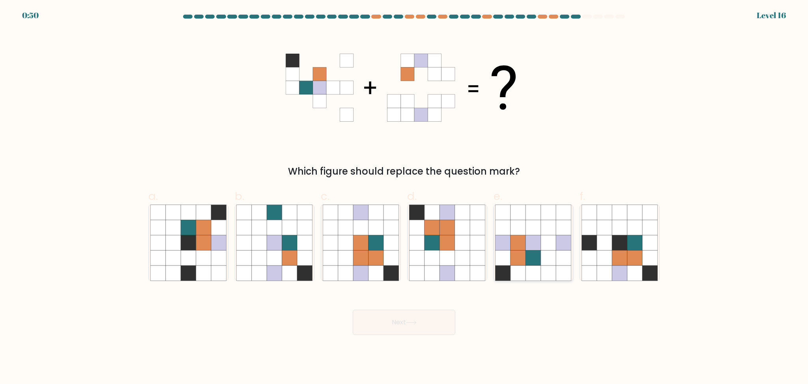
click at [550, 271] on icon at bounding box center [548, 272] width 15 height 15
click at [405, 197] on input "e." at bounding box center [404, 194] width 0 height 5
radio input "true"
click at [410, 318] on button "Next" at bounding box center [404, 321] width 103 height 25
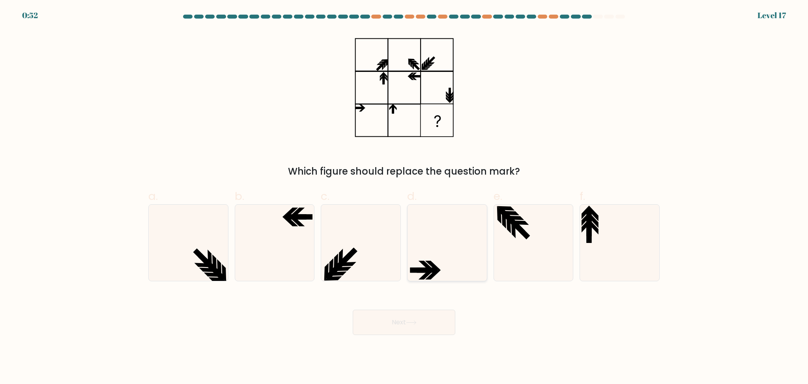
click at [445, 256] on icon at bounding box center [447, 242] width 76 height 76
click at [405, 197] on input "d." at bounding box center [404, 194] width 0 height 5
radio input "true"
click at [299, 271] on icon at bounding box center [274, 242] width 76 height 76
click at [404, 197] on input "b." at bounding box center [404, 194] width 0 height 5
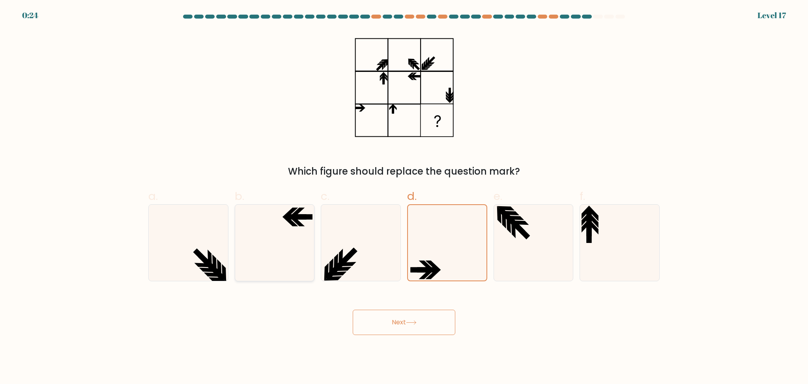
radio input "true"
click at [407, 317] on button "Next" at bounding box center [404, 321] width 103 height 25
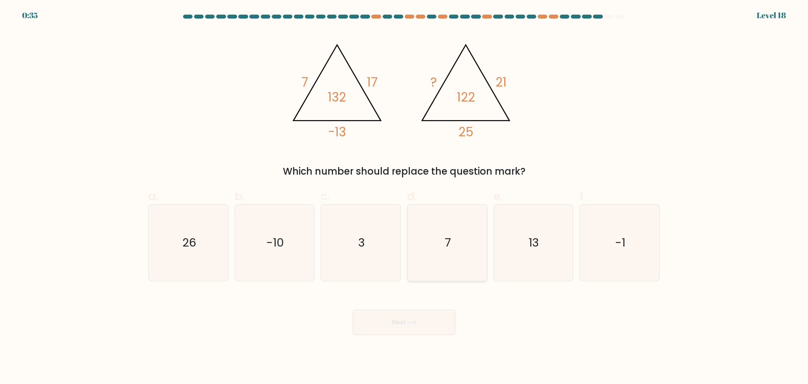
click at [486, 241] on div "7" at bounding box center [447, 242] width 80 height 77
click at [405, 197] on input "d. 7" at bounding box center [404, 194] width 0 height 5
radio input "true"
drag, startPoint x: 431, startPoint y: 324, endPoint x: 519, endPoint y: 327, distance: 88.5
click at [431, 324] on button "Next" at bounding box center [404, 321] width 103 height 25
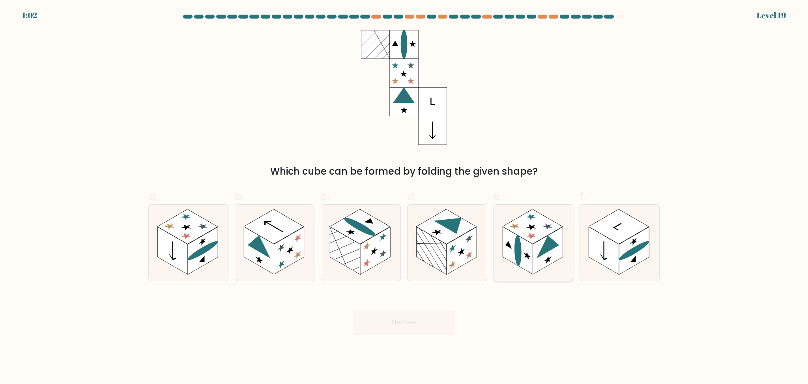
click at [535, 249] on rect at bounding box center [548, 251] width 30 height 48
click at [405, 197] on input "e." at bounding box center [404, 194] width 0 height 5
radio input "true"
click at [448, 246] on rect at bounding box center [462, 251] width 30 height 48
click at [405, 197] on input "d." at bounding box center [404, 194] width 0 height 5
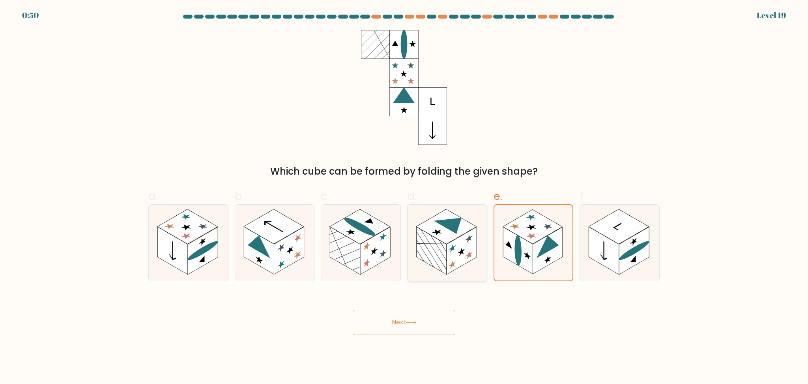
radio input "true"
click at [428, 319] on button "Next" at bounding box center [404, 321] width 103 height 25
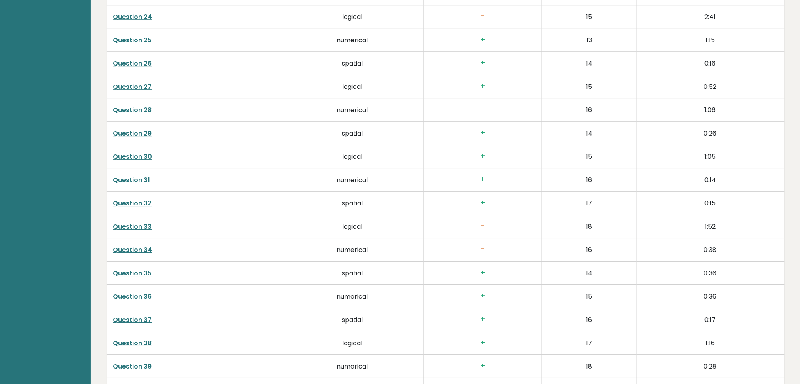
scroll to position [1737, 0]
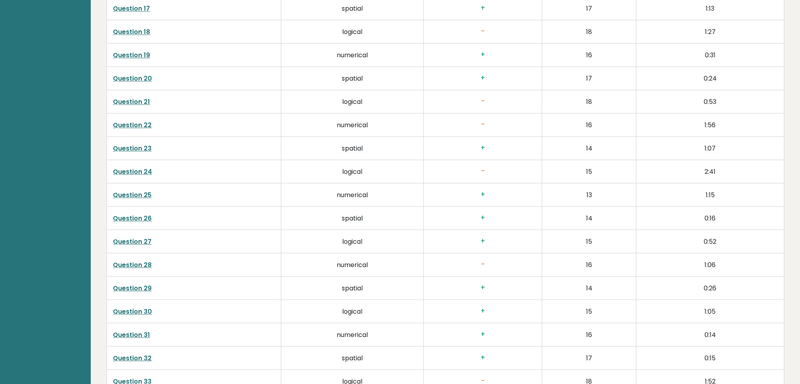
click at [347, 126] on td "numerical" at bounding box center [352, 124] width 143 height 23
click at [141, 122] on link "Question 22" at bounding box center [132, 124] width 39 height 9
click at [407, 120] on td "numerical" at bounding box center [352, 124] width 143 height 23
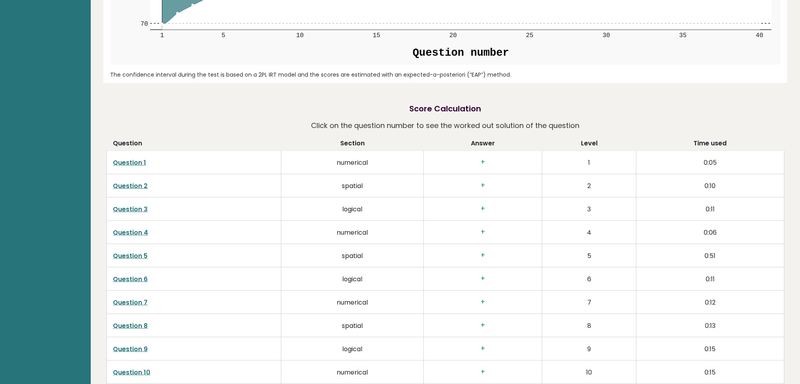
scroll to position [1421, 0]
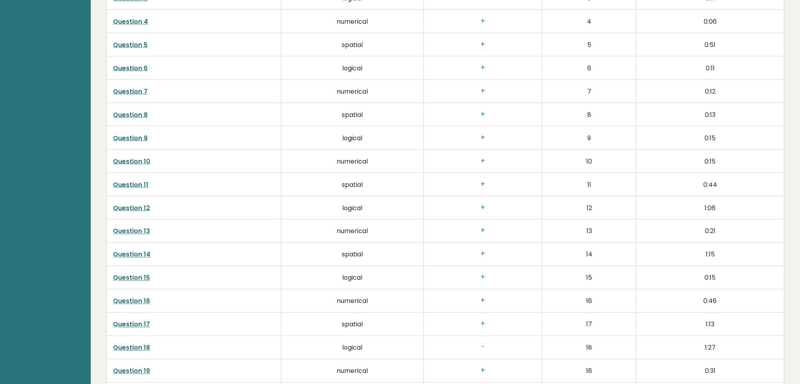
click at [125, 348] on link "Question 18" at bounding box center [131, 347] width 37 height 9
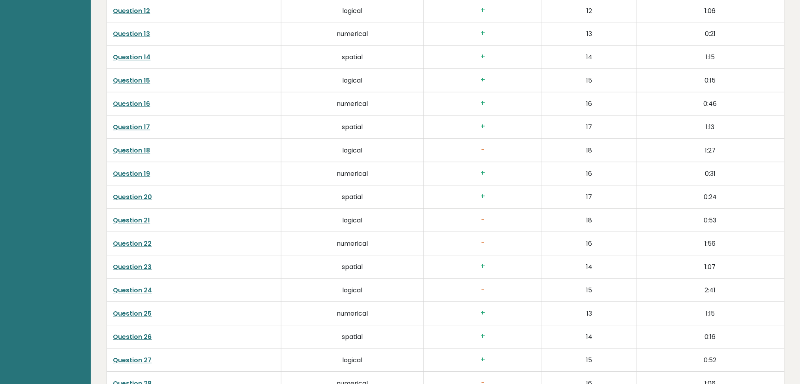
scroll to position [1632, 0]
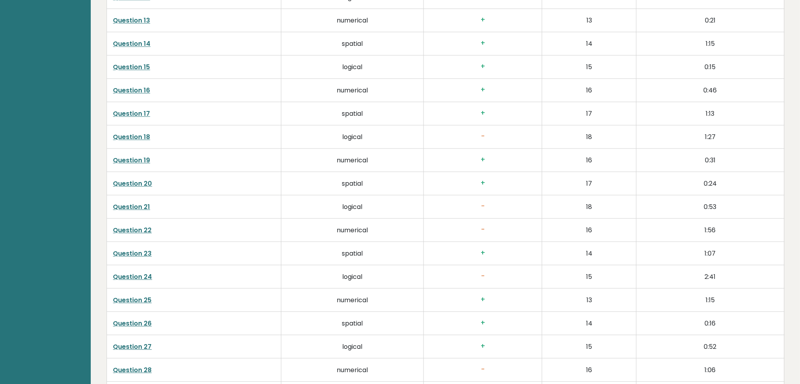
click at [136, 207] on link "Question 21" at bounding box center [131, 207] width 37 height 9
click at [136, 232] on link "Question 22" at bounding box center [132, 230] width 39 height 9
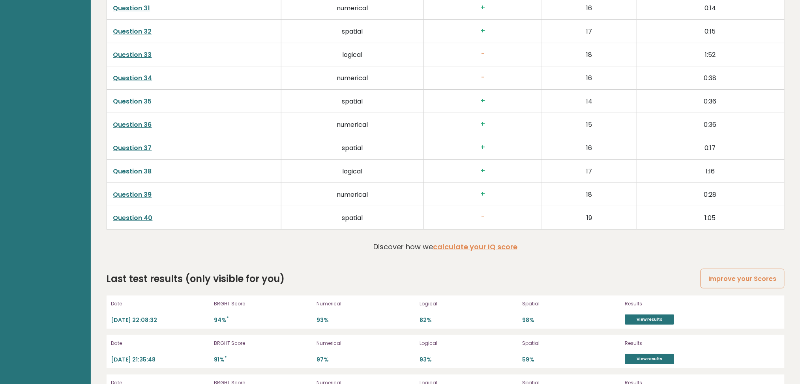
scroll to position [2100, 0]
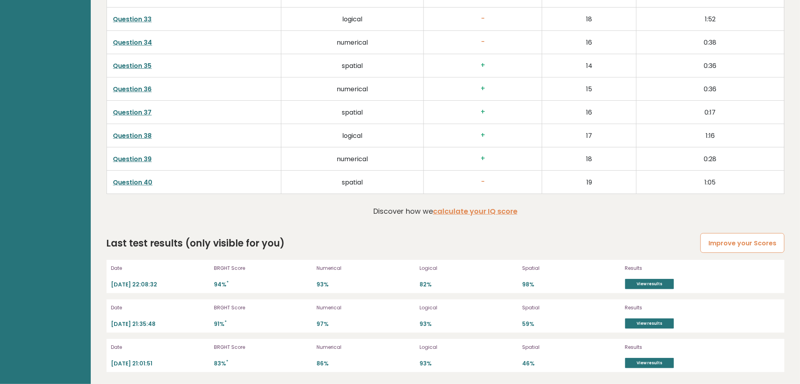
click at [740, 235] on link "Improve your Scores" at bounding box center [743, 243] width 84 height 20
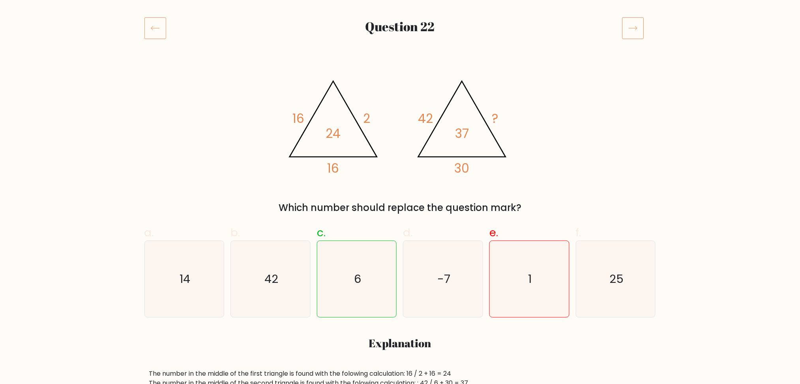
scroll to position [53, 0]
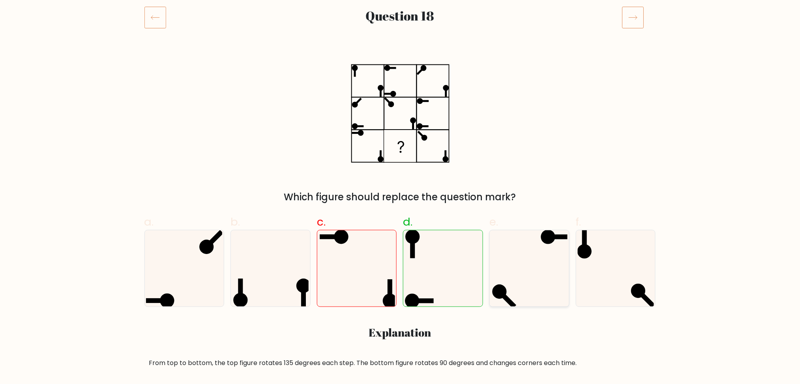
scroll to position [158, 0]
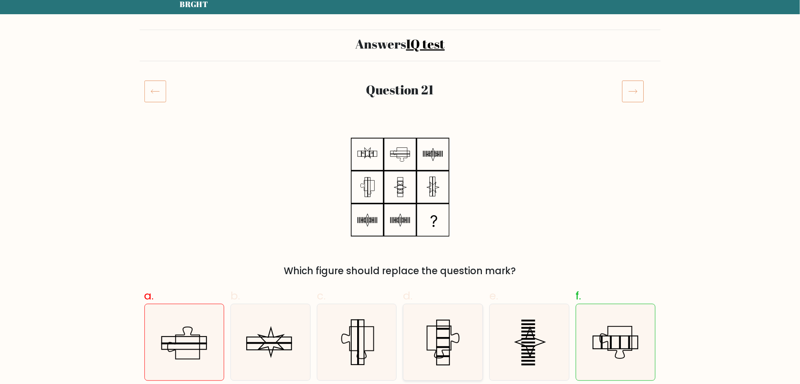
scroll to position [158, 0]
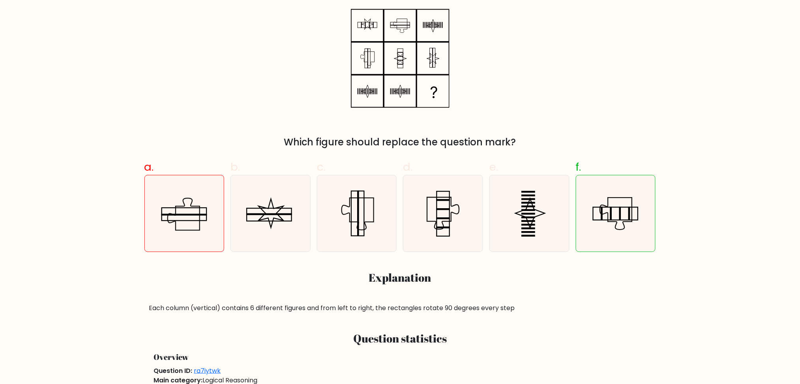
click at [313, 306] on div "Each column (vertical) contains 6 different figures and from left to right, the…" at bounding box center [400, 307] width 502 height 9
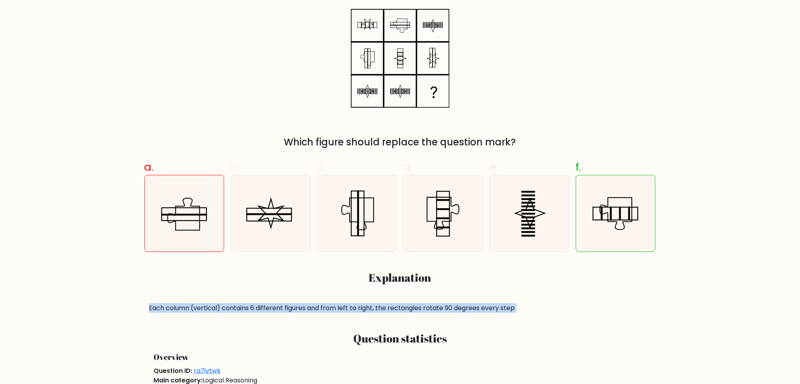
click at [313, 306] on div "Each column (vertical) contains 6 different figures and from left to right, the…" at bounding box center [400, 307] width 502 height 9
click at [390, 310] on div "Each column (vertical) contains 6 different figures and from left to right, the…" at bounding box center [400, 307] width 502 height 9
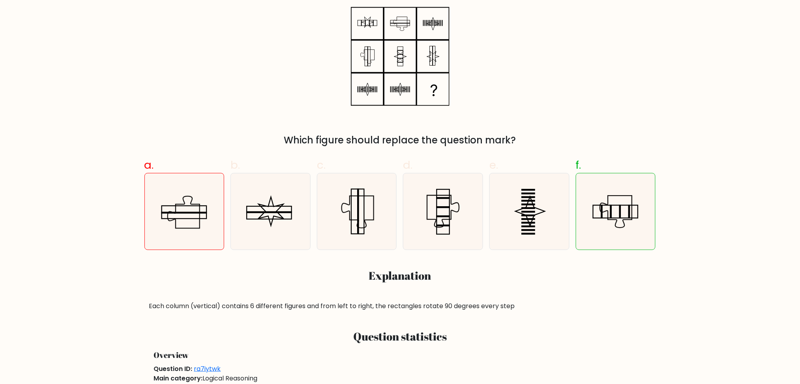
scroll to position [53, 0]
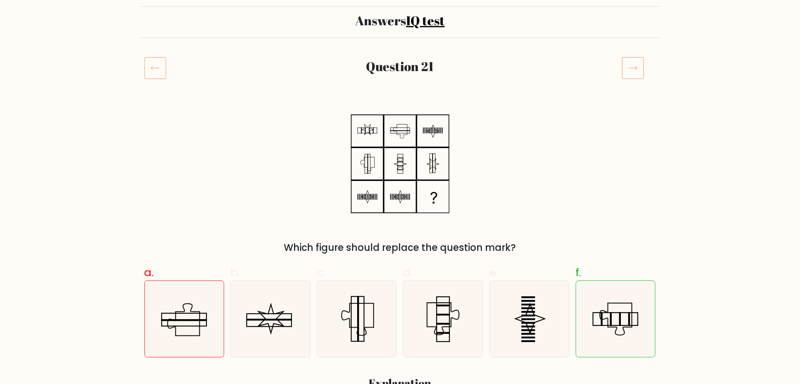
click at [366, 248] on div "Which figure should replace the question mark?" at bounding box center [400, 247] width 502 height 14
click at [394, 250] on div "Which figure should replace the question mark?" at bounding box center [400, 247] width 502 height 14
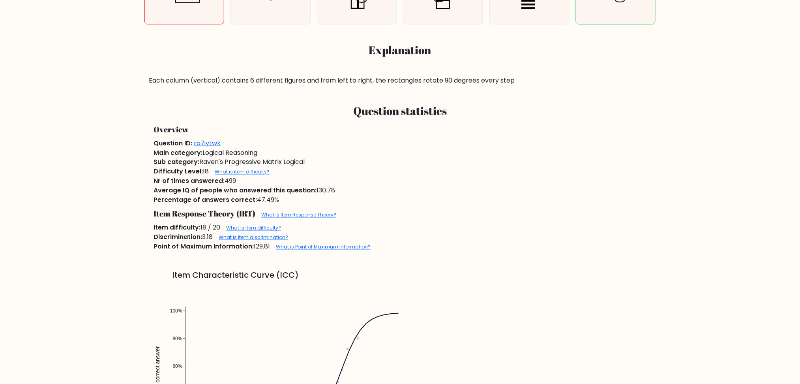
scroll to position [263, 0]
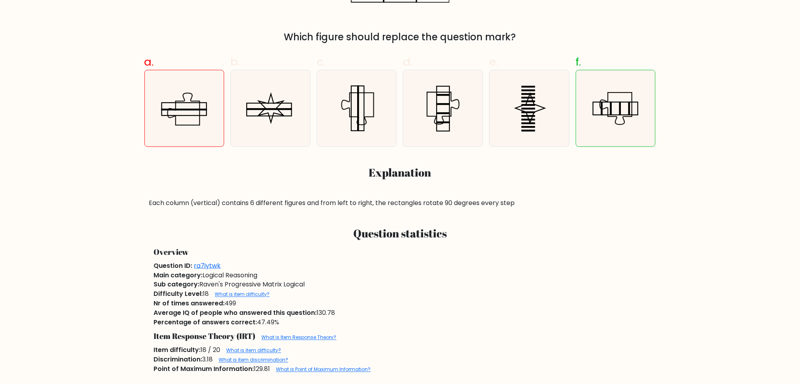
click at [212, 202] on div "Each column (vertical) contains 6 different figures and from left to right, the…" at bounding box center [400, 202] width 502 height 9
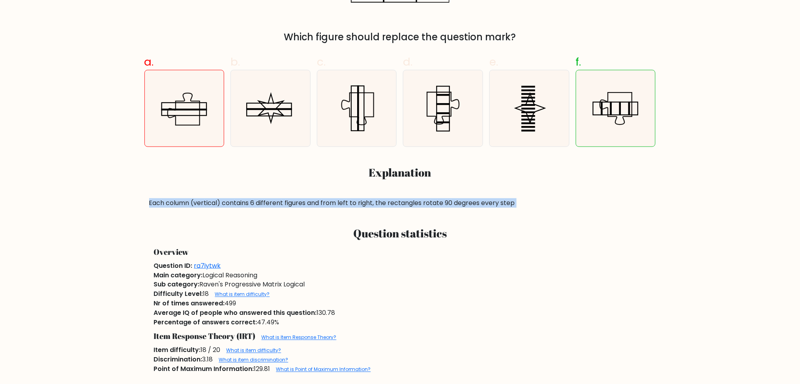
click at [212, 202] on div "Each column (vertical) contains 6 different figures and from left to right, the…" at bounding box center [400, 202] width 502 height 9
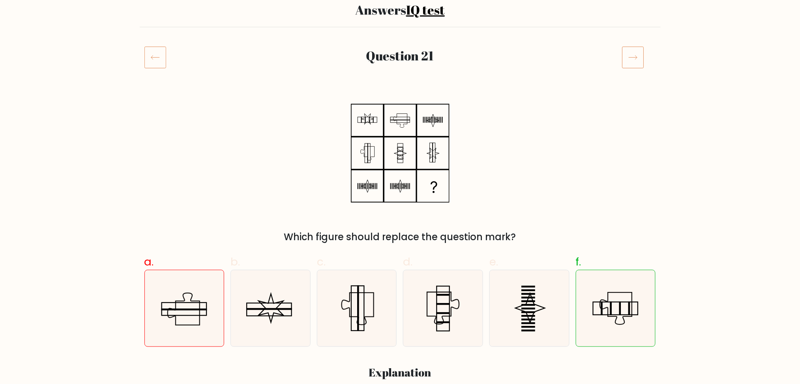
scroll to position [158, 0]
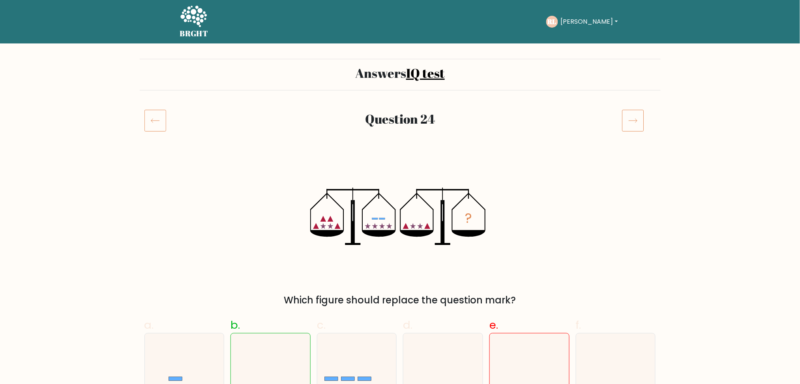
scroll to position [158, 0]
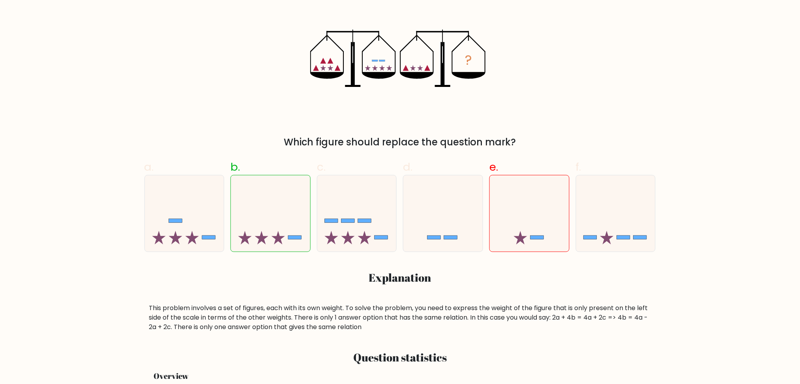
click at [251, 313] on div "This problem involves a set of figures, each with its own weight. To solve the …" at bounding box center [400, 317] width 502 height 28
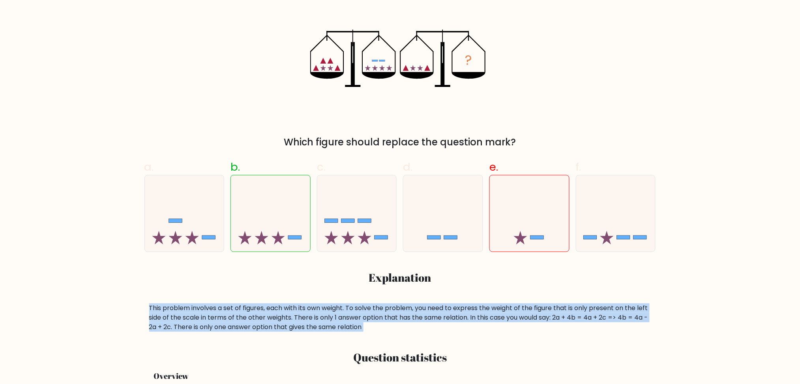
click at [251, 313] on div "This problem involves a set of figures, each with its own weight. To solve the …" at bounding box center [400, 317] width 502 height 28
click at [345, 328] on div "This problem involves a set of figures, each with its own weight. To solve the …" at bounding box center [400, 317] width 502 height 28
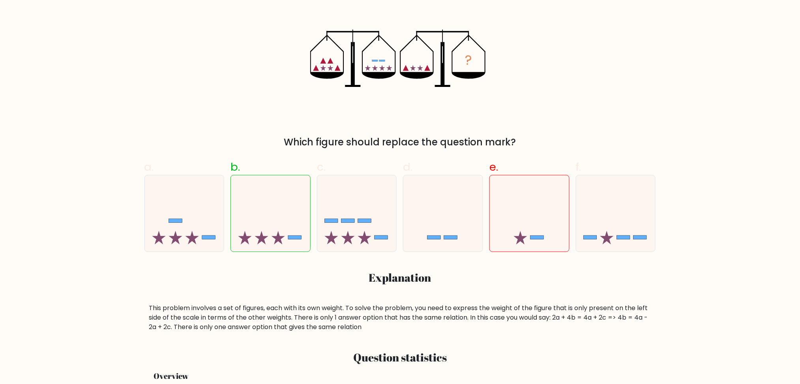
click at [364, 316] on div "This problem involves a set of figures, each with its own weight. To solve the …" at bounding box center [400, 317] width 502 height 28
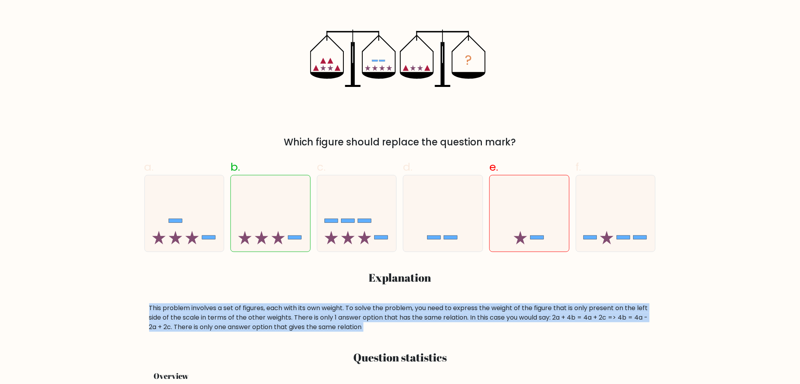
click at [364, 316] on div "This problem involves a set of figures, each with its own weight. To solve the …" at bounding box center [400, 317] width 502 height 28
click at [443, 325] on div "This problem involves a set of figures, each with its own weight. To solve the …" at bounding box center [400, 317] width 502 height 28
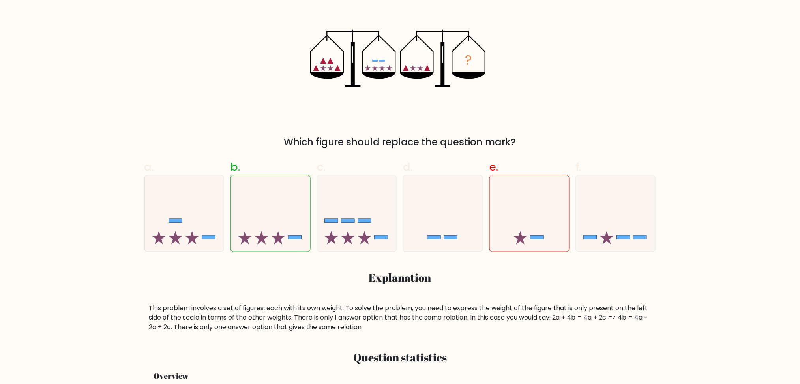
click at [542, 312] on div "This problem involves a set of figures, each with its own weight. To solve the …" at bounding box center [400, 317] width 502 height 28
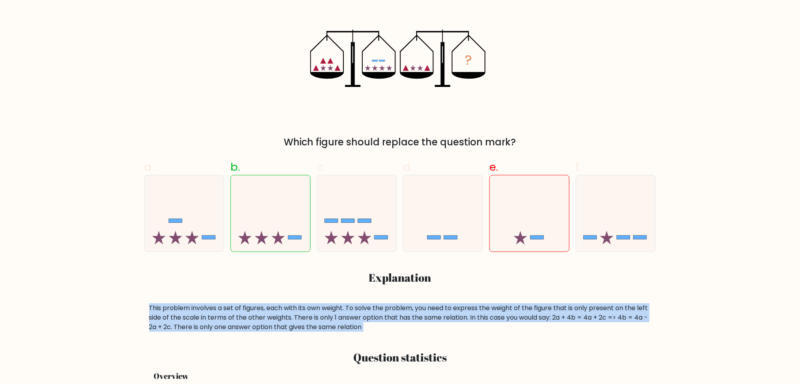
click at [542, 312] on div "This problem involves a set of figures, each with its own weight. To solve the …" at bounding box center [400, 317] width 502 height 28
click at [578, 330] on div "This problem involves a set of figures, each with its own weight. To solve the …" at bounding box center [400, 317] width 502 height 28
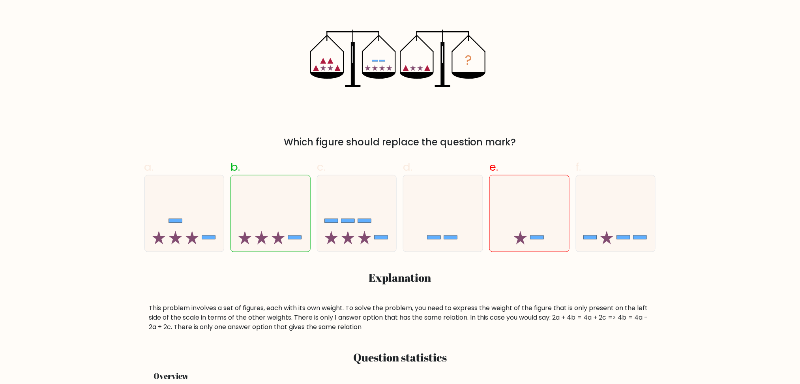
click at [266, 319] on div "This problem involves a set of figures, each with its own weight. To solve the …" at bounding box center [400, 317] width 502 height 28
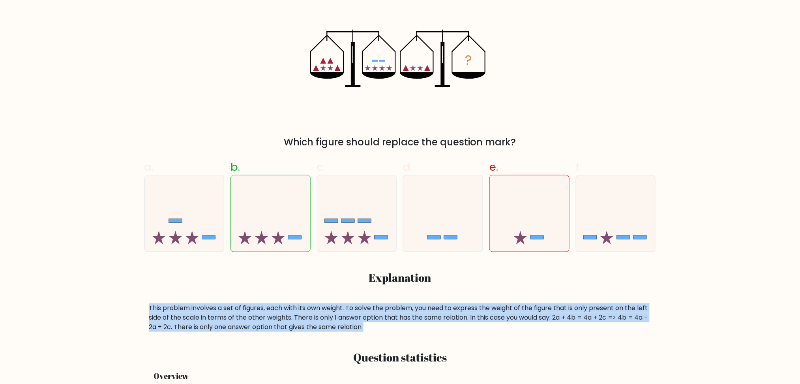
click at [266, 319] on div "This problem involves a set of figures, each with its own weight. To solve the …" at bounding box center [400, 317] width 502 height 28
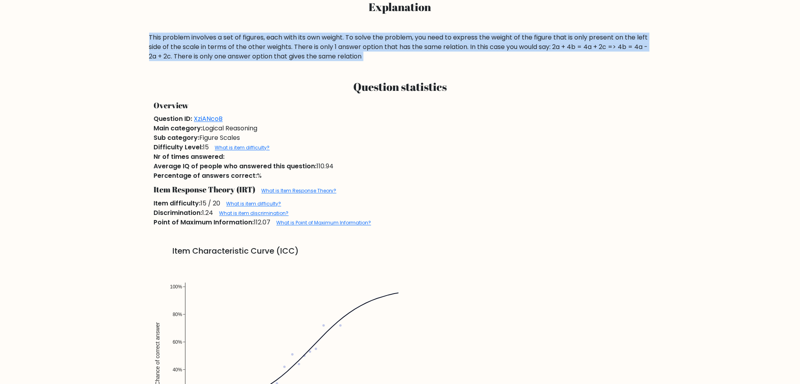
scroll to position [421, 0]
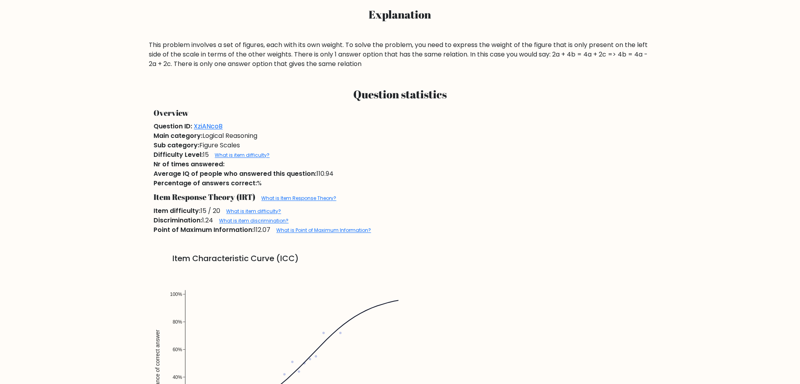
click at [185, 165] on span "Nr of times answered:" at bounding box center [189, 164] width 71 height 9
drag, startPoint x: 185, startPoint y: 165, endPoint x: 191, endPoint y: 172, distance: 8.9
click at [186, 167] on span "Nr of times answered:" at bounding box center [189, 164] width 71 height 9
click at [197, 176] on span "Average IQ of people who answered this question:" at bounding box center [235, 173] width 163 height 9
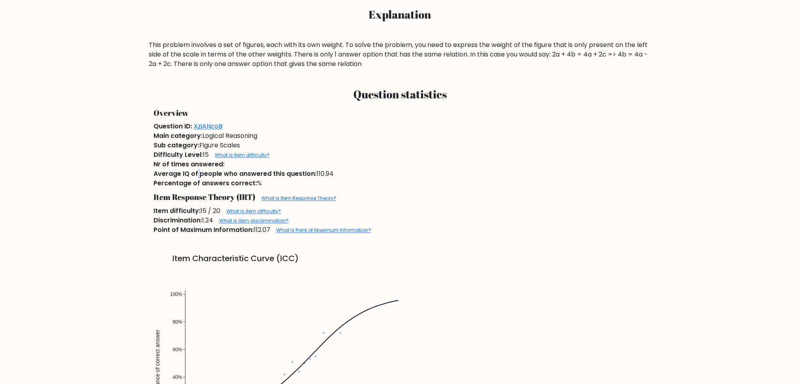
click at [197, 176] on span "Average IQ of people who answered this question:" at bounding box center [235, 173] width 163 height 9
drag, startPoint x: 197, startPoint y: 176, endPoint x: 263, endPoint y: 183, distance: 66.3
click at [198, 176] on span "Average IQ of people who answered this question:" at bounding box center [235, 173] width 163 height 9
click at [200, 176] on span "Average IQ of people who answered this question:" at bounding box center [235, 173] width 163 height 9
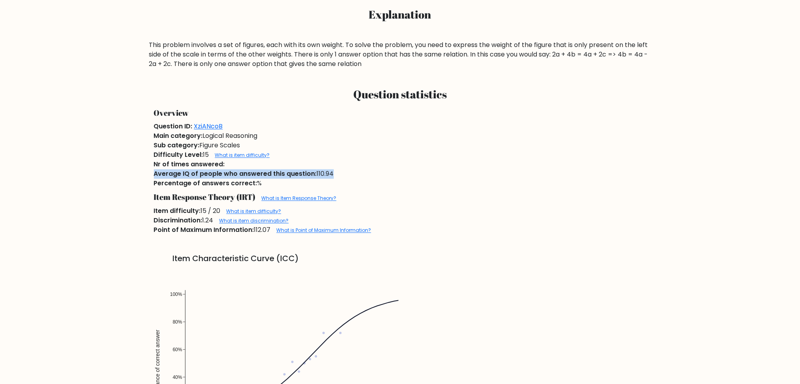
click at [200, 176] on span "Average IQ of people who answered this question:" at bounding box center [235, 173] width 163 height 9
click at [206, 184] on span "Percentage of answers correct:" at bounding box center [205, 183] width 103 height 9
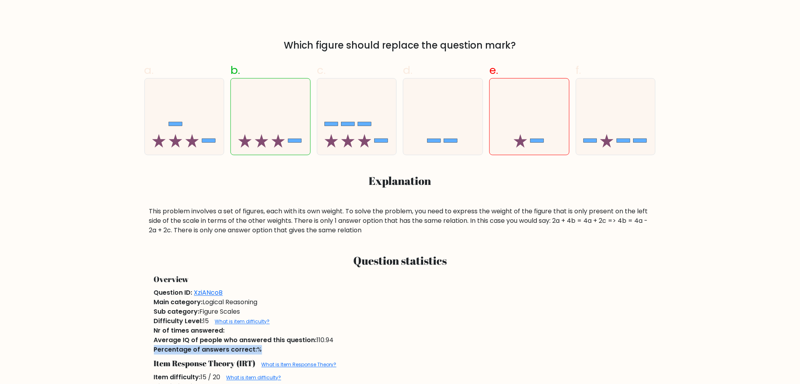
scroll to position [158, 0]
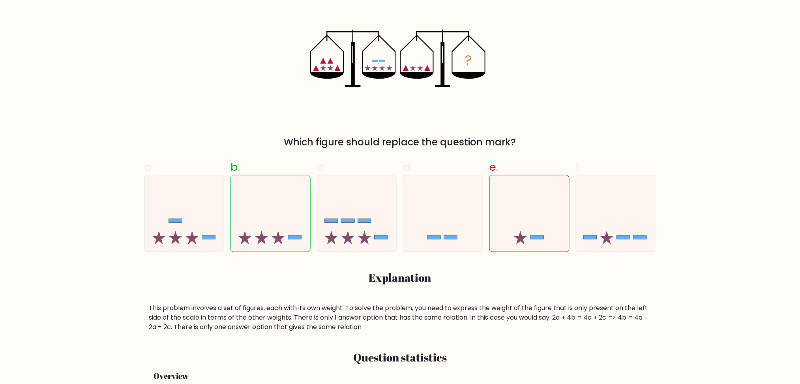
click at [563, 320] on div "This problem involves a set of figures, each with its own weight. To solve the …" at bounding box center [400, 317] width 502 height 28
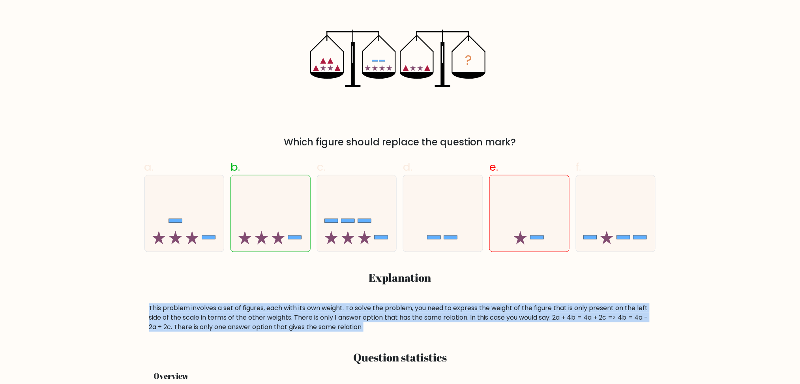
click at [563, 320] on div "This problem involves a set of figures, each with its own weight. To solve the …" at bounding box center [400, 317] width 502 height 28
click at [522, 324] on div "This problem involves a set of figures, each with its own weight. To solve the …" at bounding box center [400, 317] width 502 height 28
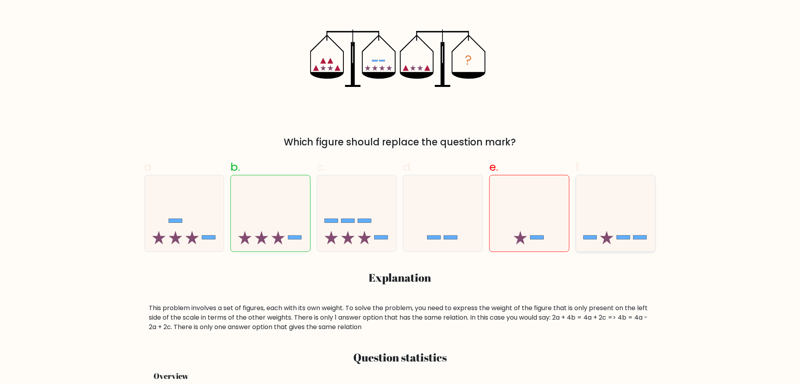
click at [596, 228] on icon at bounding box center [615, 214] width 79 height 66
click at [401, 39] on input "f." at bounding box center [400, 36] width 0 height 5
radio input "true"
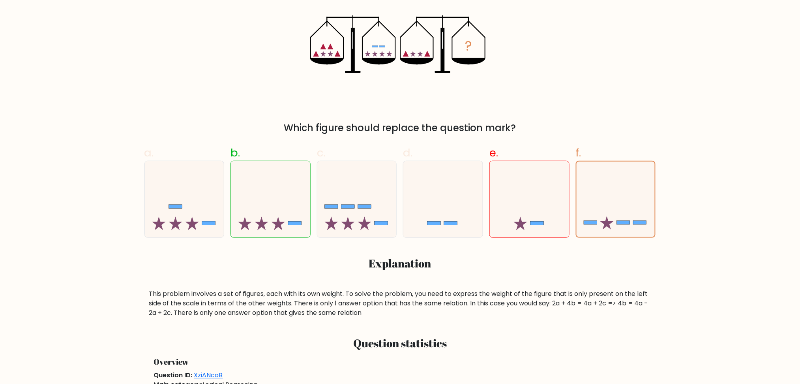
scroll to position [0, 0]
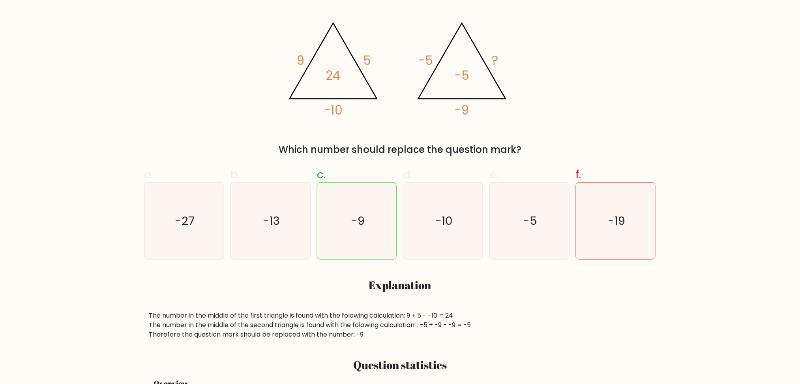
scroll to position [210, 0]
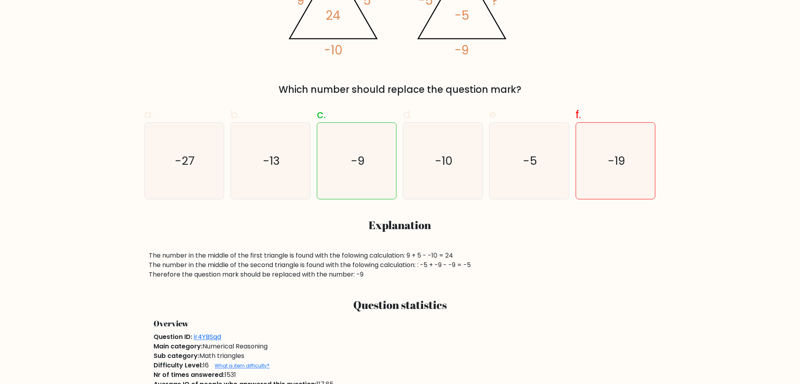
click at [279, 255] on div "The number in the middle of the first triangle is found with the folowing calcu…" at bounding box center [400, 265] width 502 height 28
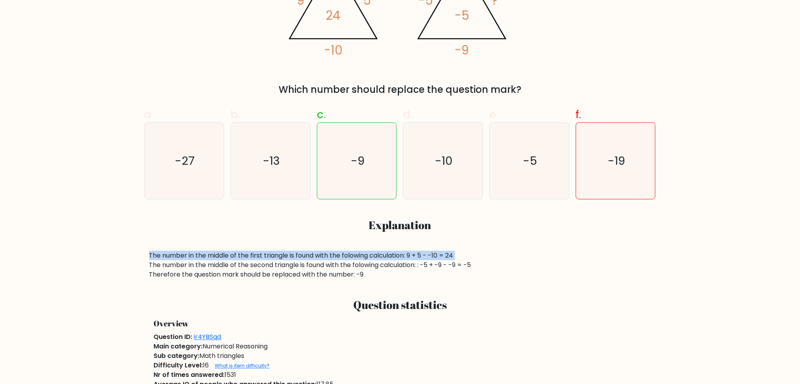
click at [279, 255] on div "The number in the middle of the first triangle is found with the folowing calcu…" at bounding box center [400, 265] width 502 height 28
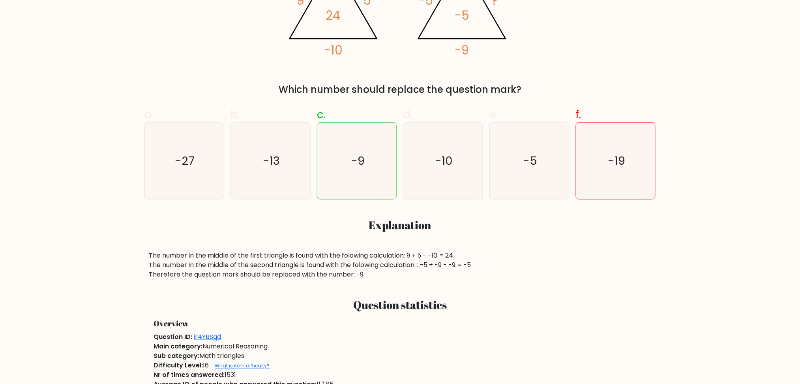
click at [329, 273] on div "The number in the middle of the first triangle is found with the folowing calcu…" at bounding box center [400, 265] width 502 height 28
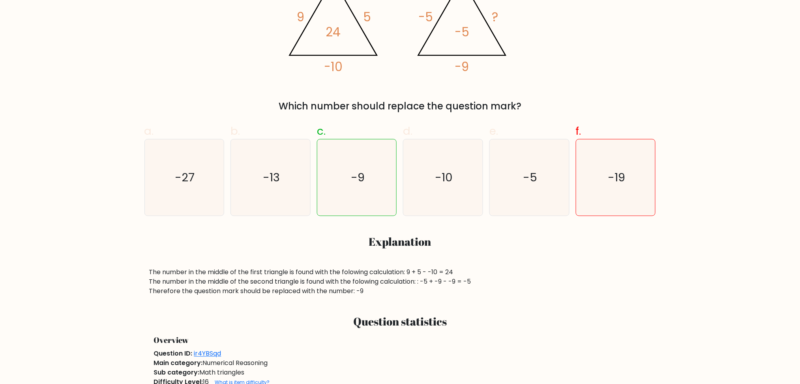
scroll to position [105, 0]
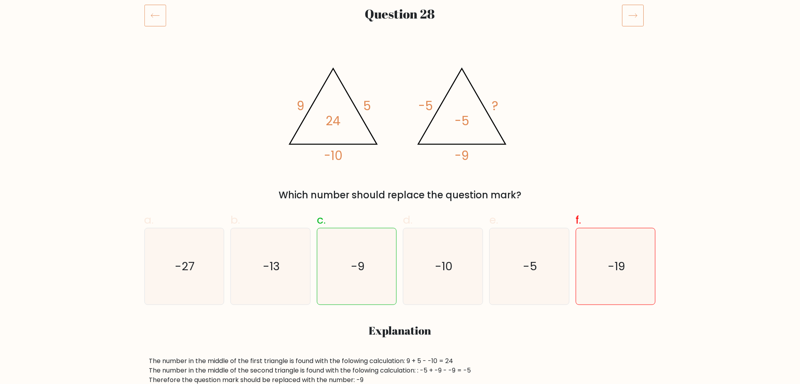
drag, startPoint x: 467, startPoint y: 176, endPoint x: 465, endPoint y: 163, distance: 12.7
click at [466, 170] on div "@import url('https://fonts.googleapis.com/css?family=Abril+Fatface:400,100,100i…" at bounding box center [400, 128] width 521 height 148
click at [562, 151] on div "@import url('https://fonts.googleapis.com/css?family=Abril+Fatface:400,100,100i…" at bounding box center [400, 128] width 521 height 148
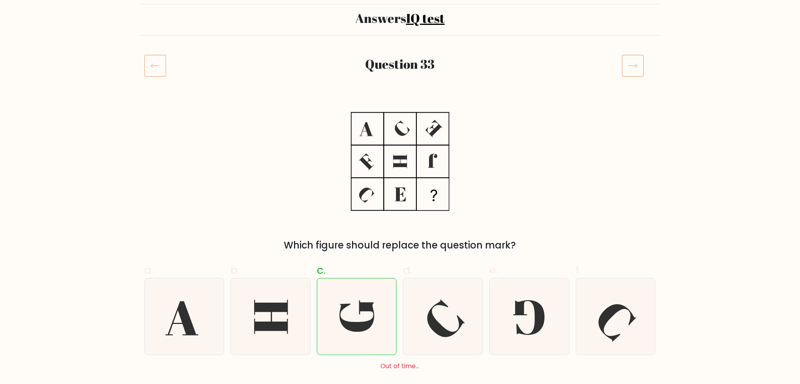
scroll to position [158, 0]
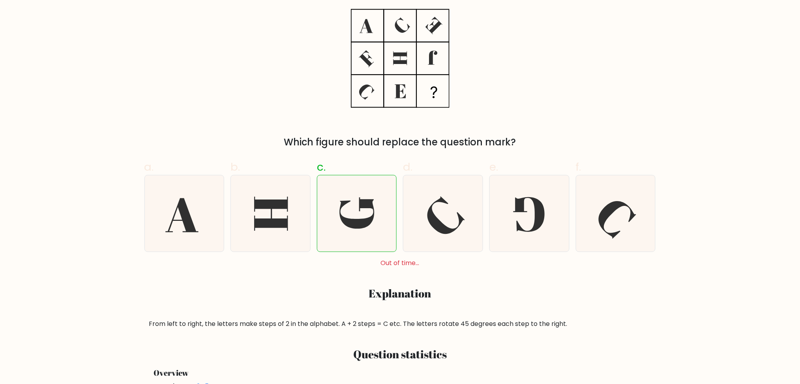
click at [321, 324] on div "From left to right, the letters make steps of 2 in the alphabet. A + 2 steps = …" at bounding box center [400, 323] width 502 height 9
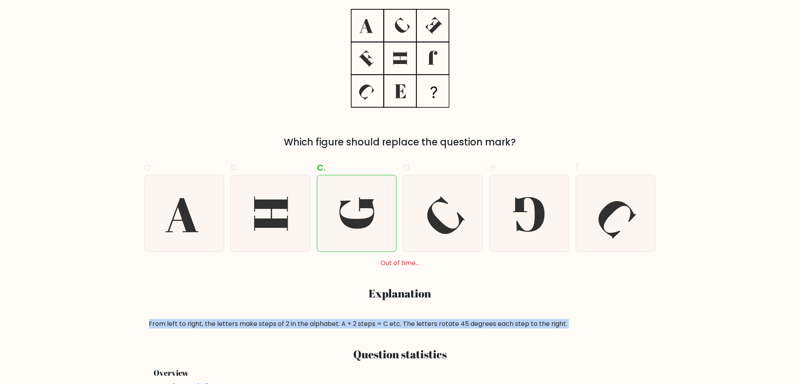
click at [321, 324] on div "From left to right, the letters make steps of 2 in the alphabet. A + 2 steps = …" at bounding box center [400, 323] width 502 height 9
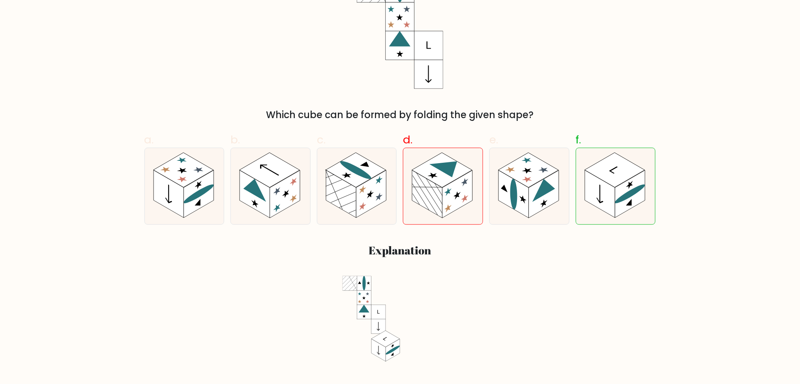
scroll to position [105, 0]
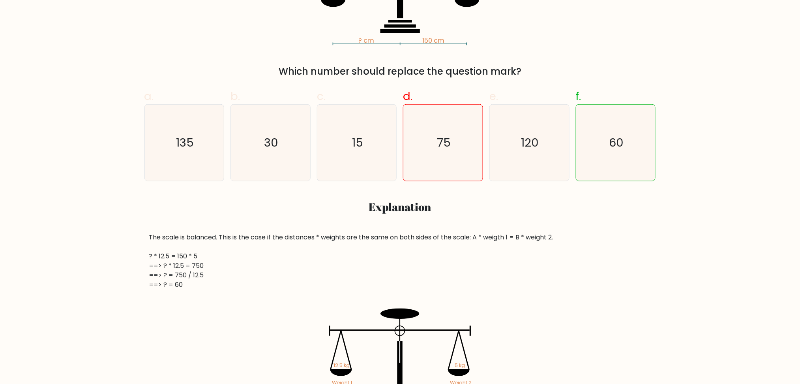
scroll to position [210, 0]
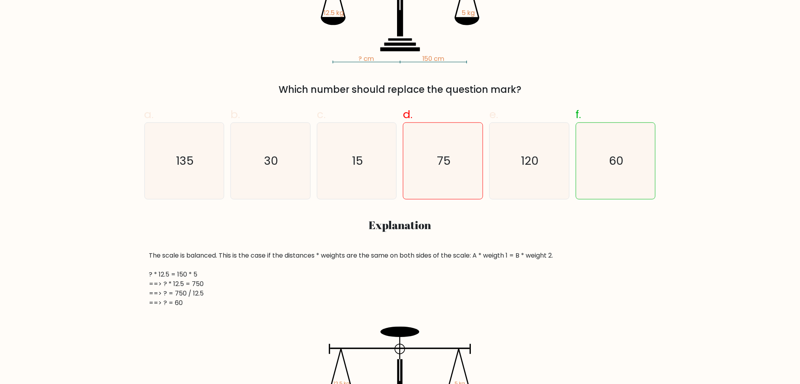
click at [311, 256] on div "The scale is balanced. This is the case if the distances * weights are the same…" at bounding box center [400, 279] width 502 height 57
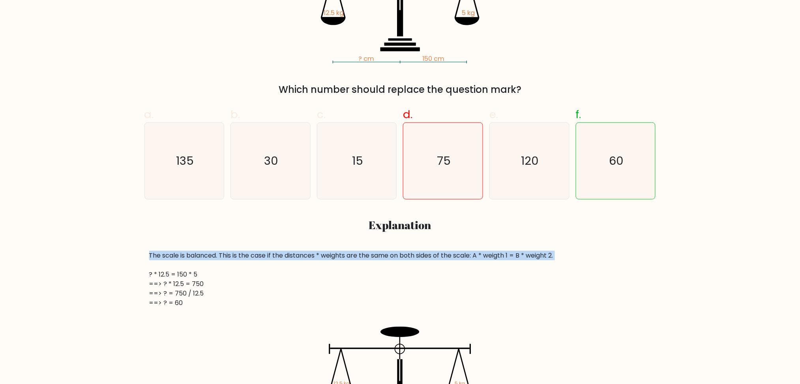
click at [311, 256] on div "The scale is balanced. This is the case if the distances * weights are the same…" at bounding box center [400, 279] width 502 height 57
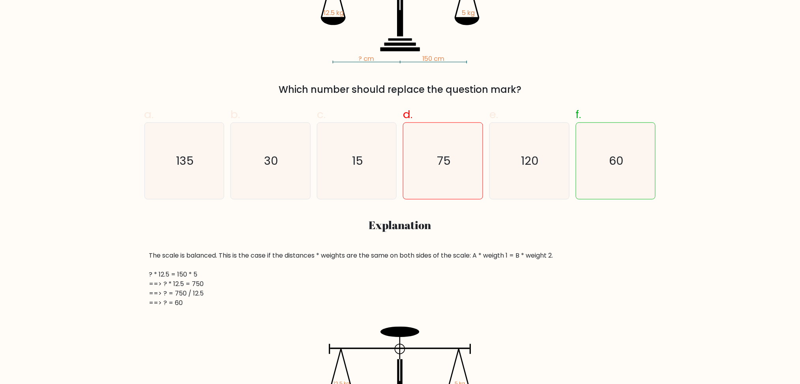
click at [321, 283] on div "The scale is balanced. This is the case if the distances * weights are the same…" at bounding box center [400, 279] width 502 height 57
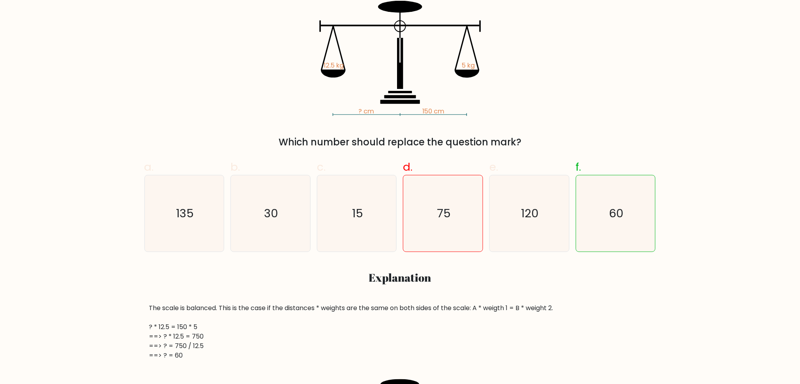
click at [303, 307] on div "The scale is balanced. This is the case if the distances * weights are the same…" at bounding box center [400, 331] width 502 height 57
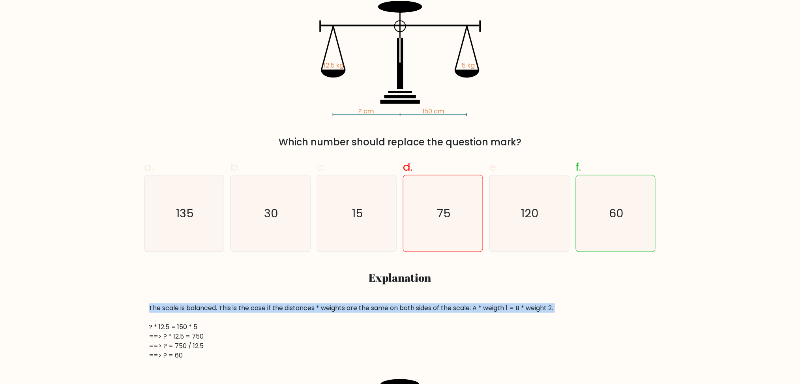
click at [303, 307] on div "The scale is balanced. This is the case if the distances * weights are the same…" at bounding box center [400, 331] width 502 height 57
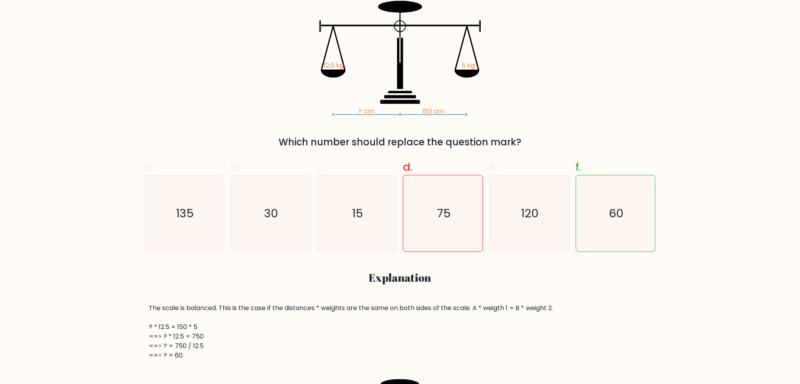
click at [319, 324] on div "The scale is balanced. This is the case if the distances * weights are the same…" at bounding box center [400, 331] width 502 height 57
click at [301, 308] on div "The scale is balanced. This is the case if the distances * weights are the same…" at bounding box center [400, 331] width 502 height 57
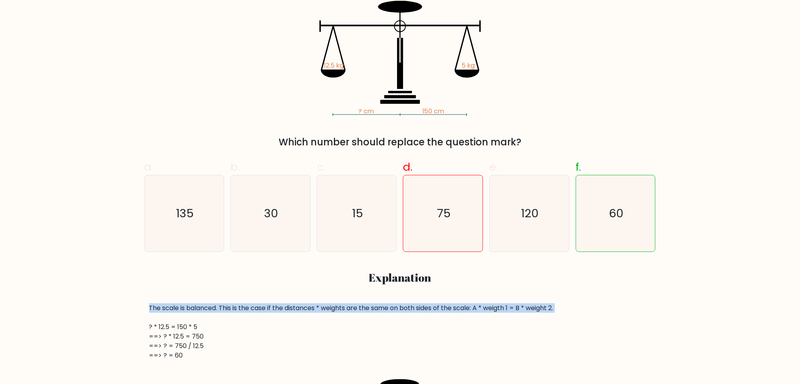
click at [301, 308] on div "The scale is balanced. This is the case if the distances * weights are the same…" at bounding box center [400, 331] width 502 height 57
click at [313, 311] on div "The scale is balanced. This is the case if the distances * weights are the same…" at bounding box center [400, 331] width 502 height 57
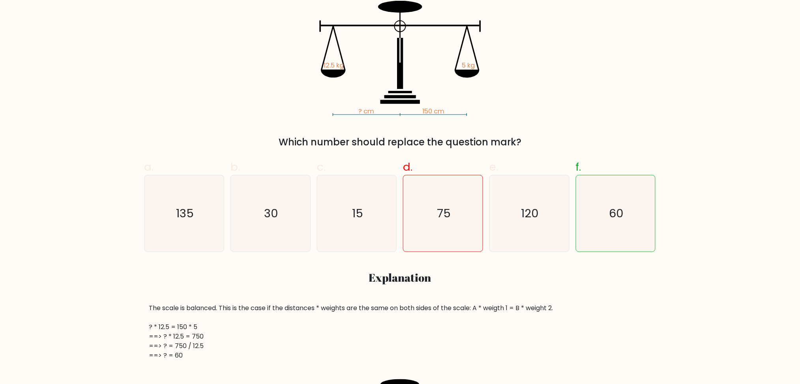
click at [232, 309] on div "The scale is balanced. This is the case if the distances * weights are the same…" at bounding box center [400, 331] width 502 height 57
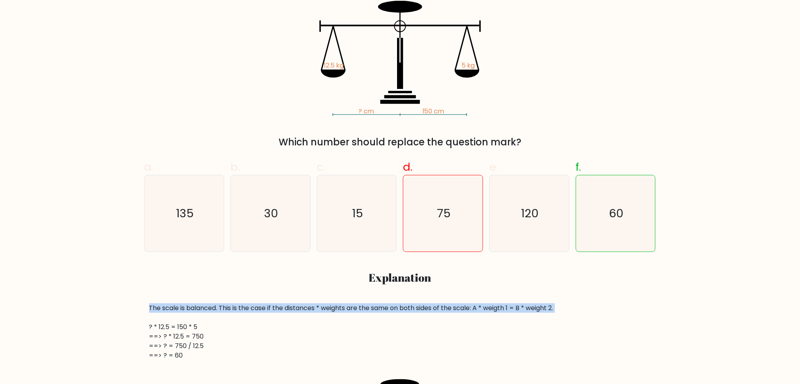
click at [232, 309] on div "The scale is balanced. This is the case if the distances * weights are the same…" at bounding box center [400, 331] width 502 height 57
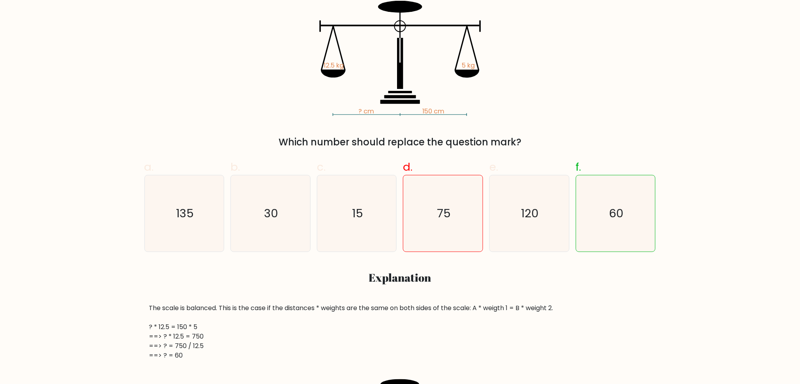
click at [279, 328] on div "The scale is balanced. This is the case if the distances * weights are the same…" at bounding box center [400, 331] width 502 height 57
click at [262, 309] on div "The scale is balanced. This is the case if the distances * weights are the same…" at bounding box center [400, 331] width 502 height 57
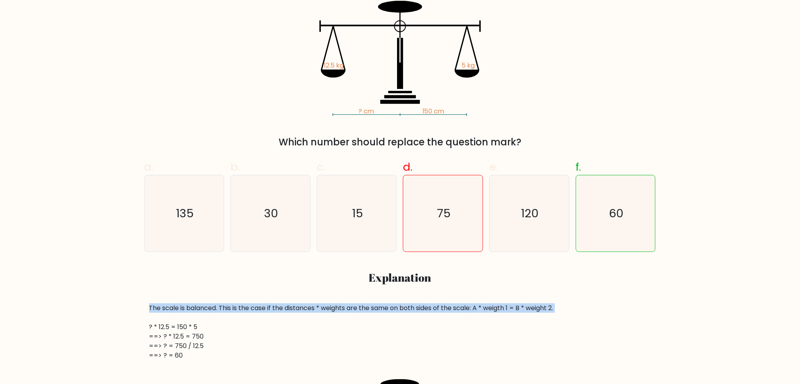
drag, startPoint x: 262, startPoint y: 309, endPoint x: 269, endPoint y: 315, distance: 9.2
click at [262, 309] on div "The scale is balanced. This is the case if the distances * weights are the same…" at bounding box center [400, 331] width 502 height 57
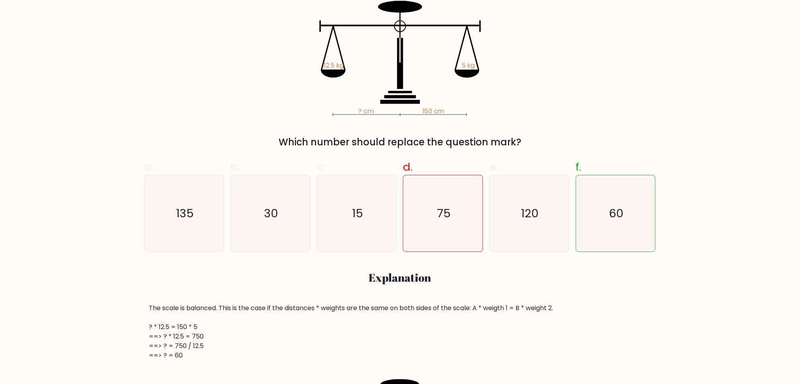
click at [332, 349] on div "The scale is balanced. This is the case if the distances * weights are the same…" at bounding box center [400, 331] width 502 height 57
click at [169, 327] on div "The scale is balanced. This is the case if the distances * weights are the same…" at bounding box center [400, 331] width 502 height 57
click at [288, 351] on div "The scale is balanced. This is the case if the distances * weights are the same…" at bounding box center [400, 331] width 502 height 57
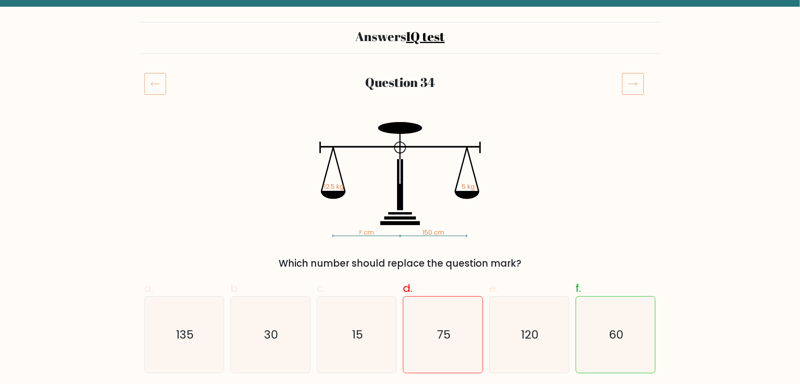
scroll to position [0, 0]
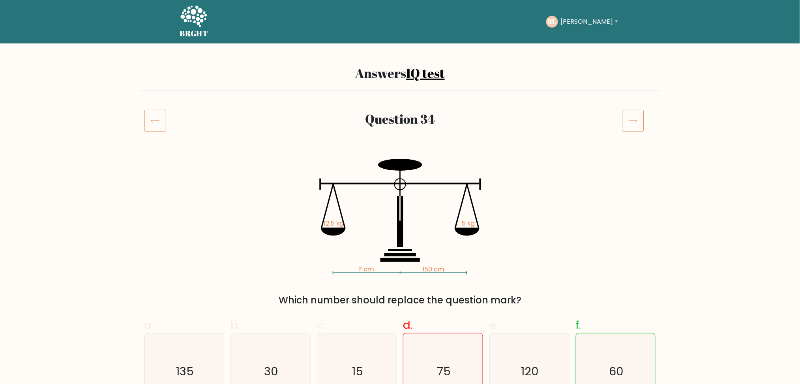
drag, startPoint x: 555, startPoint y: 22, endPoint x: 560, endPoint y: 21, distance: 5.1
click at [555, 21] on text "RL" at bounding box center [552, 21] width 9 height 9
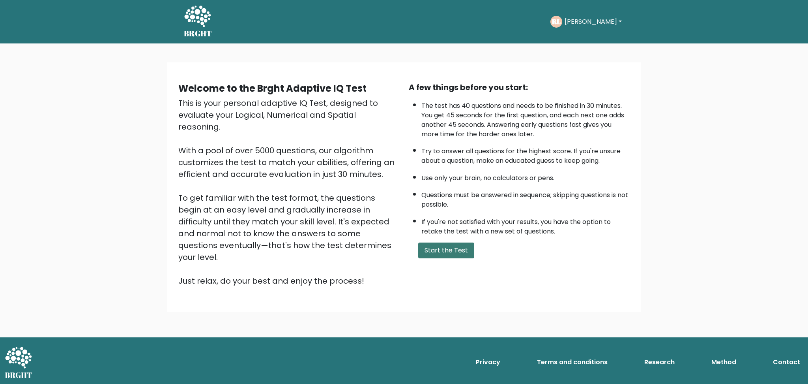
click at [439, 243] on button "Start the Test" at bounding box center [446, 250] width 56 height 16
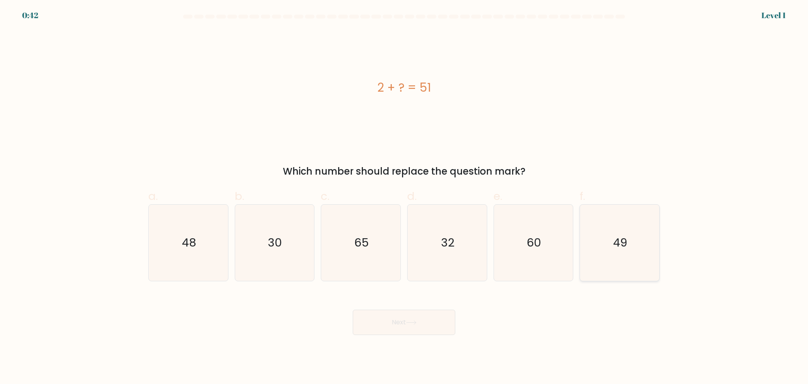
click at [611, 248] on icon "49" at bounding box center [620, 242] width 76 height 76
click at [405, 197] on input "f. 49" at bounding box center [404, 194] width 0 height 5
radio input "true"
click at [419, 325] on button "Next" at bounding box center [404, 321] width 103 height 25
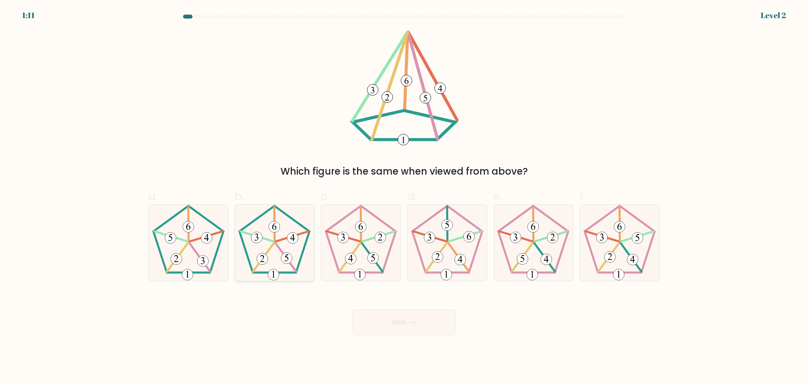
click at [277, 238] on icon at bounding box center [274, 242] width 76 height 76
click at [404, 197] on input "b." at bounding box center [404, 194] width 0 height 5
radio input "true"
drag, startPoint x: 409, startPoint y: 321, endPoint x: 420, endPoint y: 321, distance: 10.7
click at [409, 320] on icon at bounding box center [411, 322] width 11 height 4
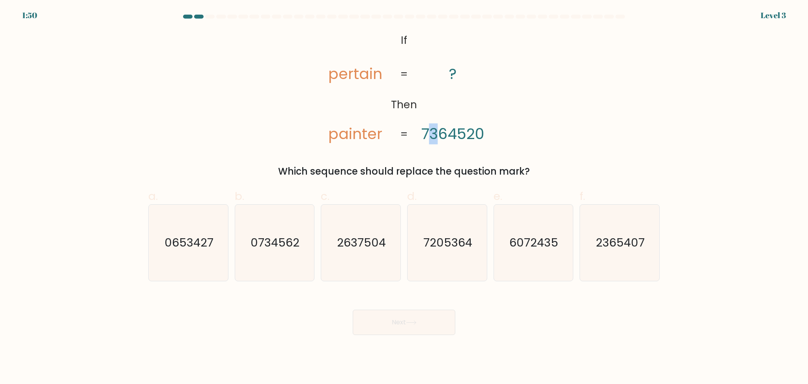
drag, startPoint x: 430, startPoint y: 138, endPoint x: 434, endPoint y: 139, distance: 4.9
click at [434, 139] on tspan "7364520" at bounding box center [453, 133] width 63 height 21
click at [459, 134] on tspan "7364520" at bounding box center [453, 133] width 63 height 21
click at [455, 258] on icon "7205364" at bounding box center [447, 242] width 76 height 76
click at [405, 197] on input "d. 7205364" at bounding box center [404, 194] width 0 height 5
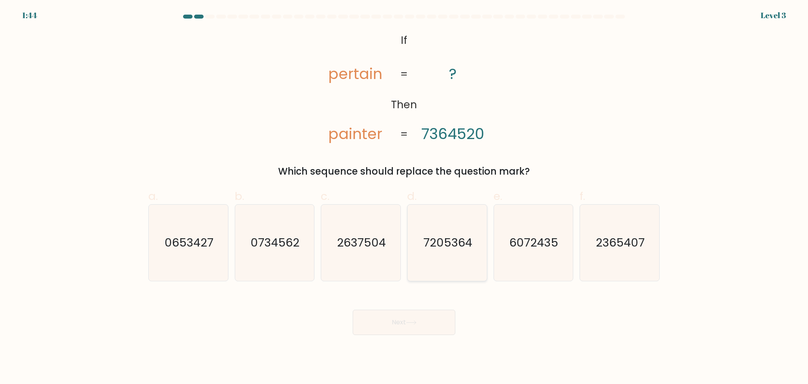
radio input "true"
click at [418, 327] on button "Next" at bounding box center [404, 321] width 103 height 25
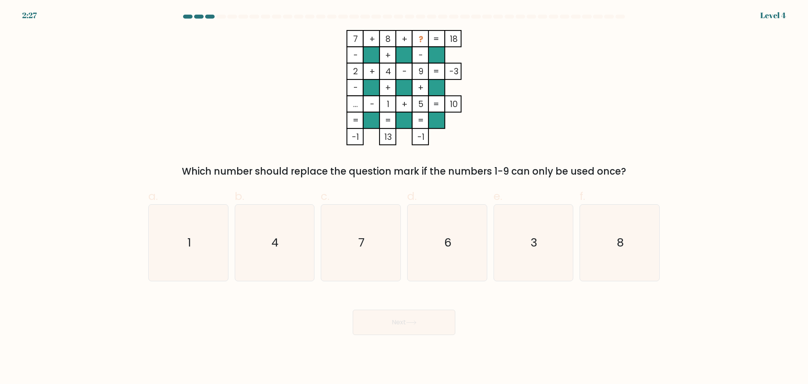
click at [289, 168] on div "Which number should replace the question mark if the numbers 1-9 can only be us…" at bounding box center [404, 171] width 502 height 14
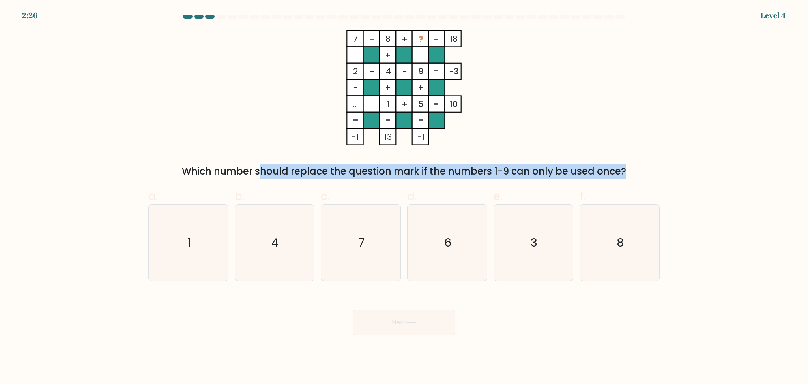
click at [289, 168] on div "Which number should replace the question mark if the numbers 1-9 can only be us…" at bounding box center [404, 171] width 502 height 14
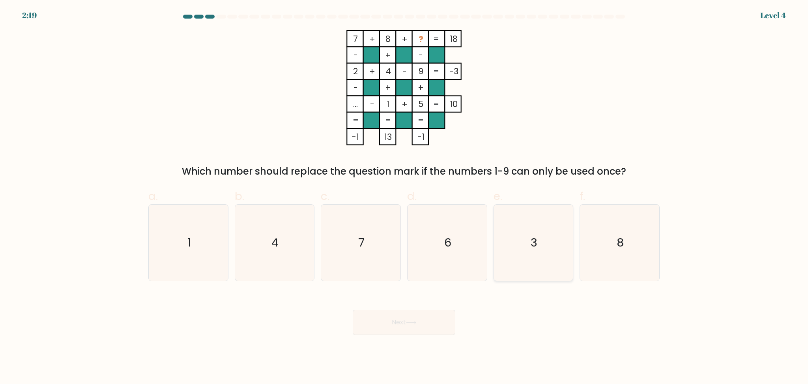
click at [526, 251] on icon "3" at bounding box center [533, 242] width 76 height 76
click at [405, 197] on input "e. 3" at bounding box center [404, 194] width 0 height 5
radio input "true"
click at [420, 319] on button "Next" at bounding box center [404, 321] width 103 height 25
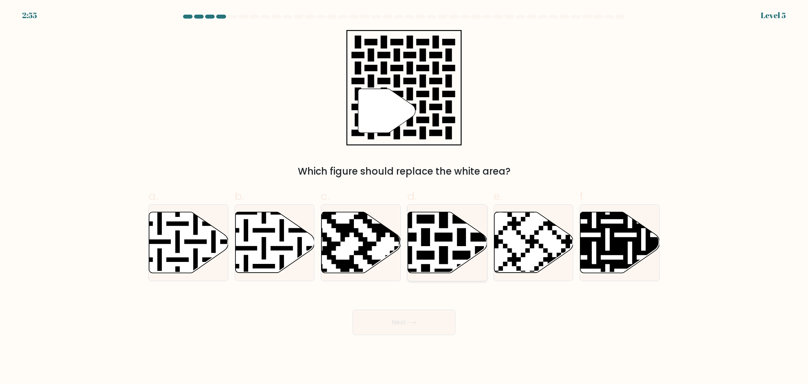
click at [438, 251] on icon at bounding box center [447, 242] width 79 height 61
click at [405, 197] on input "d." at bounding box center [404, 194] width 0 height 5
radio input "true"
drag, startPoint x: 411, startPoint y: 323, endPoint x: 419, endPoint y: 321, distance: 8.1
click at [411, 322] on icon at bounding box center [411, 322] width 11 height 4
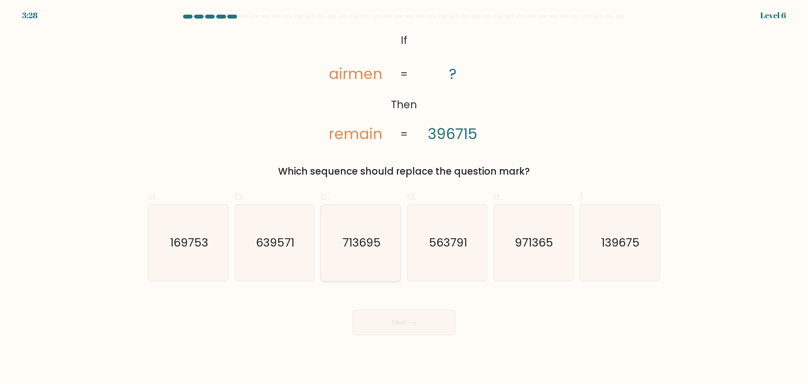
click at [354, 255] on icon "713695" at bounding box center [361, 242] width 76 height 76
click at [404, 197] on input "c. 713695" at bounding box center [404, 194] width 0 height 5
radio input "true"
click at [383, 322] on button "Next" at bounding box center [404, 321] width 103 height 25
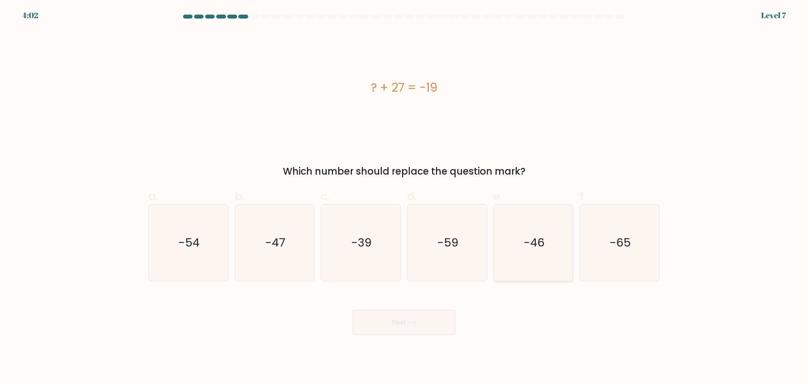
click at [547, 257] on icon "-46" at bounding box center [533, 242] width 76 height 76
click at [405, 197] on input "e. -46" at bounding box center [404, 194] width 0 height 5
radio input "true"
click at [413, 341] on body "4:00 Level 7 a." at bounding box center [404, 192] width 808 height 384
click at [411, 327] on button "Next" at bounding box center [404, 321] width 103 height 25
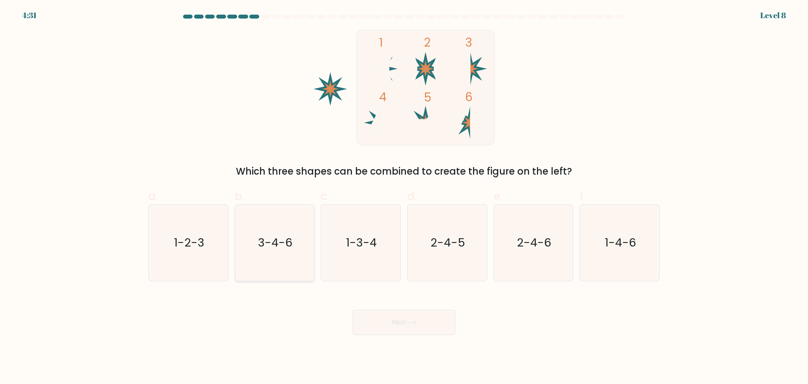
click at [263, 264] on icon "3-4-6" at bounding box center [274, 242] width 76 height 76
click at [404, 197] on input "b. 3-4-6" at bounding box center [404, 194] width 0 height 5
radio input "true"
drag, startPoint x: 371, startPoint y: 321, endPoint x: 403, endPoint y: 331, distance: 33.3
click at [371, 321] on button "Next" at bounding box center [404, 321] width 103 height 25
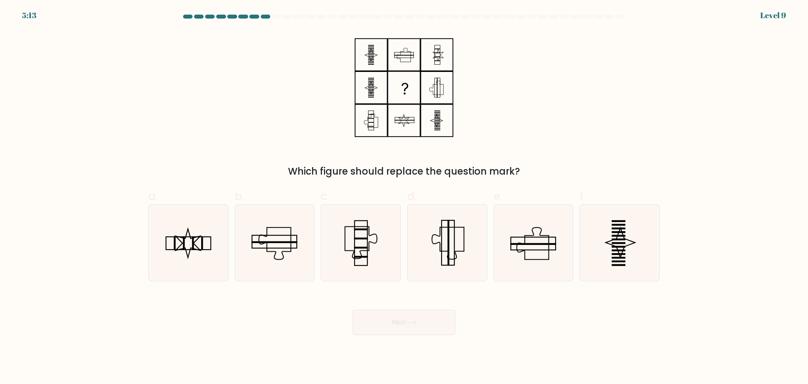
click at [432, 170] on div "Which figure should replace the question mark?" at bounding box center [404, 171] width 502 height 14
click at [604, 119] on div "Which figure should replace the question mark?" at bounding box center [404, 104] width 521 height 148
click at [193, 241] on rect at bounding box center [193, 243] width 2 height 14
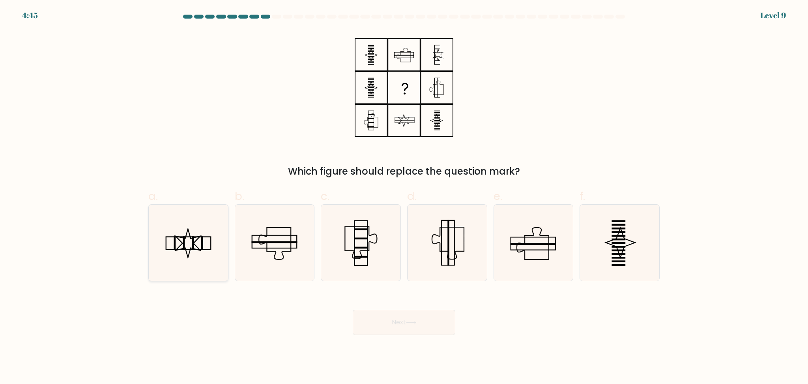
click at [404, 197] on input "a." at bounding box center [404, 194] width 0 height 5
radio input "true"
drag, startPoint x: 404, startPoint y: 321, endPoint x: 492, endPoint y: 360, distance: 96.0
click at [492, 360] on body "4:41 Level 9" at bounding box center [404, 192] width 808 height 384
click at [419, 327] on button "Next" at bounding box center [404, 321] width 103 height 25
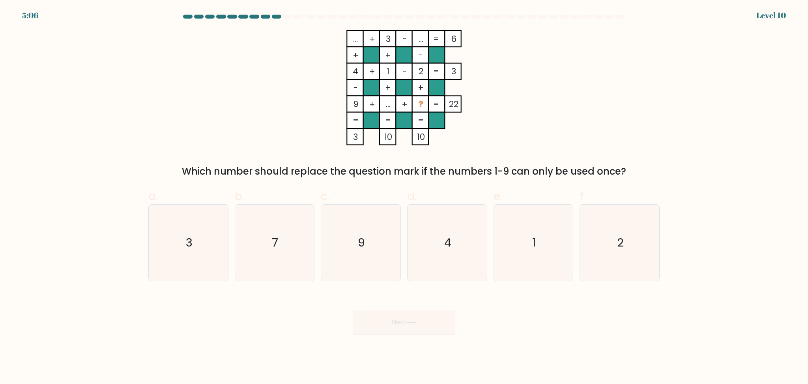
click at [386, 107] on tspan "..." at bounding box center [388, 103] width 5 height 11
click at [283, 238] on icon "7" at bounding box center [274, 242] width 76 height 76
click at [404, 197] on input "b. 7" at bounding box center [404, 194] width 0 height 5
radio input "true"
click at [427, 315] on button "Next" at bounding box center [404, 321] width 103 height 25
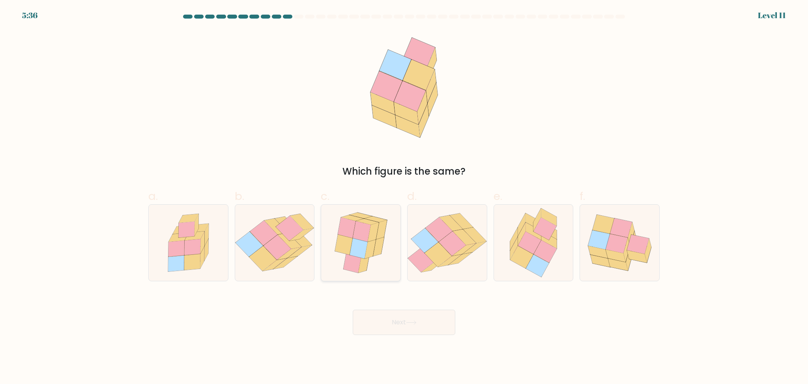
click at [358, 257] on icon at bounding box center [359, 248] width 18 height 21
click at [404, 197] on input "c." at bounding box center [404, 194] width 0 height 5
radio input "true"
drag, startPoint x: 411, startPoint y: 318, endPoint x: 616, endPoint y: 349, distance: 207.9
click at [411, 319] on button "Next" at bounding box center [404, 321] width 103 height 25
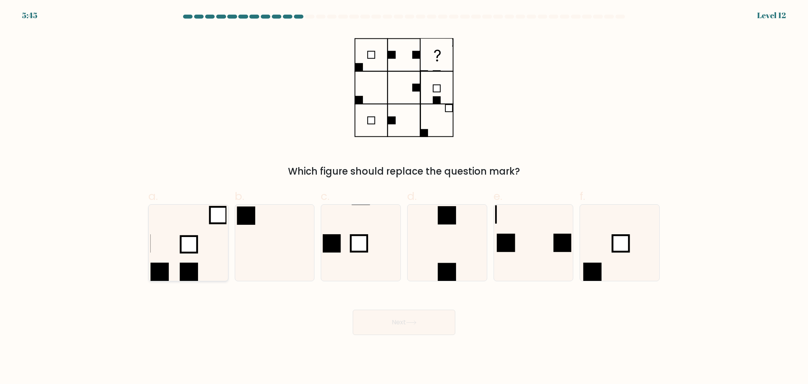
click at [188, 260] on icon at bounding box center [188, 242] width 76 height 76
click at [404, 197] on input "a." at bounding box center [404, 194] width 0 height 5
radio input "true"
click at [417, 328] on button "Next" at bounding box center [404, 321] width 103 height 25
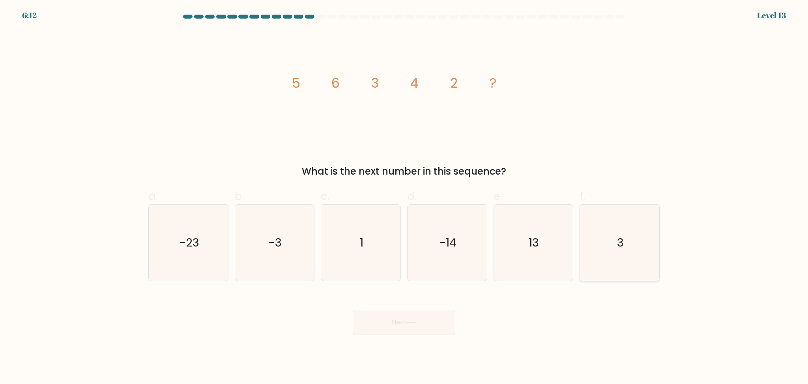
click at [615, 246] on icon "3" at bounding box center [620, 242] width 76 height 76
click at [405, 197] on input "f. 3" at bounding box center [404, 194] width 0 height 5
radio input "true"
click at [445, 325] on button "Next" at bounding box center [404, 321] width 103 height 25
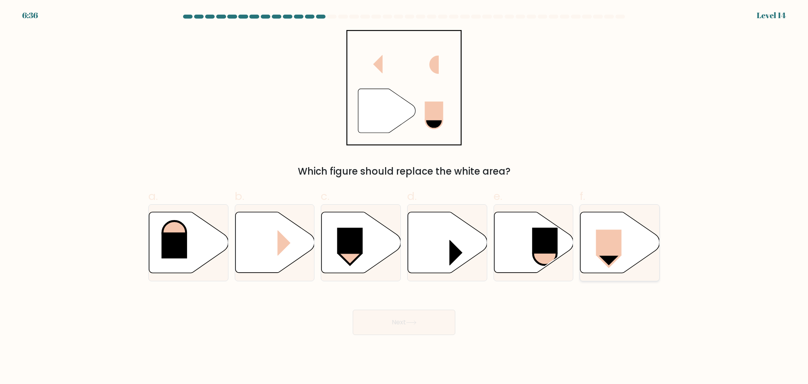
click at [621, 258] on icon at bounding box center [620, 242] width 79 height 61
click at [405, 197] on input "f." at bounding box center [404, 194] width 0 height 5
radio input "true"
click at [388, 328] on button "Next" at bounding box center [404, 321] width 103 height 25
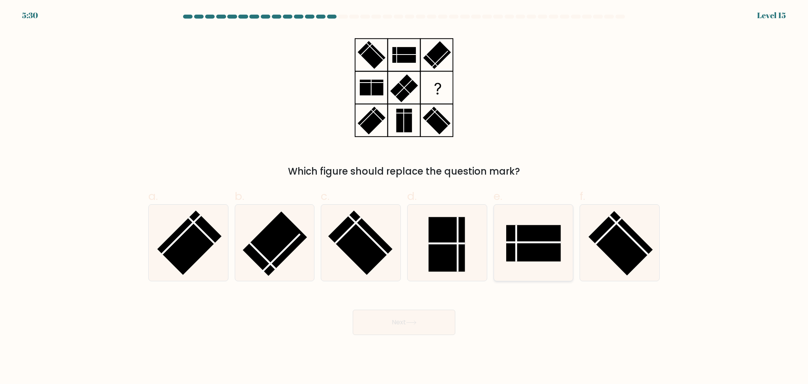
drag, startPoint x: 454, startPoint y: 255, endPoint x: 521, endPoint y: 269, distance: 69.1
click at [454, 254] on rect at bounding box center [447, 244] width 36 height 54
click at [405, 197] on input "d." at bounding box center [404, 194] width 0 height 5
radio input "true"
click at [439, 328] on button "Next" at bounding box center [404, 321] width 103 height 25
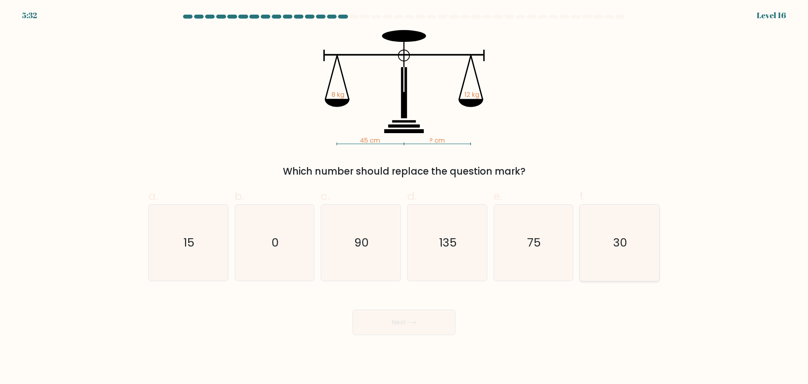
drag, startPoint x: 646, startPoint y: 261, endPoint x: 542, endPoint y: 302, distance: 112.0
click at [646, 260] on icon "30" at bounding box center [620, 242] width 76 height 76
click at [405, 197] on input "f. 30" at bounding box center [404, 194] width 0 height 5
radio input "true"
drag, startPoint x: 430, startPoint y: 318, endPoint x: 623, endPoint y: 324, distance: 193.5
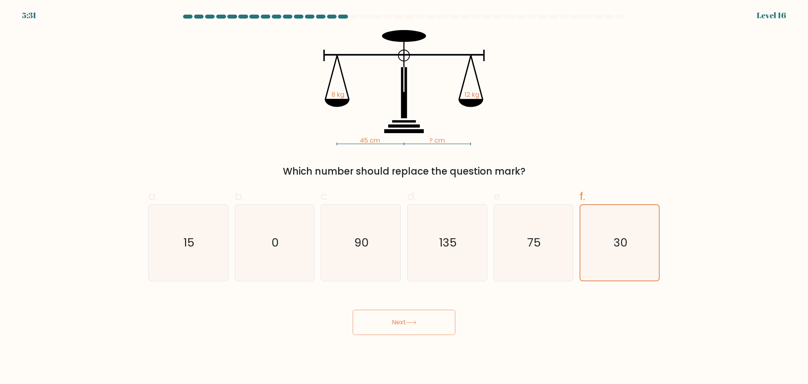
click at [431, 318] on button "Next" at bounding box center [404, 321] width 103 height 25
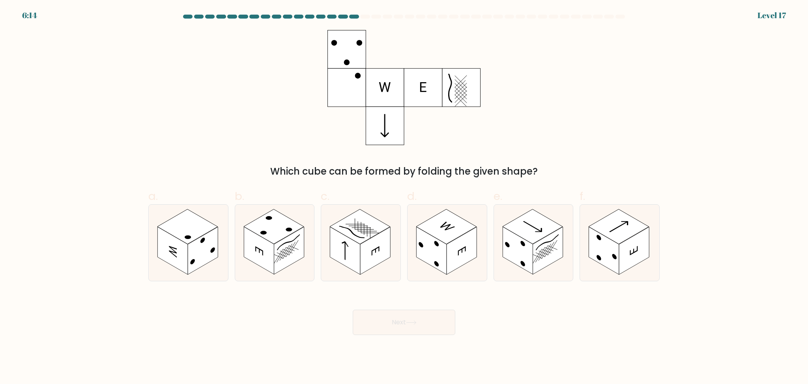
click at [430, 172] on div "Which cube can be formed by folding the given shape?" at bounding box center [404, 171] width 502 height 14
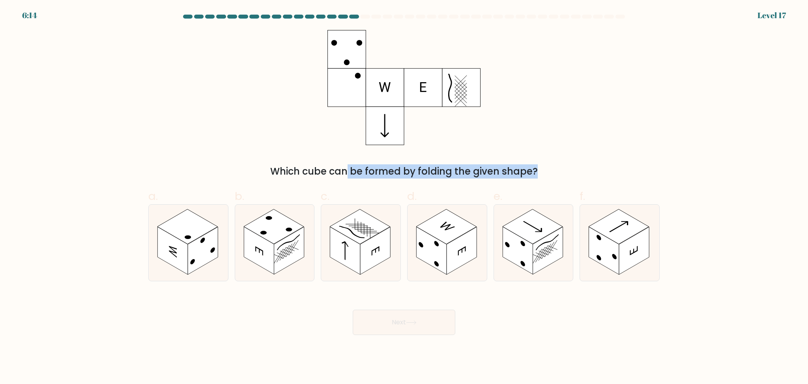
click at [430, 172] on div "Which cube can be formed by folding the given shape?" at bounding box center [404, 171] width 502 height 14
click at [530, 156] on div "Which cube can be formed by folding the given shape?" at bounding box center [404, 104] width 521 height 148
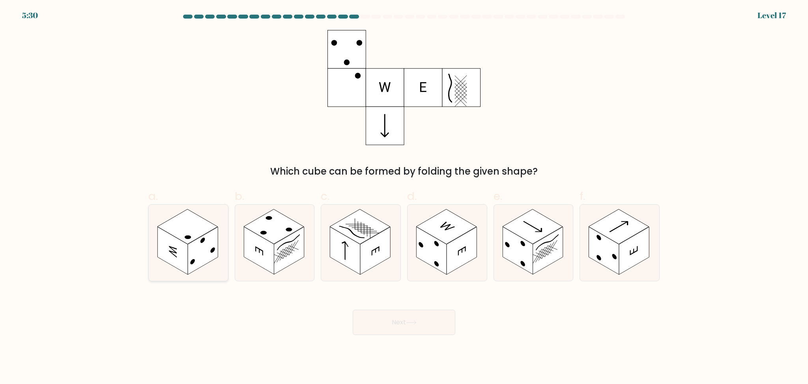
click at [202, 251] on rect at bounding box center [203, 251] width 30 height 48
click at [404, 197] on input "a." at bounding box center [404, 194] width 0 height 5
radio input "true"
click at [417, 313] on button "Next" at bounding box center [404, 321] width 103 height 25
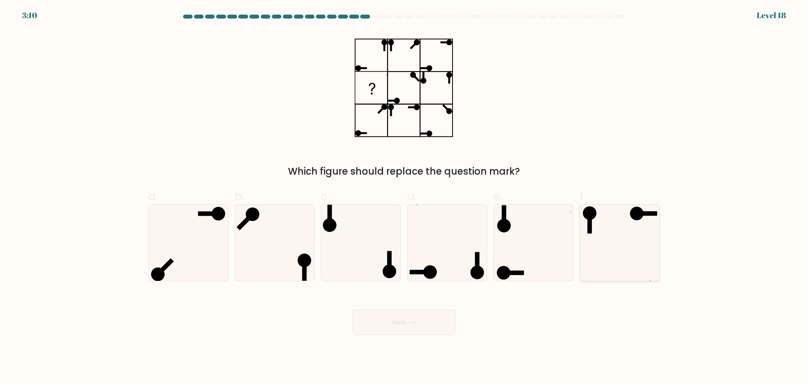
click at [624, 240] on icon at bounding box center [620, 242] width 76 height 76
click at [405, 197] on input "f." at bounding box center [404, 194] width 0 height 5
radio input "true"
click at [416, 315] on button "Next" at bounding box center [404, 321] width 103 height 25
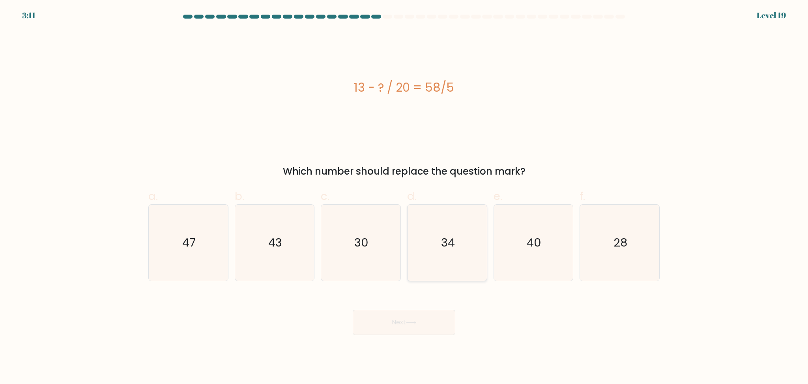
click at [438, 247] on icon "34" at bounding box center [447, 242] width 76 height 76
click at [405, 197] on input "d. 34" at bounding box center [404, 194] width 0 height 5
radio input "true"
click at [613, 252] on icon "28" at bounding box center [620, 242] width 76 height 76
click at [405, 197] on input "f. 28" at bounding box center [404, 194] width 0 height 5
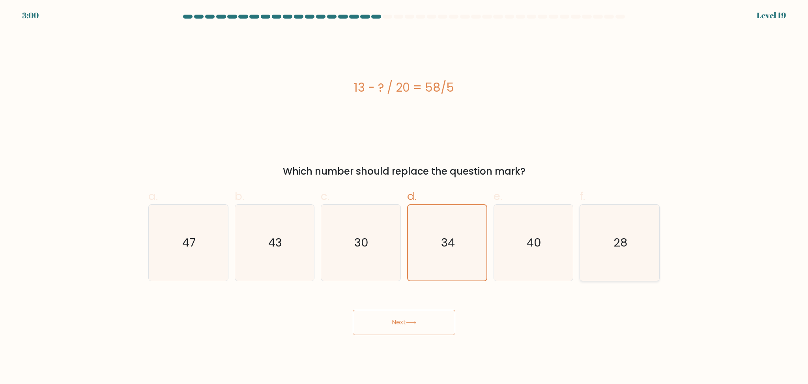
radio input "true"
click at [417, 334] on button "Next" at bounding box center [404, 321] width 103 height 25
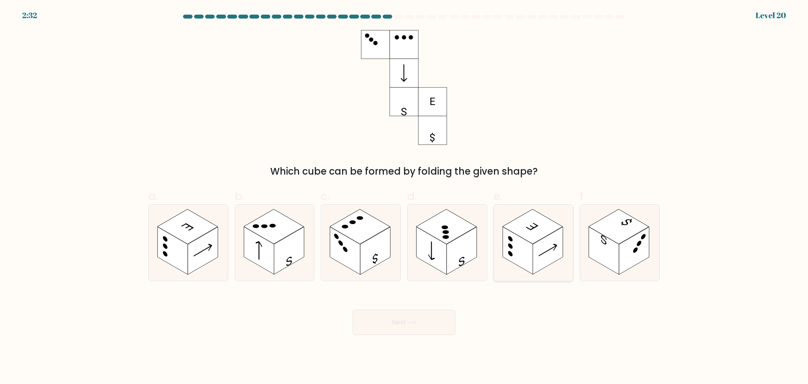
click at [522, 259] on rect at bounding box center [518, 251] width 30 height 48
click at [405, 197] on input "e." at bounding box center [404, 194] width 0 height 5
radio input "true"
click at [407, 321] on button "Next" at bounding box center [404, 321] width 103 height 25
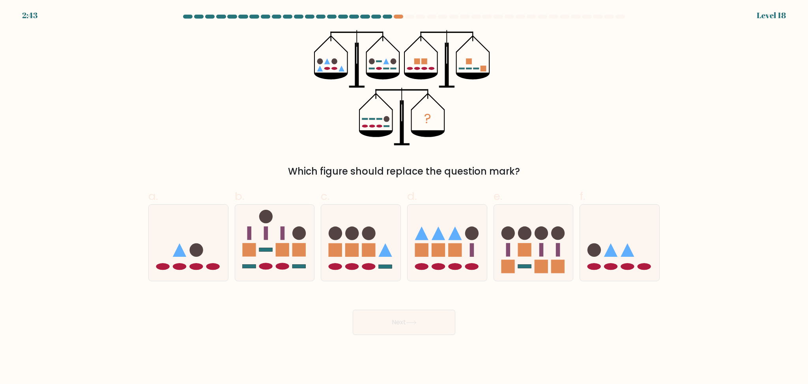
click at [359, 167] on div "Which figure should replace the question mark?" at bounding box center [404, 171] width 502 height 14
click at [271, 144] on div "? Which figure should replace the question mark?" at bounding box center [404, 104] width 521 height 148
click at [208, 258] on icon at bounding box center [188, 243] width 79 height 66
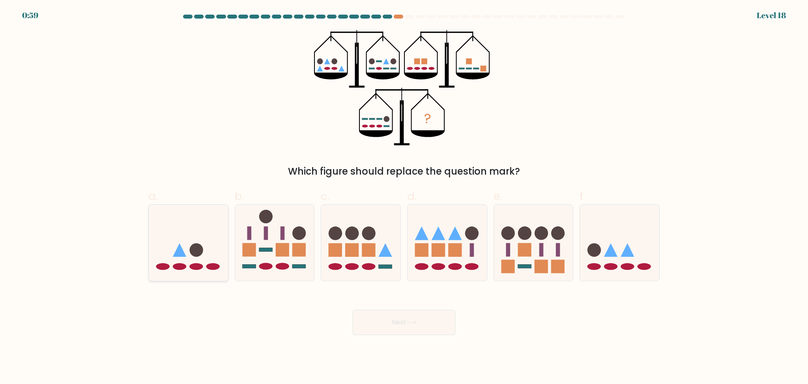
click at [404, 197] on input "a." at bounding box center [404, 194] width 0 height 5
radio input "true"
click at [633, 242] on icon at bounding box center [619, 243] width 79 height 66
click at [405, 197] on input "f." at bounding box center [404, 194] width 0 height 5
radio input "true"
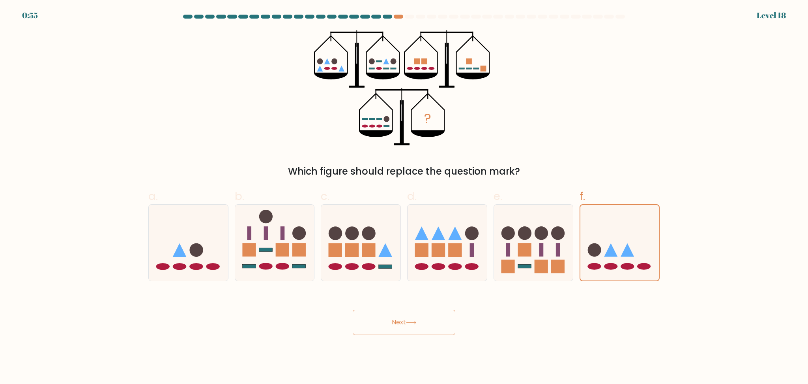
click at [380, 327] on button "Next" at bounding box center [404, 321] width 103 height 25
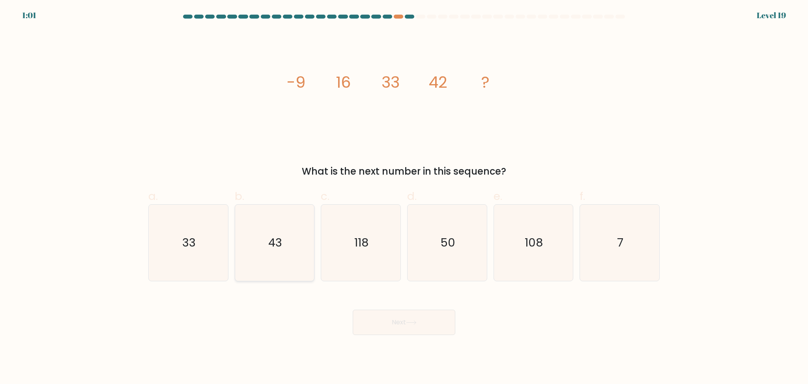
click at [262, 227] on icon "43" at bounding box center [274, 242] width 76 height 76
click at [404, 197] on input "b. 43" at bounding box center [404, 194] width 0 height 5
radio input "true"
click at [390, 328] on button "Next" at bounding box center [404, 321] width 103 height 25
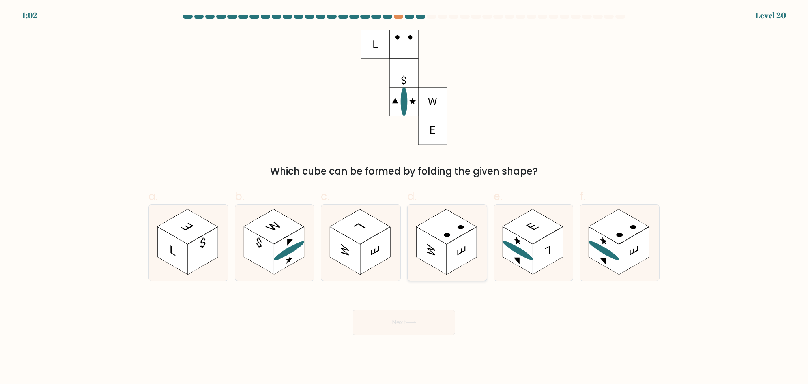
click at [429, 245] on icon at bounding box center [432, 251] width 8 height 14
click at [405, 197] on input "d." at bounding box center [404, 194] width 0 height 5
radio input "true"
click at [399, 311] on button "Next" at bounding box center [404, 321] width 103 height 25
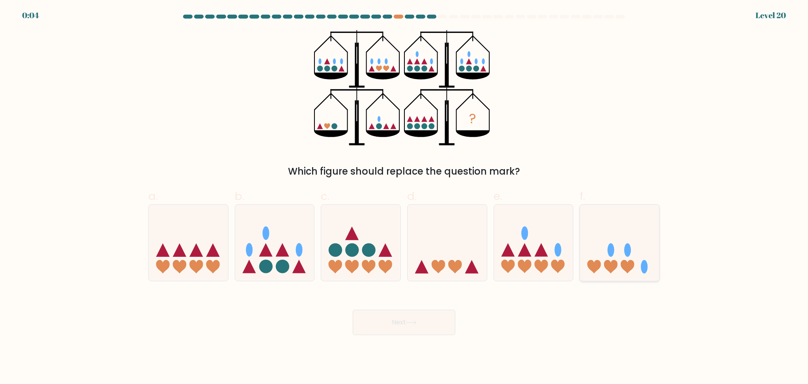
click at [621, 247] on icon at bounding box center [619, 243] width 79 height 66
click at [405, 197] on input "f." at bounding box center [404, 194] width 0 height 5
radio input "true"
click at [386, 333] on button "Next" at bounding box center [404, 321] width 103 height 25
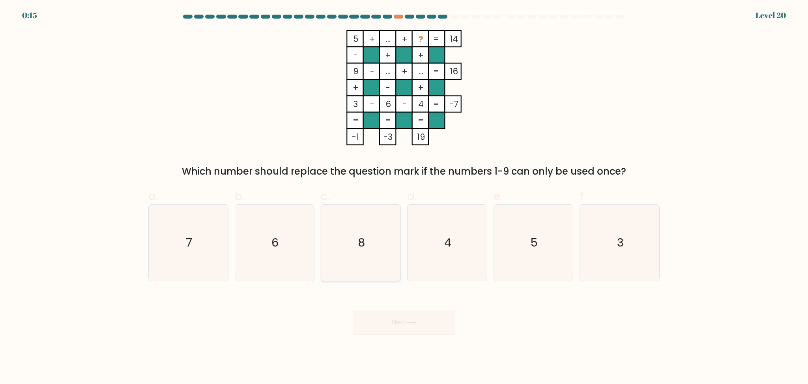
click at [373, 263] on icon "8" at bounding box center [361, 242] width 76 height 76
click at [404, 197] on input "c. 8" at bounding box center [404, 194] width 0 height 5
radio input "true"
click at [412, 331] on button "Next" at bounding box center [404, 321] width 103 height 25
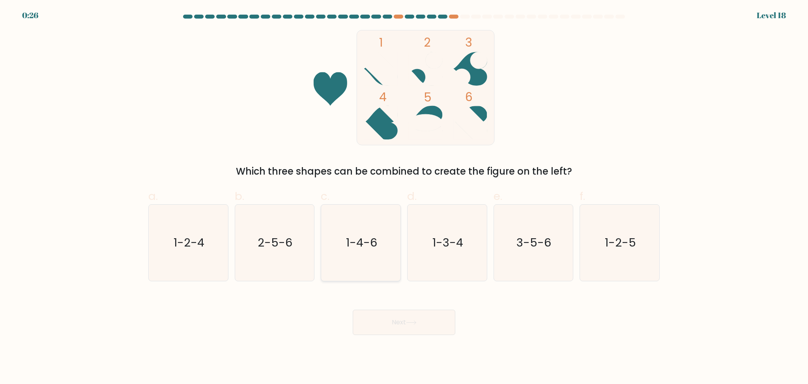
click at [374, 247] on text "1-4-6" at bounding box center [361, 242] width 31 height 16
click at [404, 197] on input "c. 1-4-6" at bounding box center [404, 194] width 0 height 5
radio input "true"
drag, startPoint x: 405, startPoint y: 321, endPoint x: 577, endPoint y: 338, distance: 172.6
click at [405, 321] on button "Next" at bounding box center [404, 321] width 103 height 25
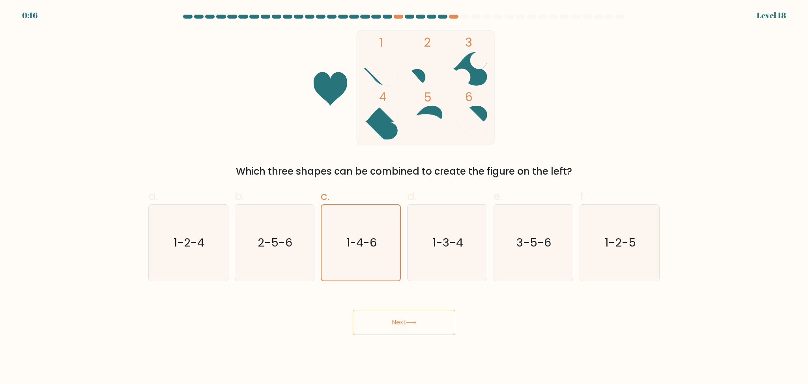
click at [426, 331] on button "Next" at bounding box center [404, 321] width 103 height 25
drag, startPoint x: 465, startPoint y: 244, endPoint x: 489, endPoint y: 278, distance: 42.0
click at [466, 244] on icon "1-3-4" at bounding box center [447, 242] width 76 height 76
click at [405, 197] on input "d. 1-3-4" at bounding box center [404, 194] width 0 height 5
radio input "true"
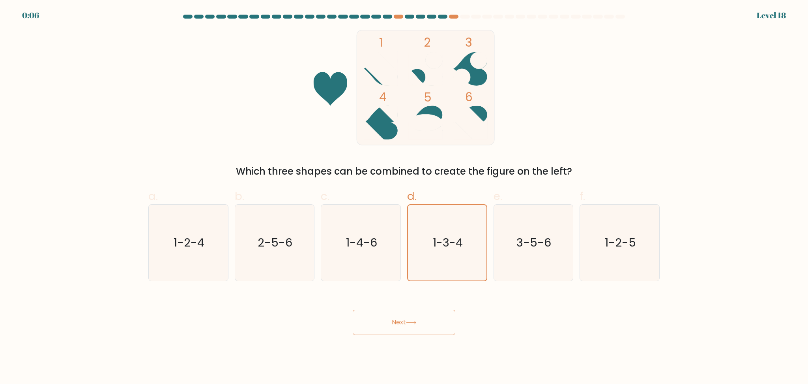
click at [413, 321] on icon at bounding box center [411, 322] width 11 height 4
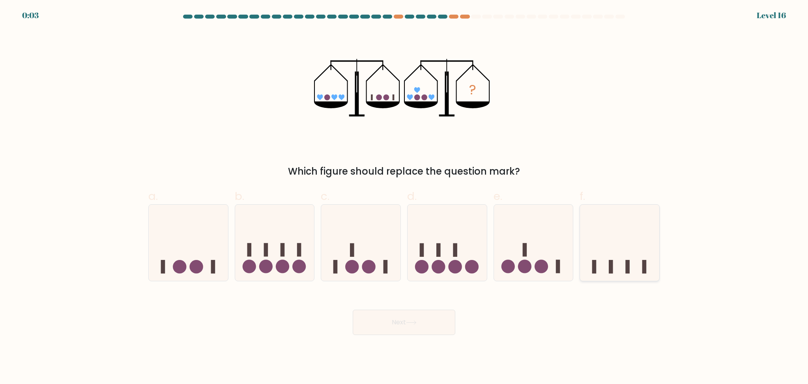
click at [646, 265] on rect at bounding box center [645, 266] width 4 height 13
click at [405, 197] on input "f." at bounding box center [404, 194] width 0 height 5
radio input "true"
click at [550, 256] on icon at bounding box center [533, 243] width 79 height 66
click at [405, 197] on input "e." at bounding box center [404, 194] width 0 height 5
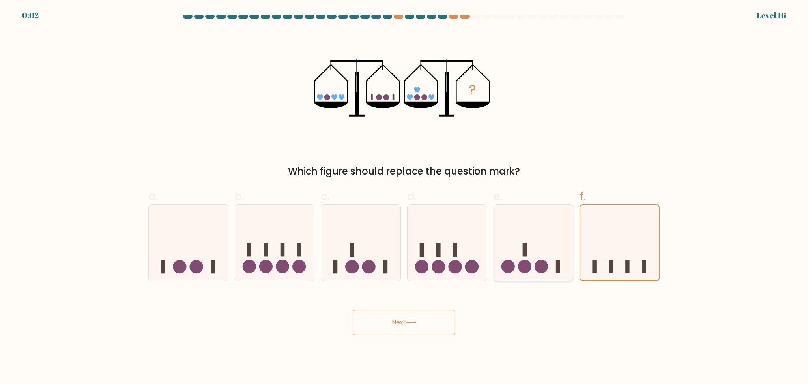
radio input "true"
drag, startPoint x: 407, startPoint y: 339, endPoint x: 424, endPoint y: 331, distance: 19.2
click at [409, 338] on body "0:02 Level 16" at bounding box center [404, 192] width 808 height 384
click at [431, 318] on button "Next" at bounding box center [404, 321] width 103 height 25
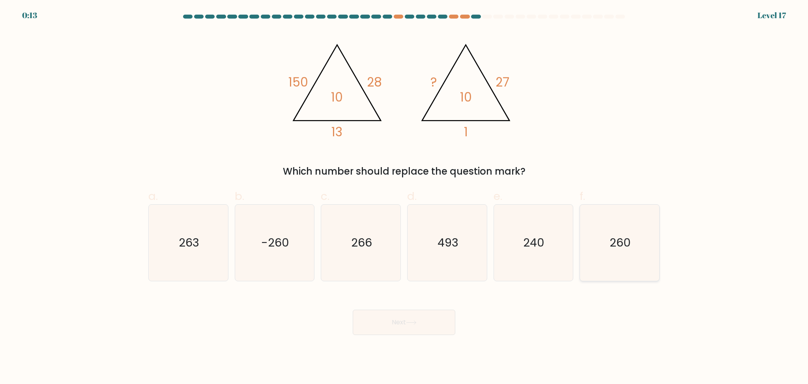
drag, startPoint x: 630, startPoint y: 249, endPoint x: 585, endPoint y: 261, distance: 46.4
click at [630, 249] on text "260" at bounding box center [620, 242] width 21 height 16
click at [405, 197] on input "f. 260" at bounding box center [404, 194] width 0 height 5
radio input "true"
click at [433, 317] on button "Next" at bounding box center [404, 321] width 103 height 25
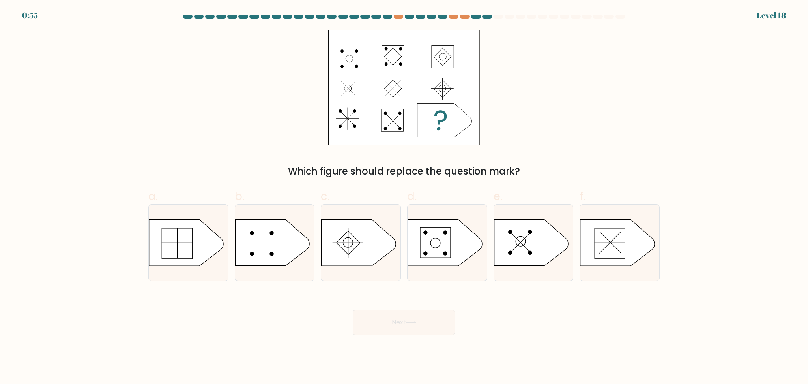
click at [399, 166] on div "Which figure should replace the question mark?" at bounding box center [404, 171] width 502 height 14
click at [650, 164] on div "Which figure should replace the question mark?" at bounding box center [404, 171] width 502 height 14
click at [618, 262] on icon at bounding box center [618, 242] width 74 height 46
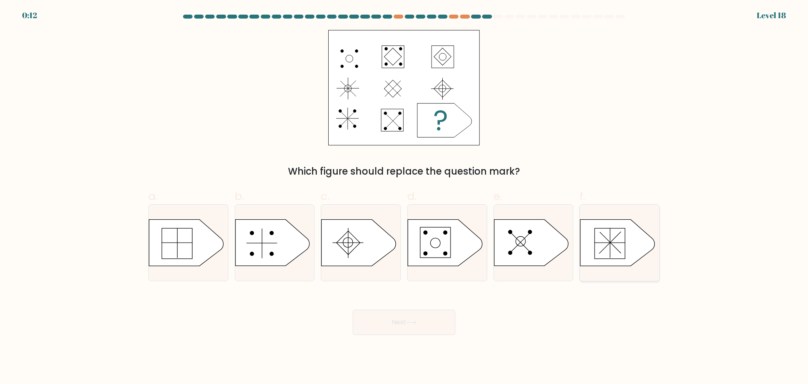
click at [405, 197] on input "f." at bounding box center [404, 194] width 0 height 5
radio input "true"
click at [409, 321] on icon at bounding box center [411, 322] width 11 height 4
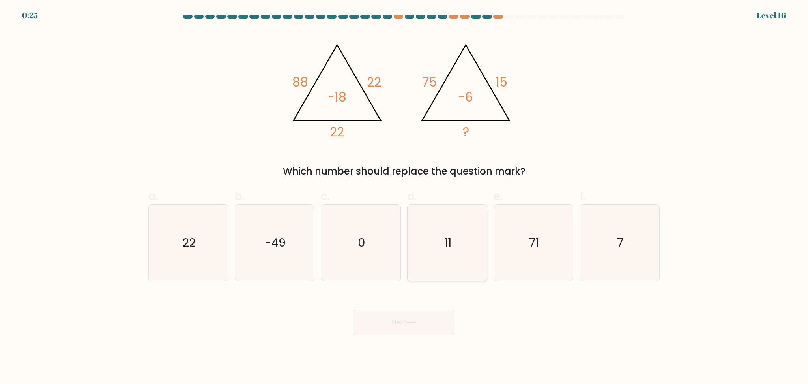
click at [438, 243] on icon "11" at bounding box center [447, 242] width 76 height 76
click at [405, 197] on input "d. 11" at bounding box center [404, 194] width 0 height 5
radio input "true"
click at [413, 323] on icon at bounding box center [411, 322] width 11 height 4
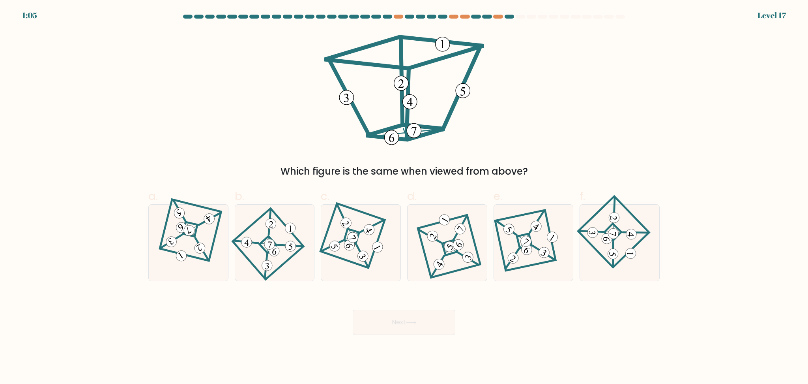
click at [693, 148] on form at bounding box center [404, 175] width 808 height 320
click at [523, 257] on icon at bounding box center [533, 242] width 53 height 61
click at [405, 197] on input "e." at bounding box center [404, 194] width 0 height 5
radio input "true"
click at [412, 326] on button "Next" at bounding box center [404, 321] width 103 height 25
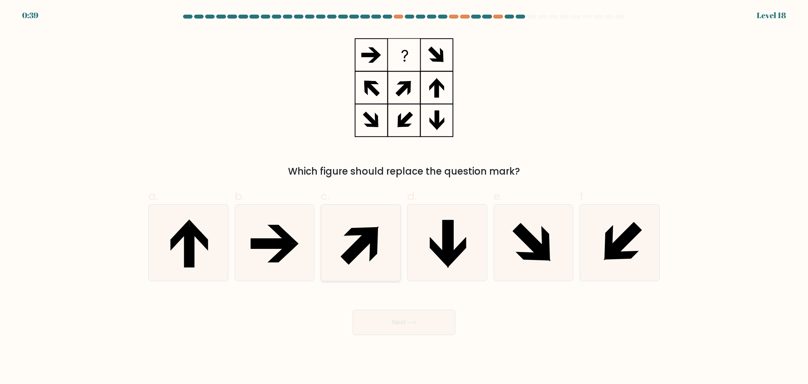
click at [372, 230] on icon at bounding box center [361, 242] width 76 height 76
click at [404, 197] on input "c." at bounding box center [404, 194] width 0 height 5
radio input "true"
click at [454, 240] on icon at bounding box center [447, 242] width 76 height 76
click at [405, 197] on input "d." at bounding box center [404, 194] width 0 height 5
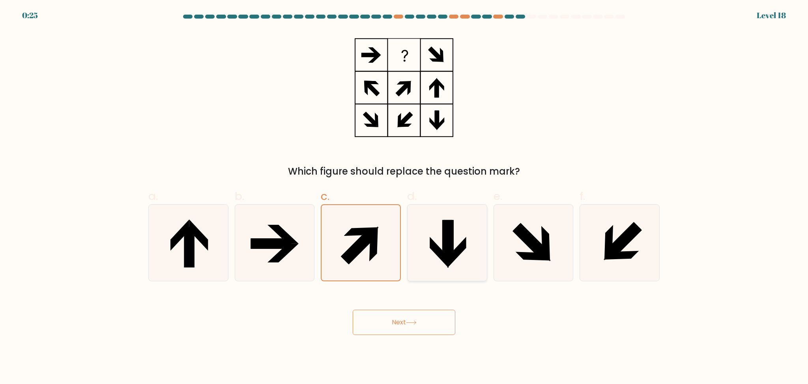
radio input "true"
drag, startPoint x: 428, startPoint y: 324, endPoint x: 446, endPoint y: 328, distance: 19.4
click at [428, 324] on button "Next" at bounding box center [404, 321] width 103 height 25
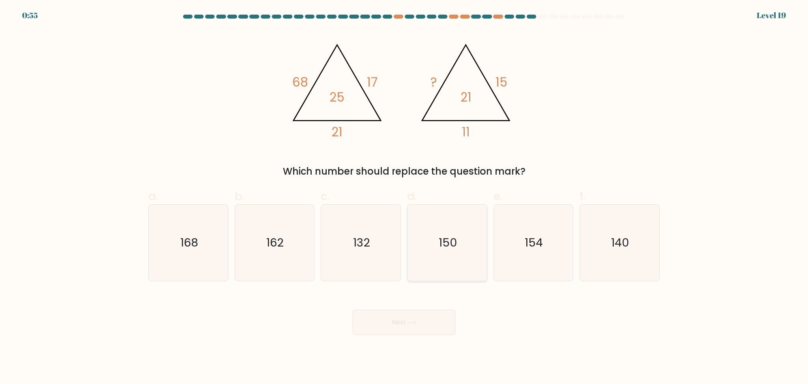
click at [452, 229] on icon "150" at bounding box center [447, 242] width 76 height 76
click at [405, 197] on input "d. 150" at bounding box center [404, 194] width 0 height 5
radio input "true"
click at [424, 327] on button "Next" at bounding box center [404, 321] width 103 height 25
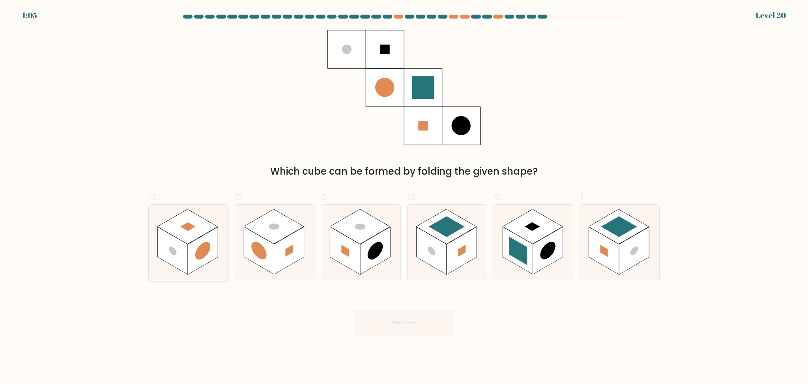
click at [181, 249] on rect at bounding box center [173, 251] width 30 height 48
click at [404, 197] on input "a." at bounding box center [404, 194] width 0 height 5
radio input "true"
drag, startPoint x: 524, startPoint y: 261, endPoint x: 523, endPoint y: 253, distance: 8.4
click at [523, 253] on rect at bounding box center [518, 250] width 18 height 28
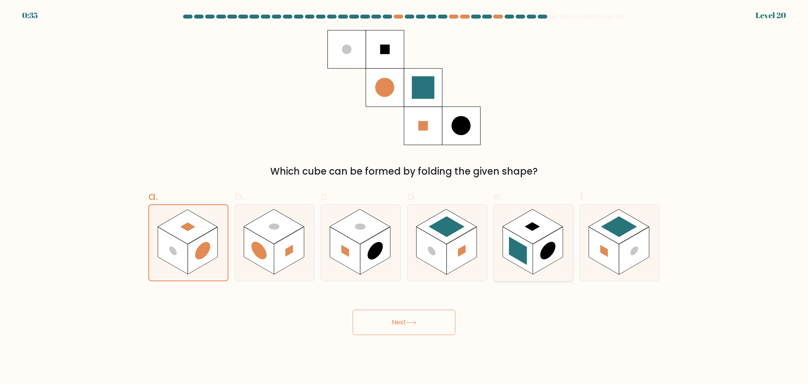
click at [405, 197] on input "e." at bounding box center [404, 194] width 0 height 5
radio input "true"
click at [438, 317] on button "Next" at bounding box center [404, 321] width 103 height 25
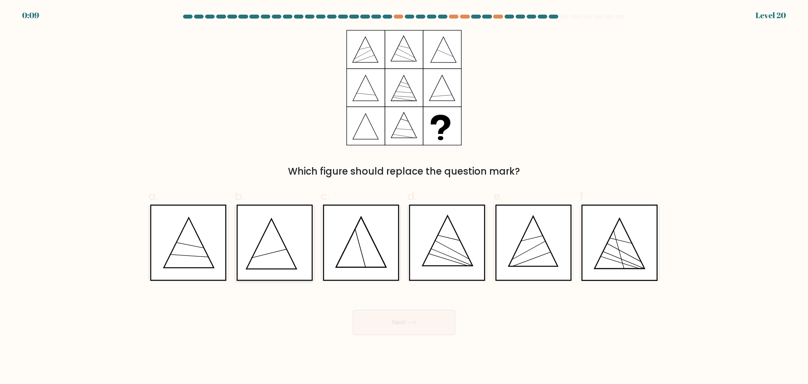
click at [289, 239] on icon at bounding box center [274, 242] width 77 height 76
click at [404, 197] on input "b." at bounding box center [404, 194] width 0 height 5
radio input "true"
click at [285, 261] on icon at bounding box center [275, 242] width 76 height 75
click at [404, 197] on input "b." at bounding box center [404, 194] width 0 height 5
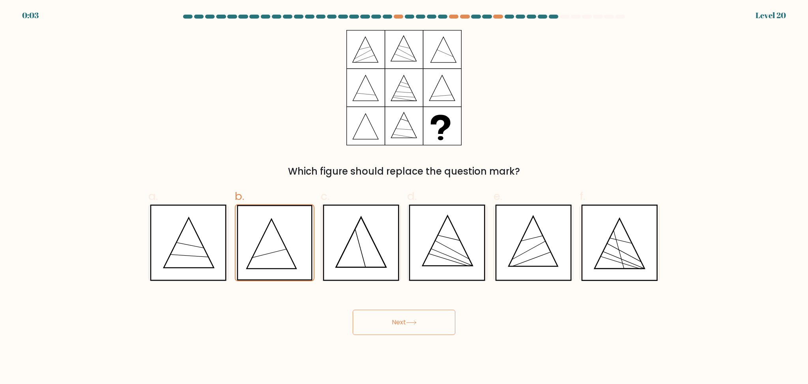
click at [379, 315] on button "Next" at bounding box center [404, 321] width 103 height 25
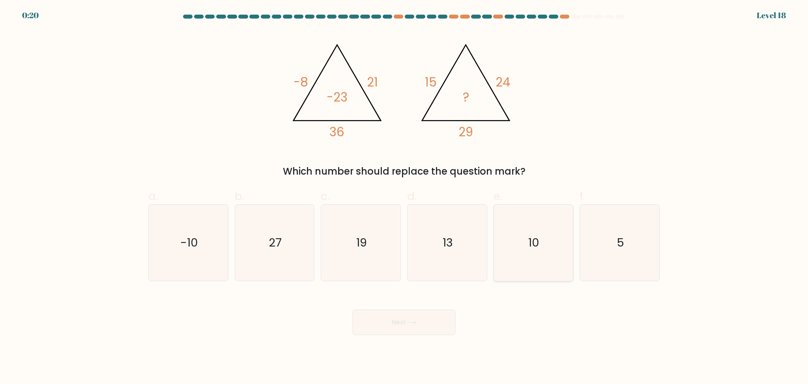
click at [531, 244] on text "10" at bounding box center [534, 242] width 11 height 16
click at [405, 197] on input "e. 10" at bounding box center [404, 194] width 0 height 5
radio input "true"
click at [445, 322] on button "Next" at bounding box center [404, 321] width 103 height 25
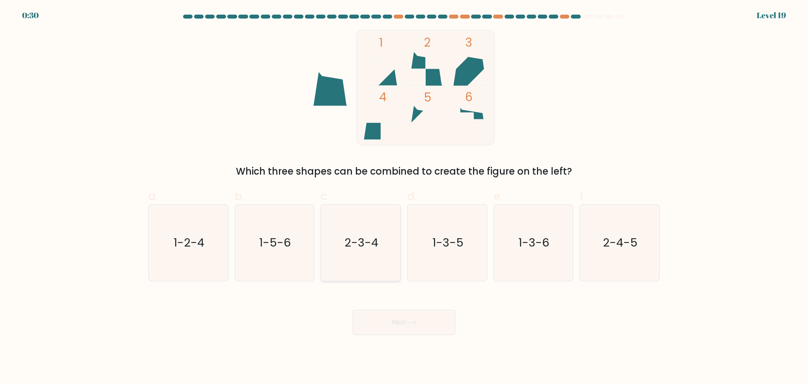
click at [357, 258] on icon "2-3-4" at bounding box center [361, 242] width 76 height 76
click at [404, 197] on input "c. 2-3-4" at bounding box center [404, 194] width 0 height 5
radio input "true"
click at [427, 309] on div "Next" at bounding box center [404, 313] width 521 height 44
click at [402, 324] on button "Next" at bounding box center [404, 321] width 103 height 25
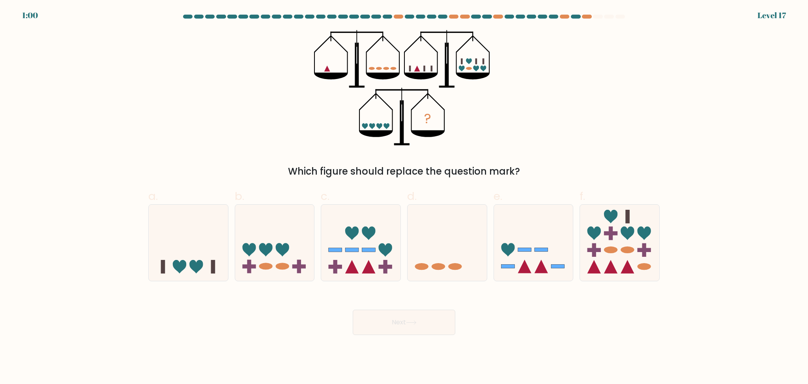
click at [396, 173] on div "Which figure should replace the question mark?" at bounding box center [404, 171] width 502 height 14
click at [643, 146] on div "? Which figure should replace the question mark?" at bounding box center [404, 104] width 521 height 148
click at [437, 246] on icon at bounding box center [447, 243] width 79 height 66
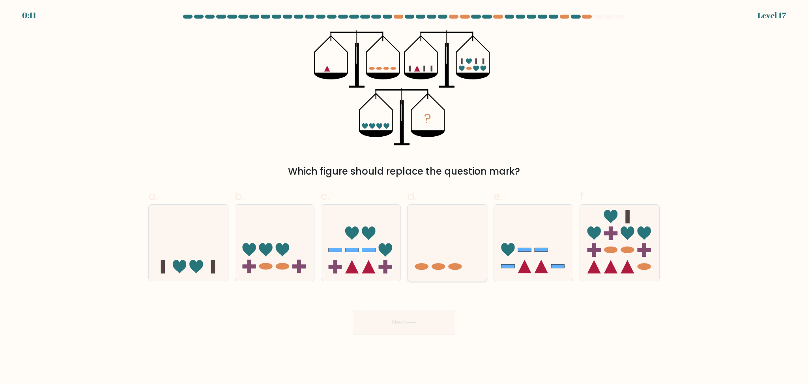
click at [405, 197] on input "d." at bounding box center [404, 194] width 0 height 5
radio input "true"
click at [410, 326] on button "Next" at bounding box center [404, 321] width 103 height 25
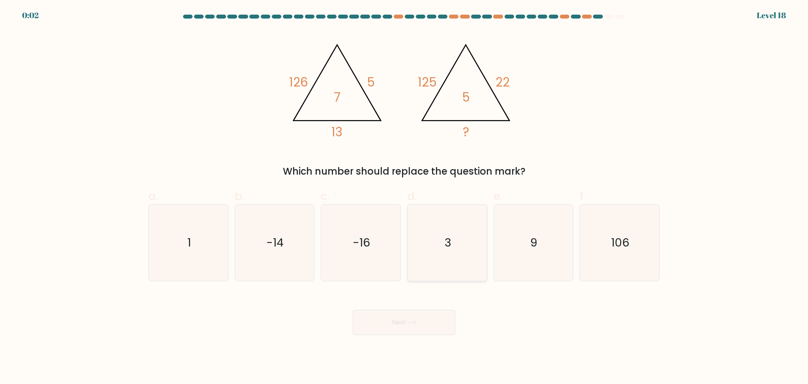
drag, startPoint x: 442, startPoint y: 257, endPoint x: 449, endPoint y: 325, distance: 68.6
click at [443, 257] on icon "3" at bounding box center [447, 242] width 76 height 76
click at [405, 197] on input "d. 3" at bounding box center [404, 194] width 0 height 5
radio input "true"
drag, startPoint x: 441, startPoint y: 331, endPoint x: 537, endPoint y: 335, distance: 96.4
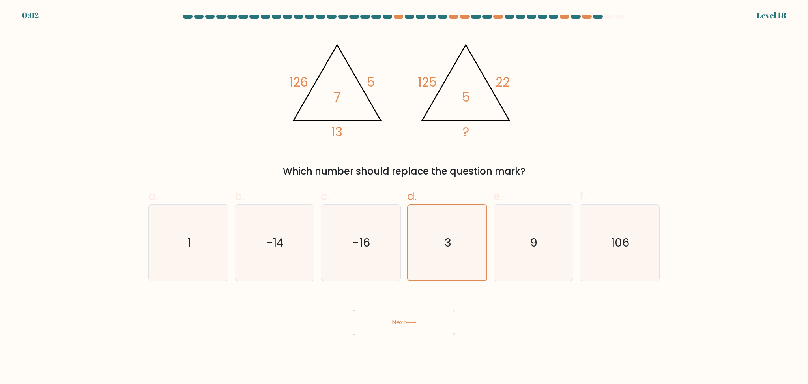
click at [441, 331] on button "Next" at bounding box center [404, 321] width 103 height 25
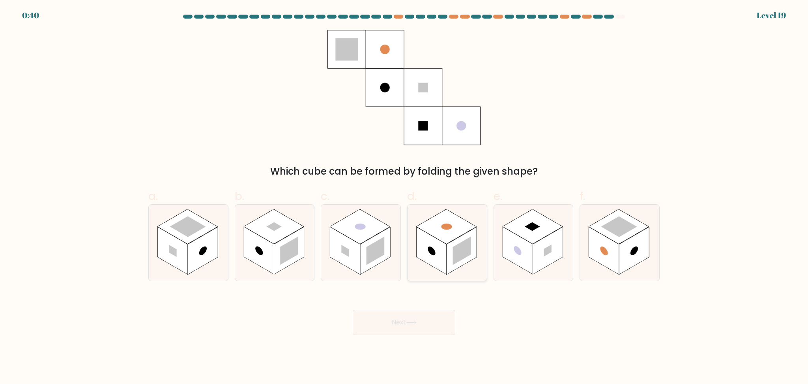
click at [463, 254] on rect at bounding box center [462, 250] width 18 height 28
click at [405, 197] on input "d." at bounding box center [404, 194] width 0 height 5
radio input "true"
click at [621, 263] on rect at bounding box center [634, 251] width 30 height 48
click at [405, 197] on input "f." at bounding box center [404, 194] width 0 height 5
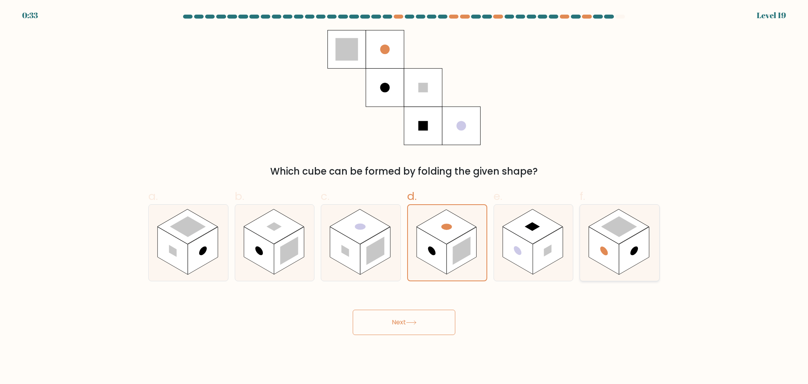
radio input "true"
click at [507, 251] on rect at bounding box center [518, 251] width 30 height 48
click at [405, 197] on input "e." at bounding box center [404, 194] width 0 height 5
radio input "true"
click at [427, 325] on button "Next" at bounding box center [404, 321] width 103 height 25
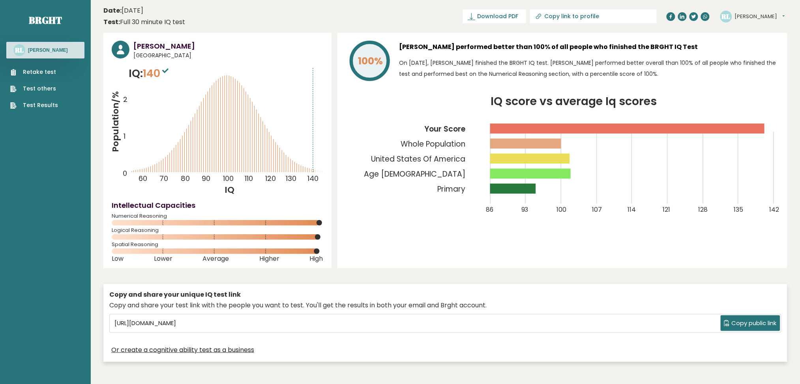
click at [505, 340] on div "Copy and share your unique IQ test link Copy and share your test link with the …" at bounding box center [445, 323] width 684 height 78
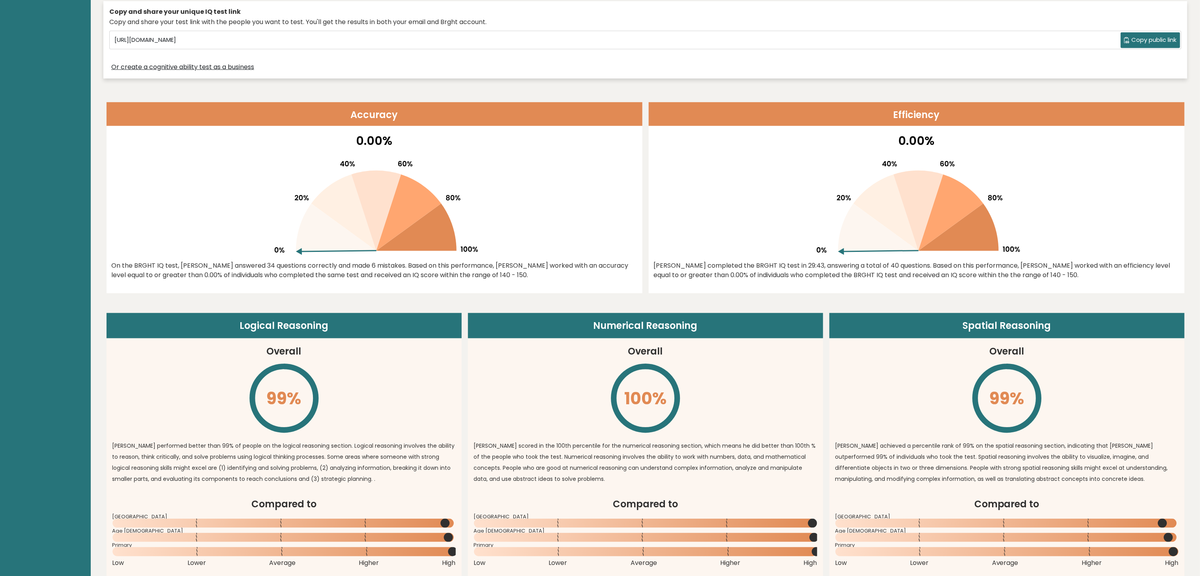
scroll to position [402, 0]
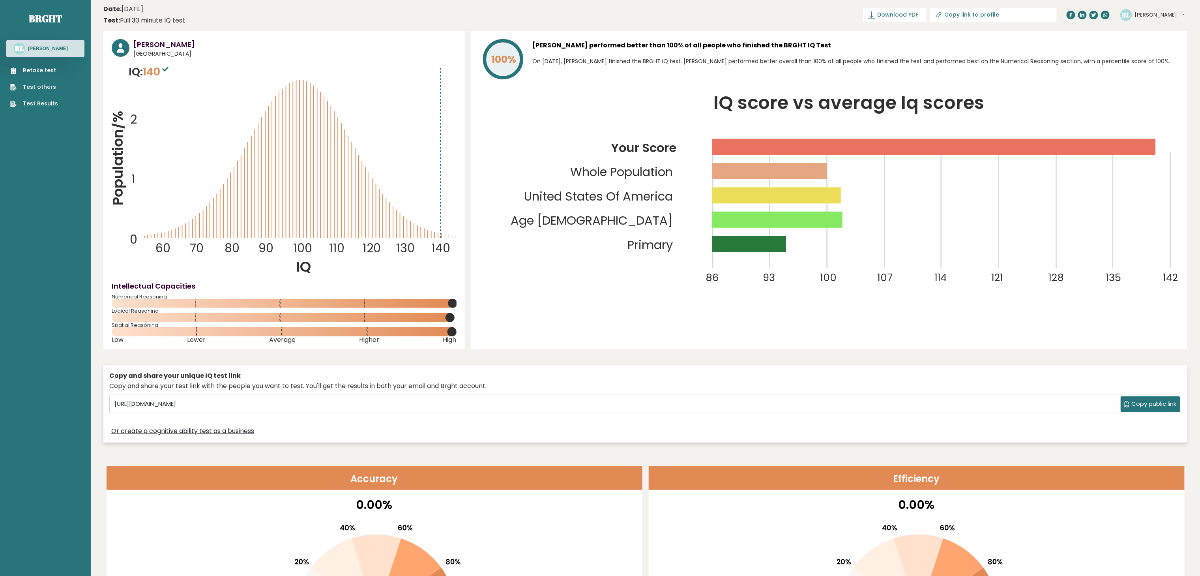
scroll to position [0, 0]
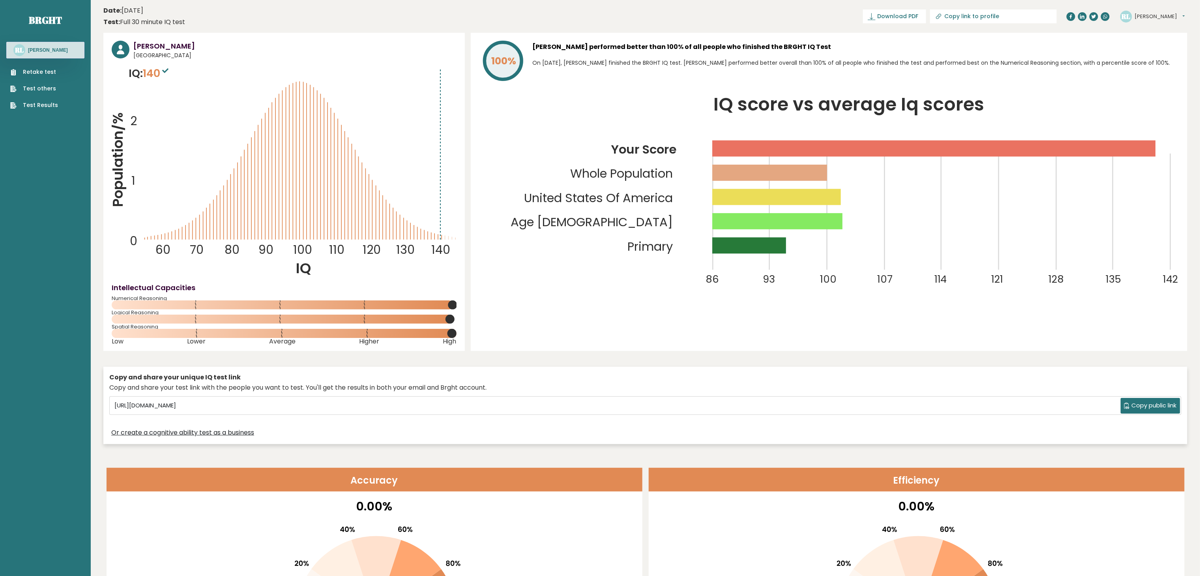
click at [166, 68] on icon at bounding box center [165, 70] width 6 height 5
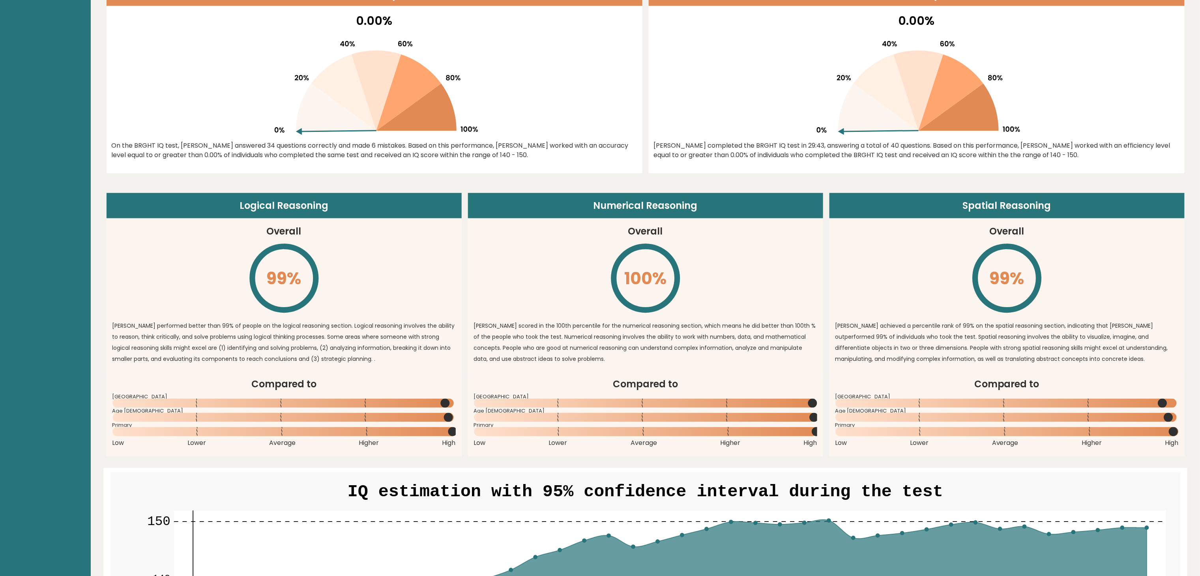
scroll to position [395, 0]
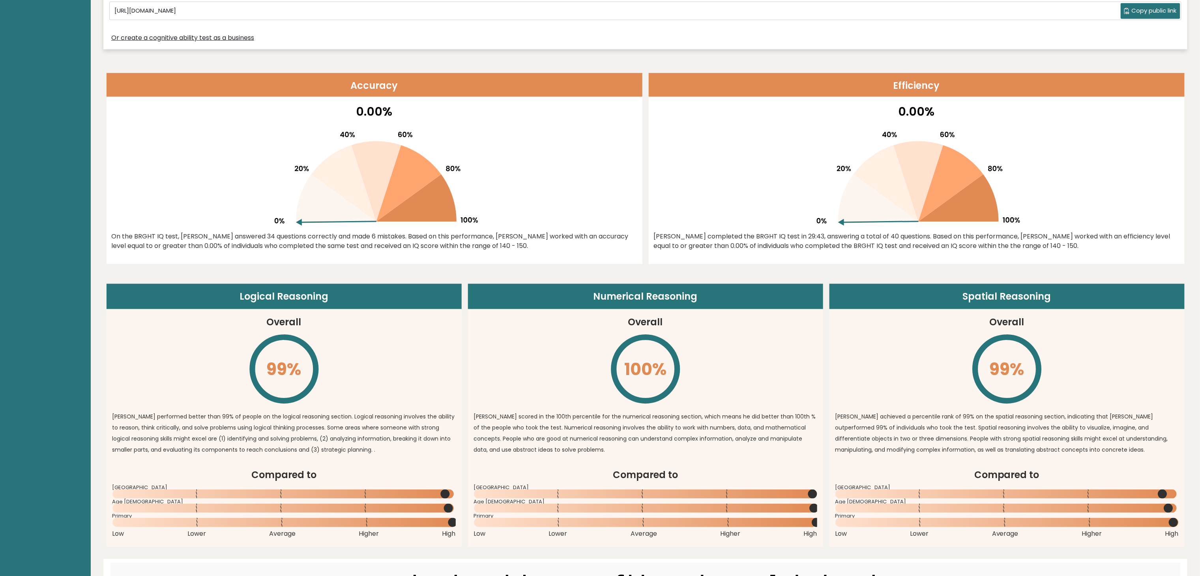
click at [360, 242] on div "On the BRGHT IQ test, [PERSON_NAME] answered 34 questions correctly and made 6 …" at bounding box center [375, 241] width 526 height 19
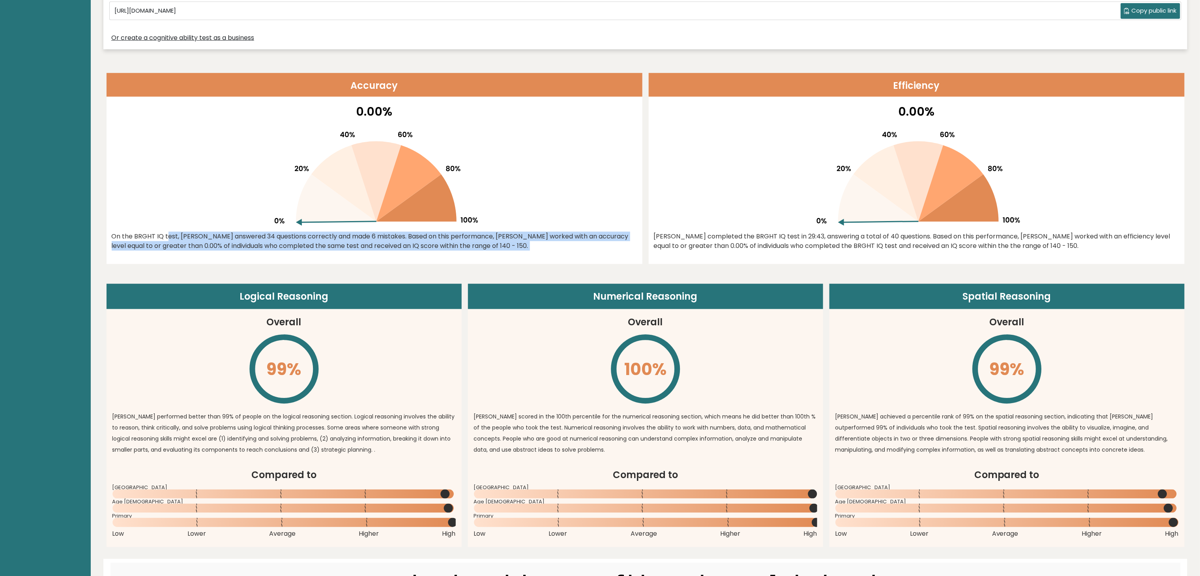
click at [360, 242] on div "On the BRGHT IQ test, [PERSON_NAME] answered 34 questions correctly and made 6 …" at bounding box center [375, 241] width 526 height 19
click at [435, 255] on div "0.00% On the BRGHT IQ test, [PERSON_NAME] answered 34 questions correctly and m…" at bounding box center [375, 183] width 536 height 161
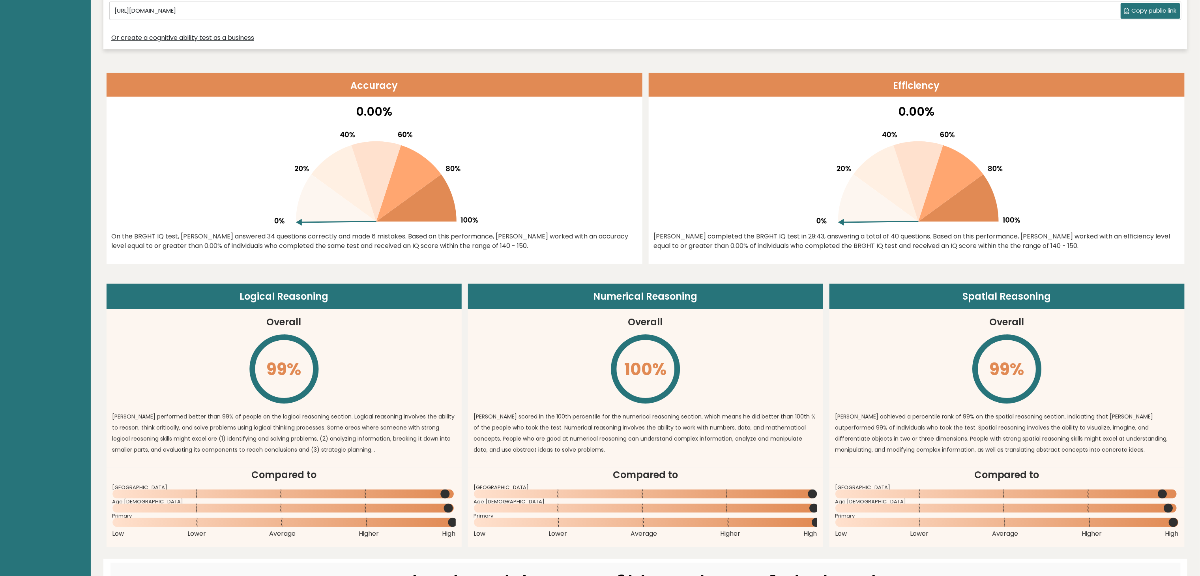
click at [365, 248] on div "On the BRGHT IQ test, [PERSON_NAME] answered 34 questions correctly and made 6 …" at bounding box center [375, 241] width 526 height 19
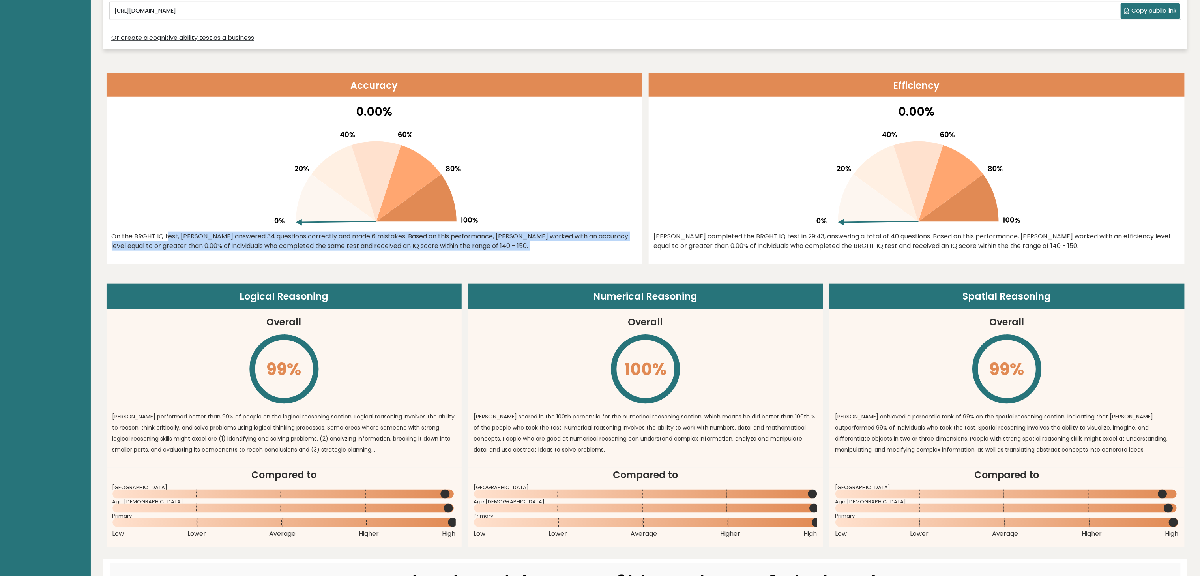
click at [365, 248] on div "On the BRGHT IQ test, [PERSON_NAME] answered 34 questions correctly and made 6 …" at bounding box center [375, 241] width 526 height 19
click at [465, 258] on div "0.00% On the BRGHT IQ test, [PERSON_NAME] answered 34 questions correctly and m…" at bounding box center [375, 183] width 536 height 161
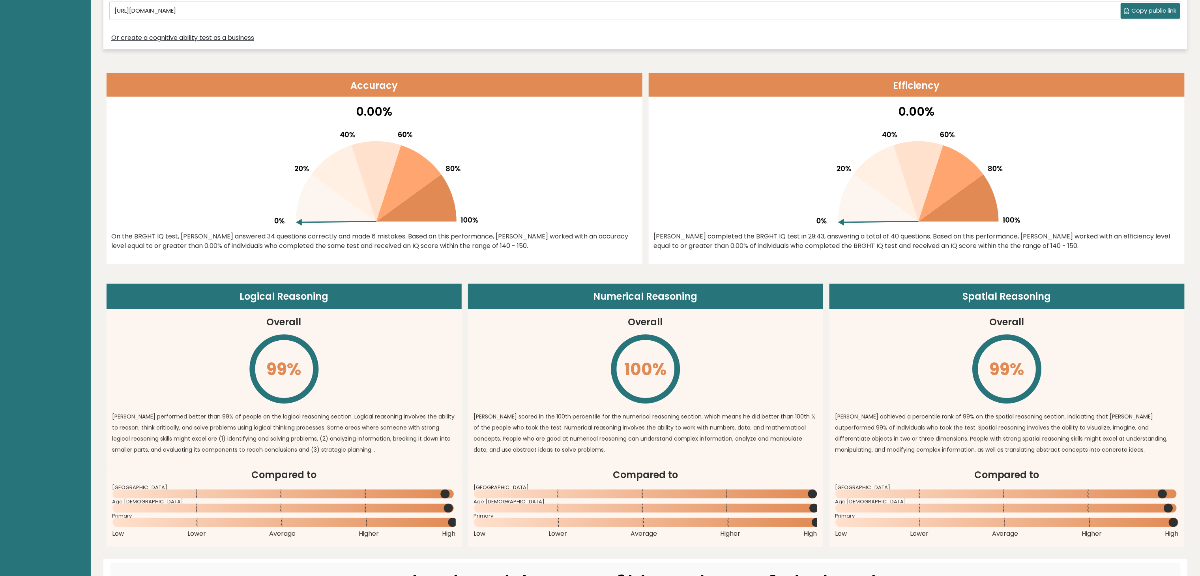
click at [216, 244] on div "On the BRGHT IQ test, [PERSON_NAME] answered 34 questions correctly and made 6 …" at bounding box center [375, 241] width 526 height 19
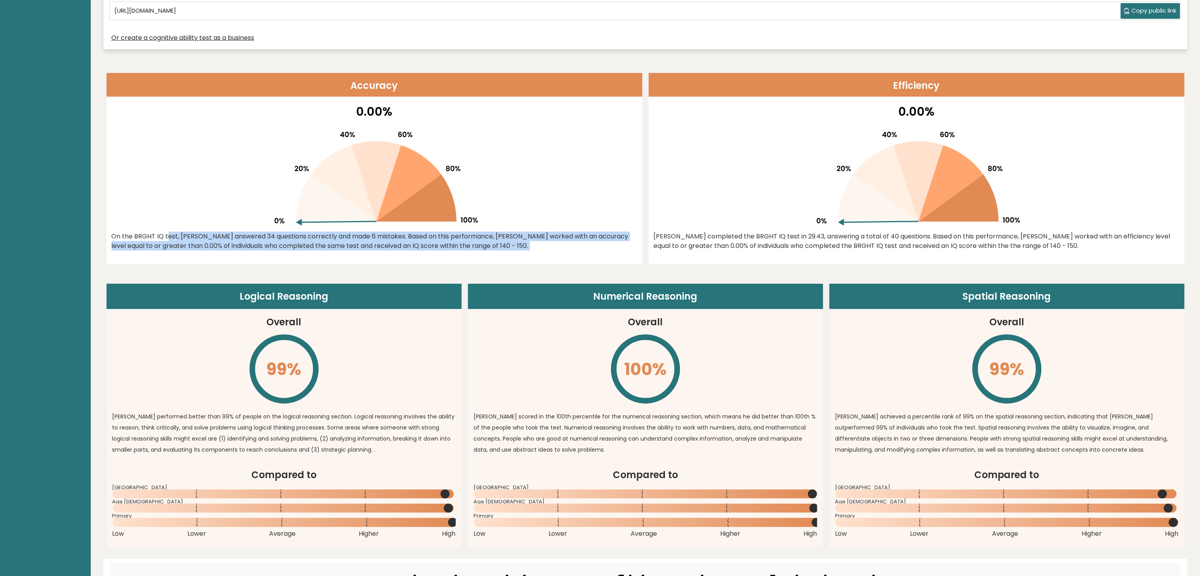
click at [216, 244] on div "On the BRGHT IQ test, [PERSON_NAME] answered 34 questions correctly and made 6 …" at bounding box center [375, 241] width 526 height 19
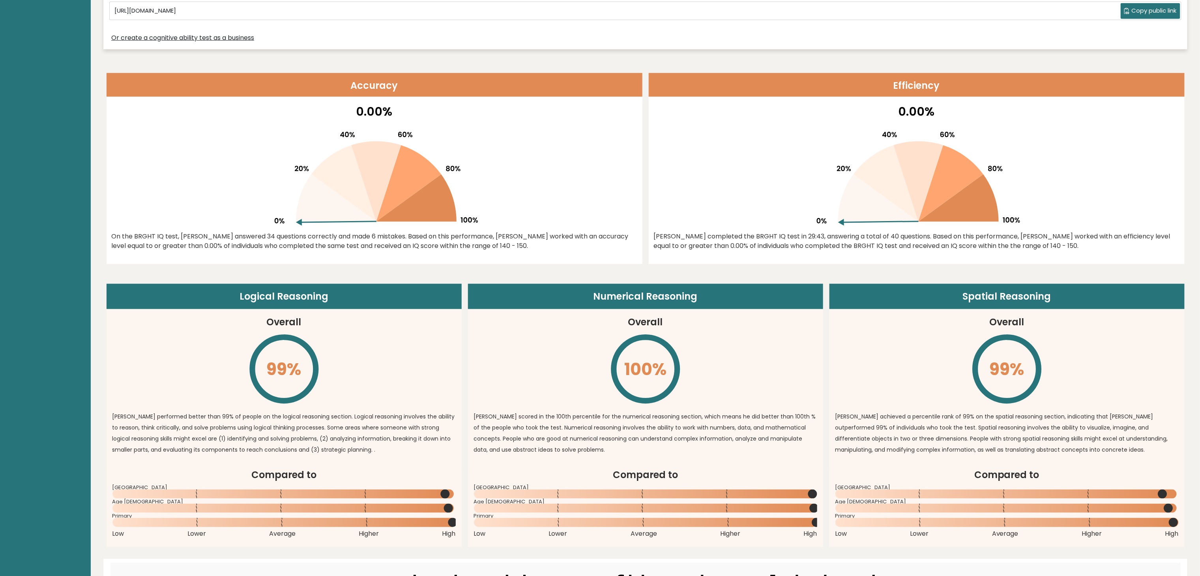
click at [359, 268] on div "Logical Reasoning Overall 99% \ [PERSON_NAME] performed better than 99% of peop…" at bounding box center [646, 405] width 1078 height 283
click at [388, 238] on div "On the BRGHT IQ test, [PERSON_NAME] answered 34 questions correctly and made 6 …" at bounding box center [375, 241] width 526 height 19
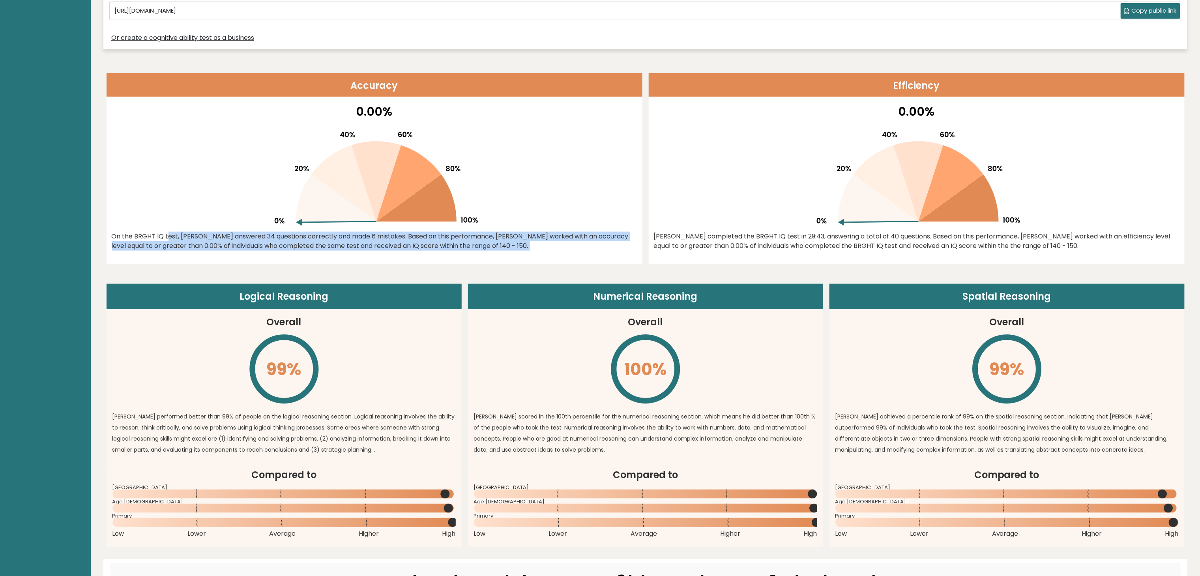
click at [388, 238] on div "On the BRGHT IQ test, [PERSON_NAME] answered 34 questions correctly and made 6 …" at bounding box center [375, 241] width 526 height 19
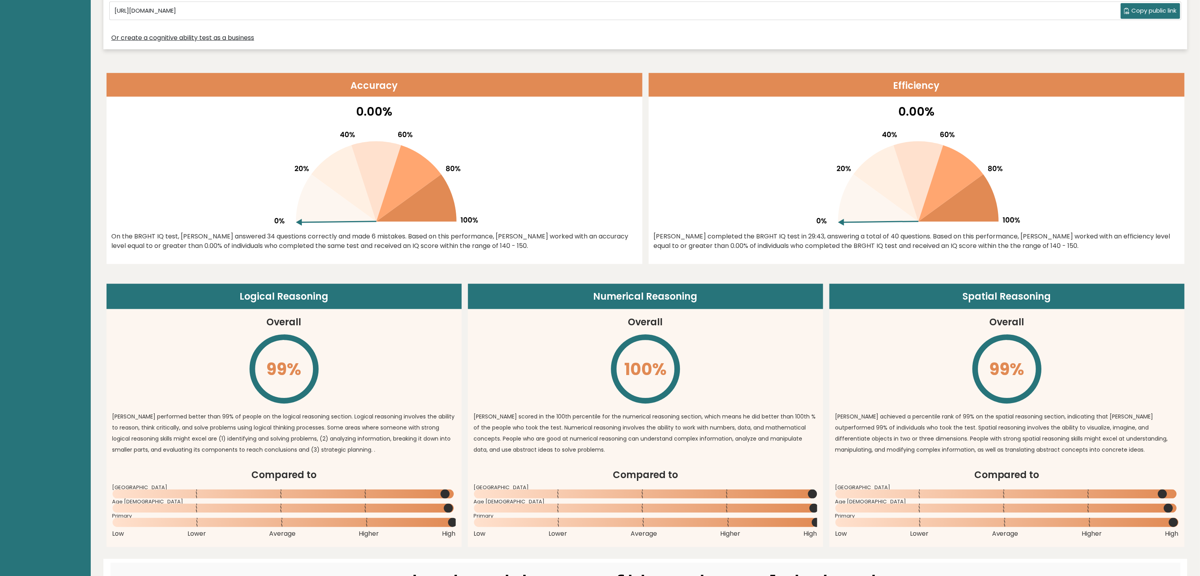
click at [796, 250] on div "[PERSON_NAME] completed the BRGHT IQ test in 29:43, answering a total of 40 que…" at bounding box center [917, 241] width 526 height 19
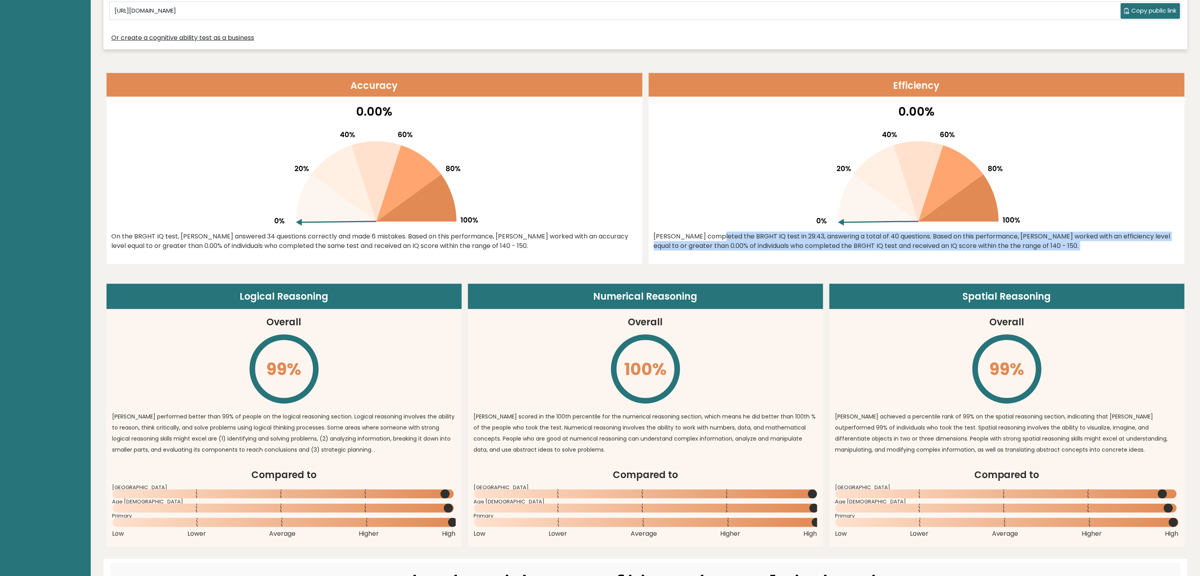
click at [796, 250] on div "[PERSON_NAME] completed the BRGHT IQ test in 29:43, answering a total of 40 que…" at bounding box center [917, 241] width 526 height 19
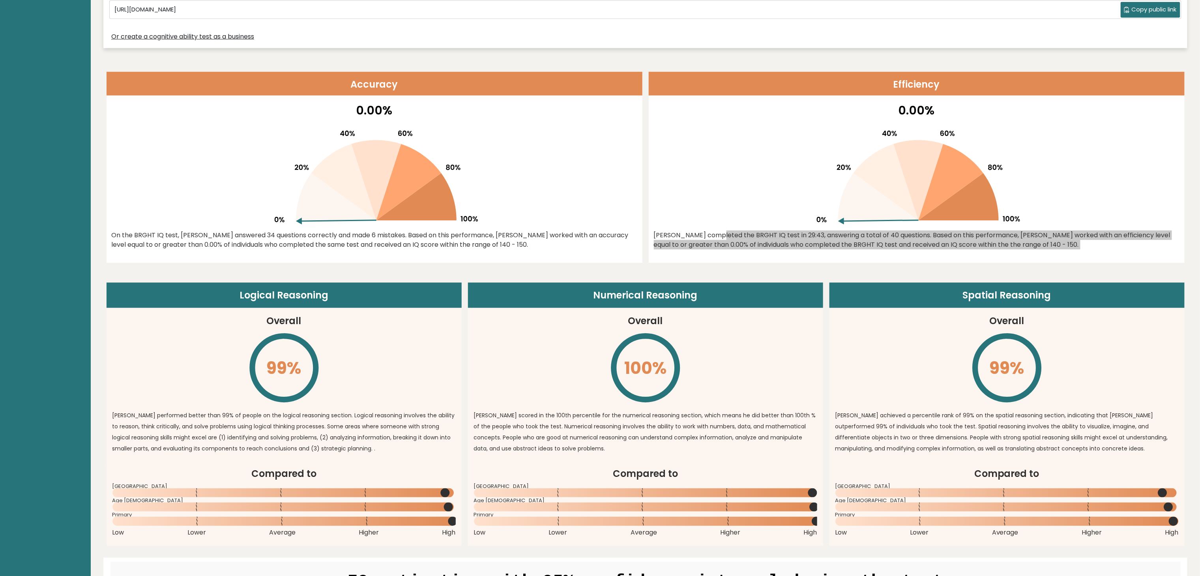
scroll to position [0, 0]
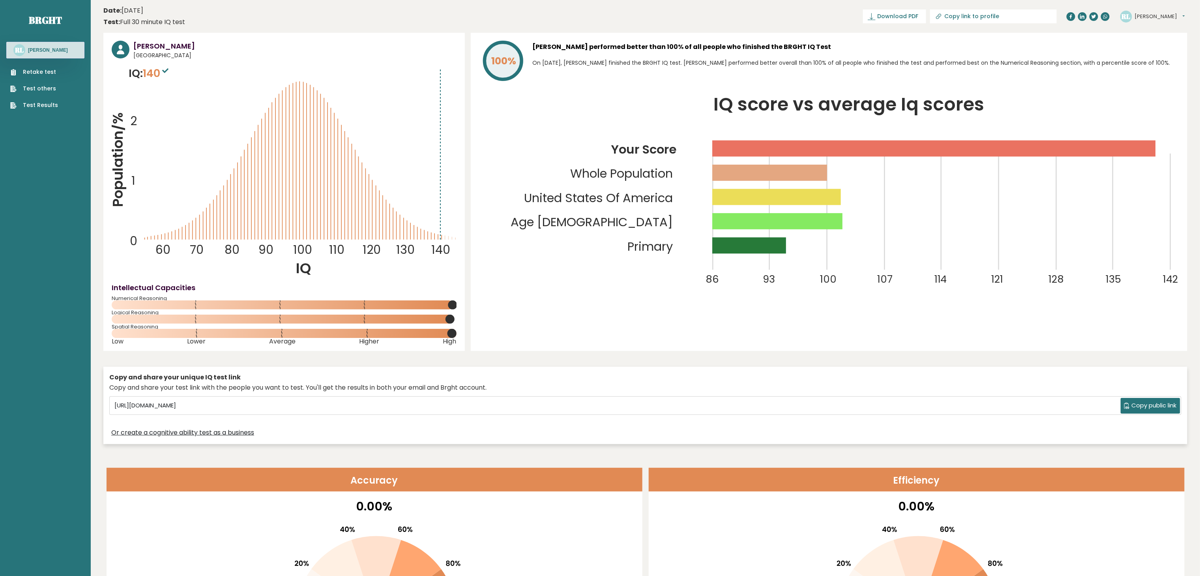
click at [800, 147] on rect at bounding box center [935, 149] width 444 height 16
click at [163, 67] on sup at bounding box center [165, 70] width 10 height 11
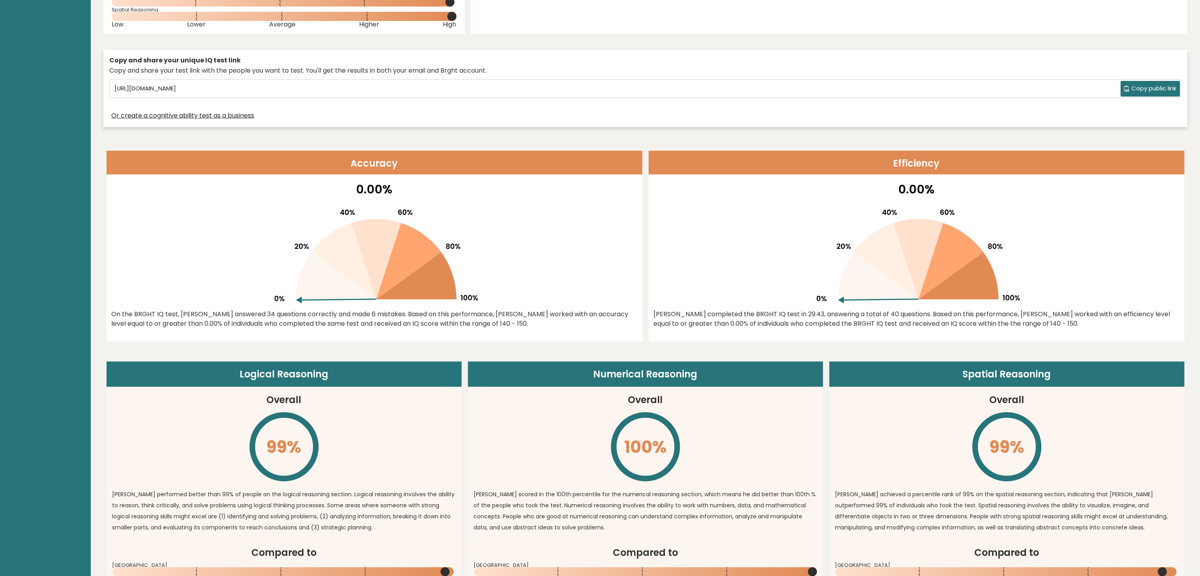
scroll to position [316, 0]
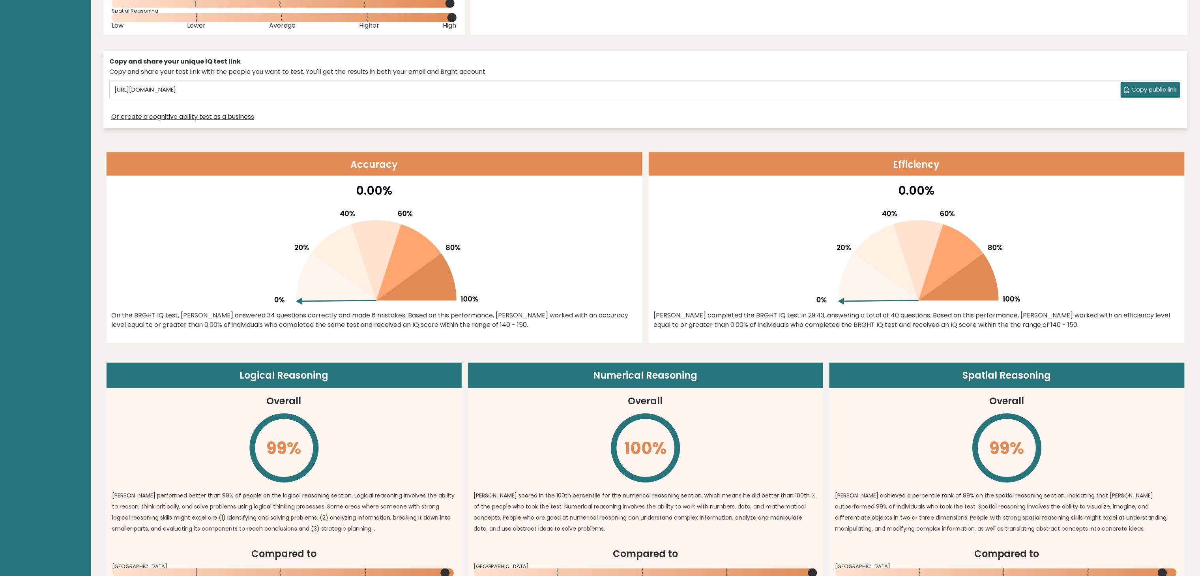
click at [767, 324] on div "[PERSON_NAME] completed the BRGHT IQ test in 29:43, answering a total of 40 que…" at bounding box center [917, 320] width 526 height 19
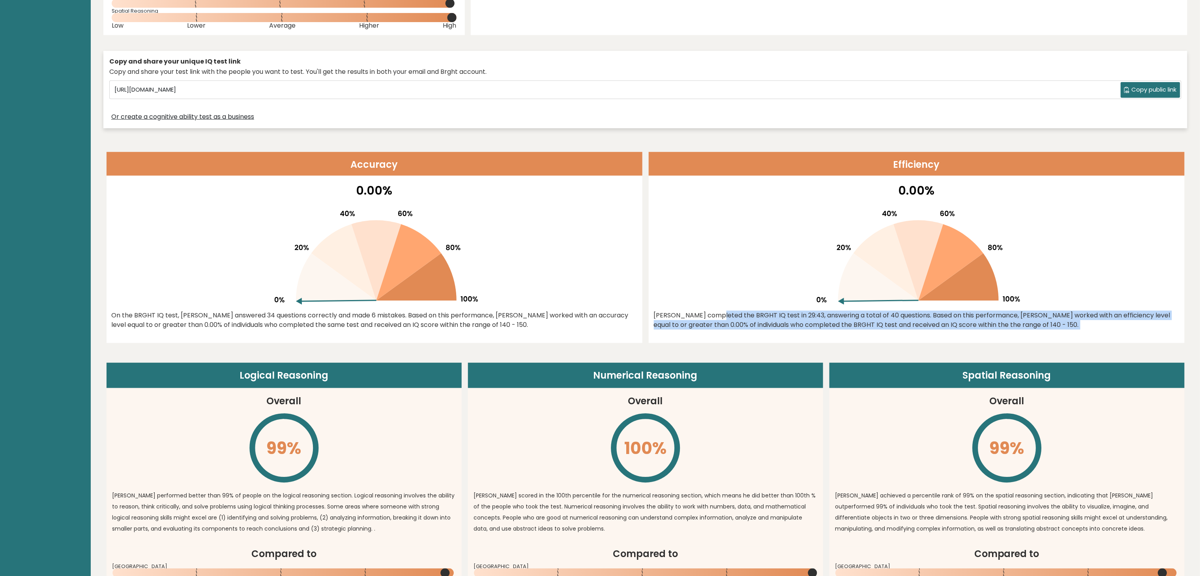
click at [767, 324] on div "[PERSON_NAME] completed the BRGHT IQ test in 29:43, answering a total of 40 que…" at bounding box center [917, 320] width 526 height 19
click at [780, 332] on div "0.00% [PERSON_NAME] completed the BRGHT IQ test in 29:43, answering a total of …" at bounding box center [917, 262] width 536 height 161
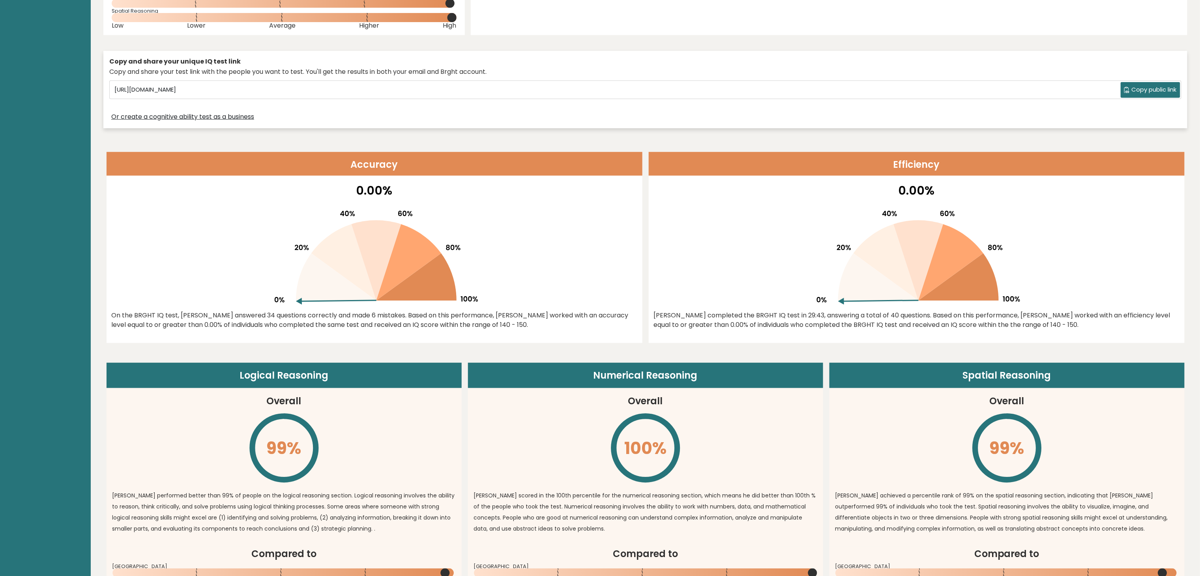
click at [754, 323] on div "[PERSON_NAME] completed the BRGHT IQ test in 29:43, answering a total of 40 que…" at bounding box center [917, 320] width 526 height 19
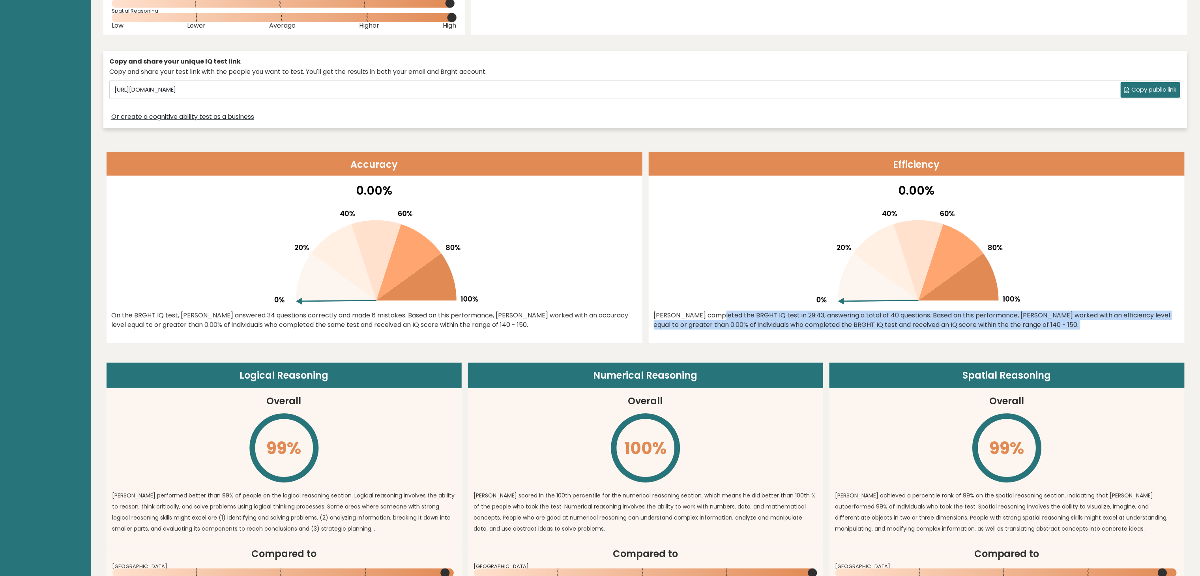
click at [754, 323] on div "[PERSON_NAME] completed the BRGHT IQ test in 29:43, answering a total of 40 que…" at bounding box center [917, 320] width 526 height 19
click at [771, 334] on div "0.00% [PERSON_NAME] completed the BRGHT IQ test in 29:43, answering a total of …" at bounding box center [917, 262] width 536 height 161
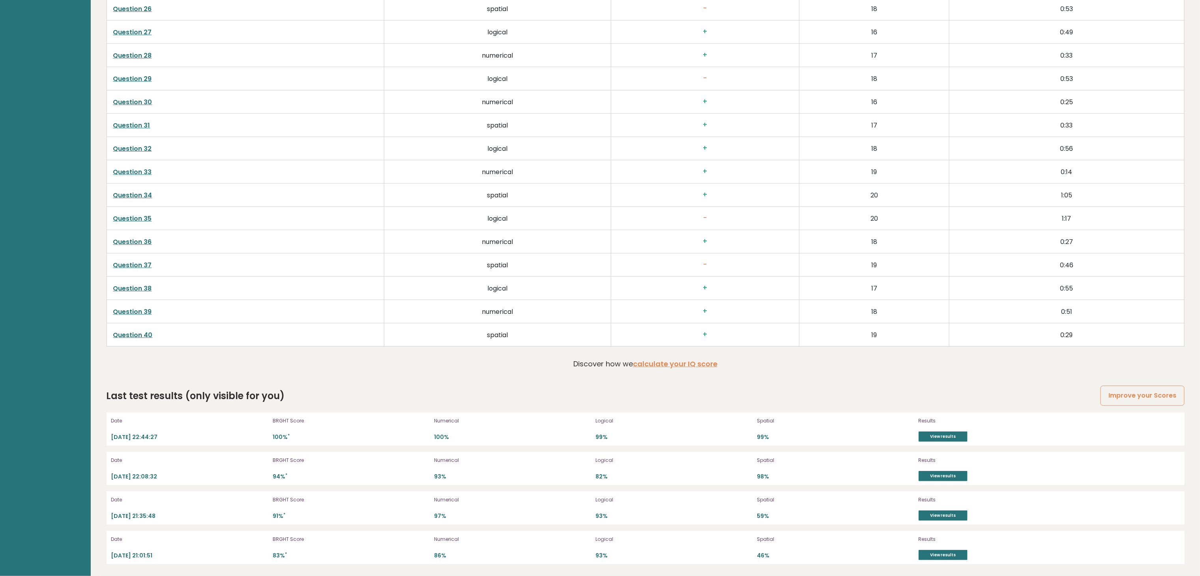
scroll to position [2198, 0]
click at [626, 154] on h3 "+" at bounding box center [705, 149] width 175 height 8
